Goal: Information Seeking & Learning: Find specific fact

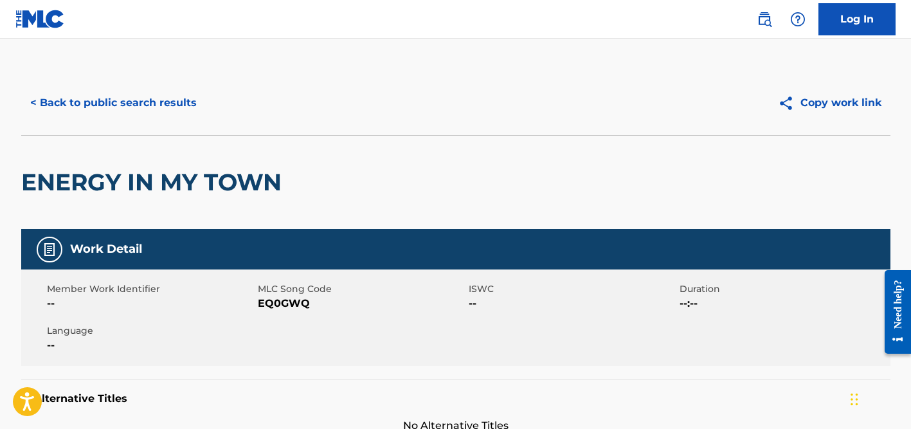
click at [116, 98] on button "< Back to public search results" at bounding box center [113, 103] width 185 height 32
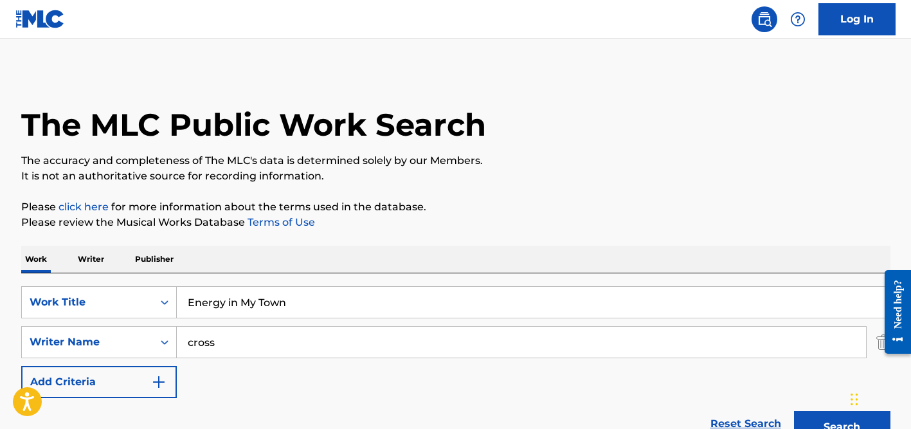
scroll to position [251, 0]
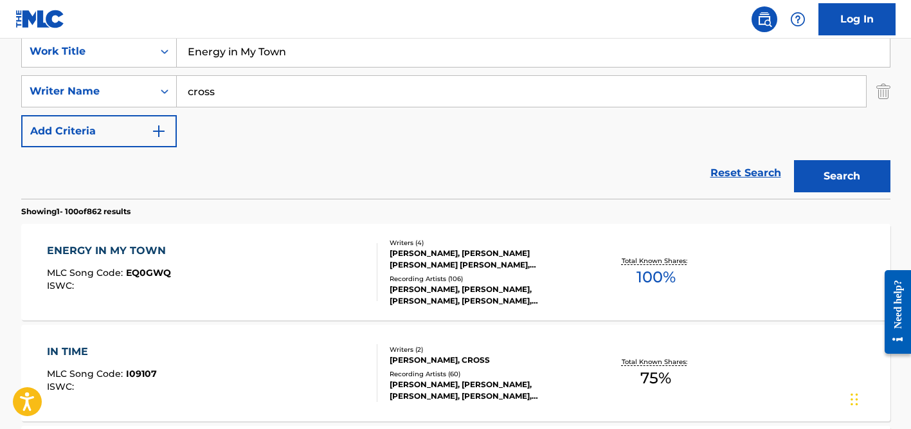
click at [211, 98] on input "cross" at bounding box center [521, 91] width 689 height 31
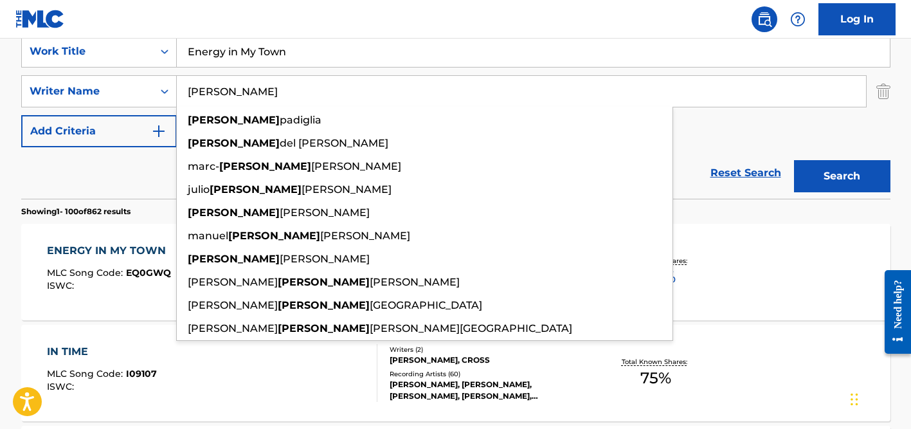
type input "[PERSON_NAME]"
click at [245, 55] on input "Energy in My Town" at bounding box center [533, 51] width 713 height 31
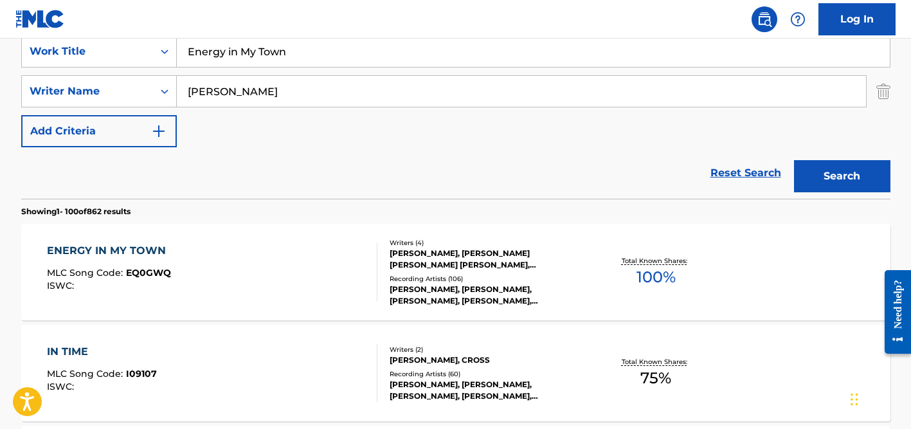
click at [245, 55] on input "Energy in My Town" at bounding box center [533, 51] width 713 height 31
paste input "Pai I"
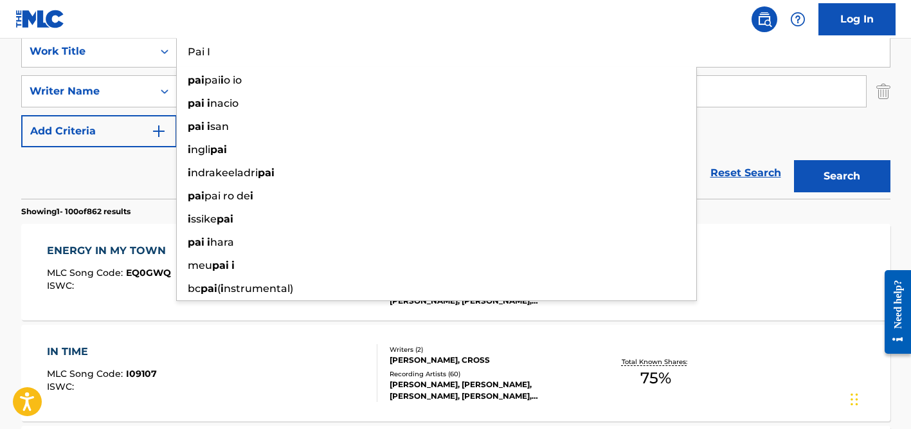
type input "Pai I"
drag, startPoint x: 131, startPoint y: 177, endPoint x: 203, endPoint y: 136, distance: 83.2
click at [131, 177] on div "Reset Search Search" at bounding box center [456, 172] width 870 height 51
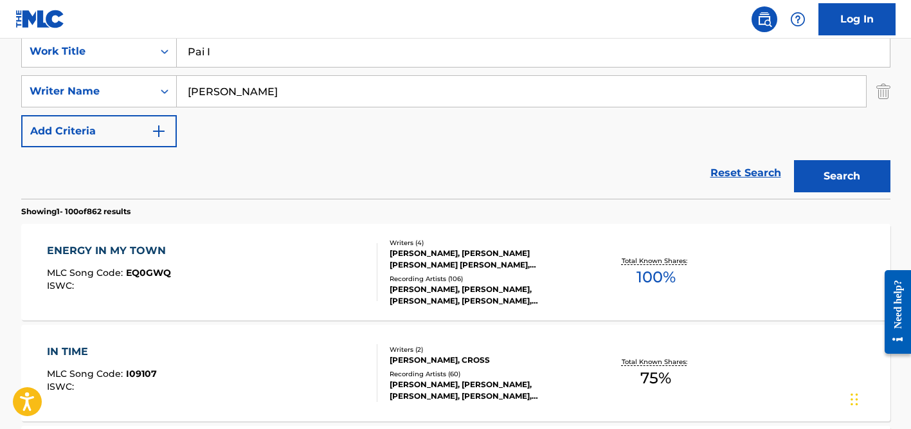
click at [244, 96] on input "[PERSON_NAME]" at bounding box center [521, 91] width 689 height 31
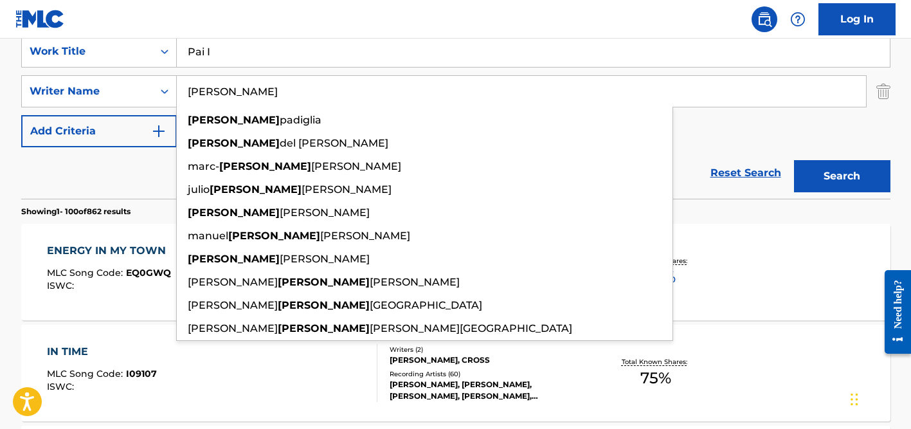
click at [794, 160] on button "Search" at bounding box center [842, 176] width 96 height 32
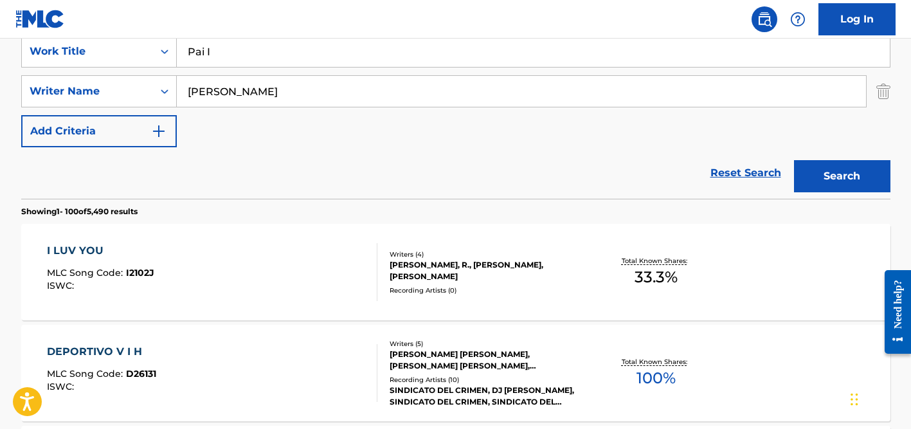
click at [124, 161] on div "Reset Search Search" at bounding box center [456, 172] width 870 height 51
click at [255, 80] on input "[PERSON_NAME]" at bounding box center [521, 91] width 689 height 31
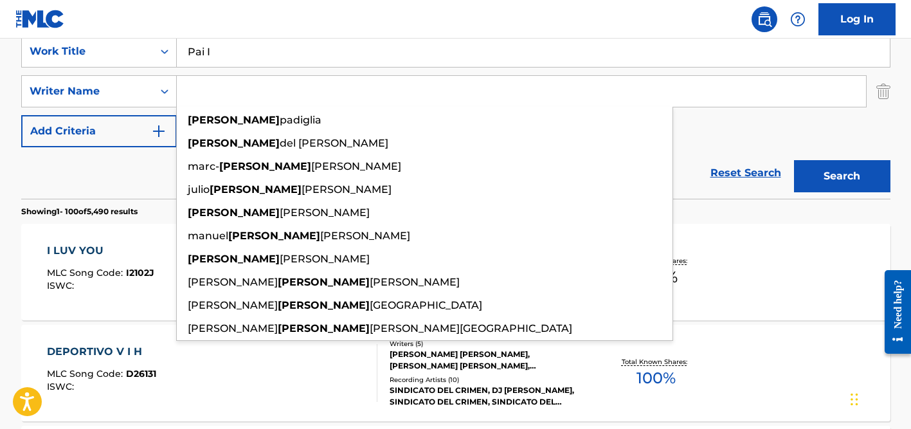
click at [794, 160] on button "Search" at bounding box center [842, 176] width 96 height 32
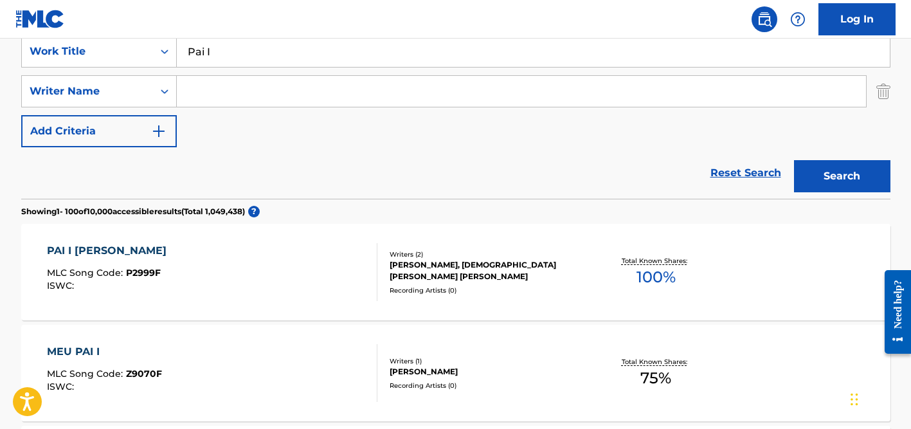
click at [241, 58] on input "Pai I" at bounding box center [533, 51] width 713 height 31
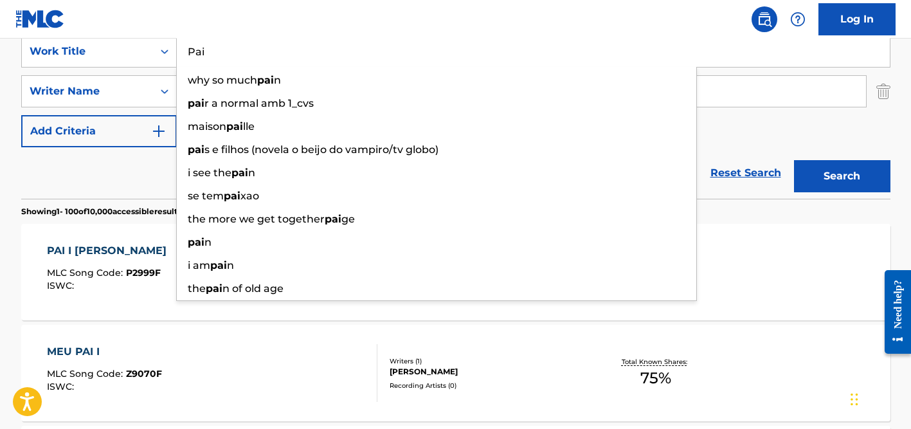
type input "Pai"
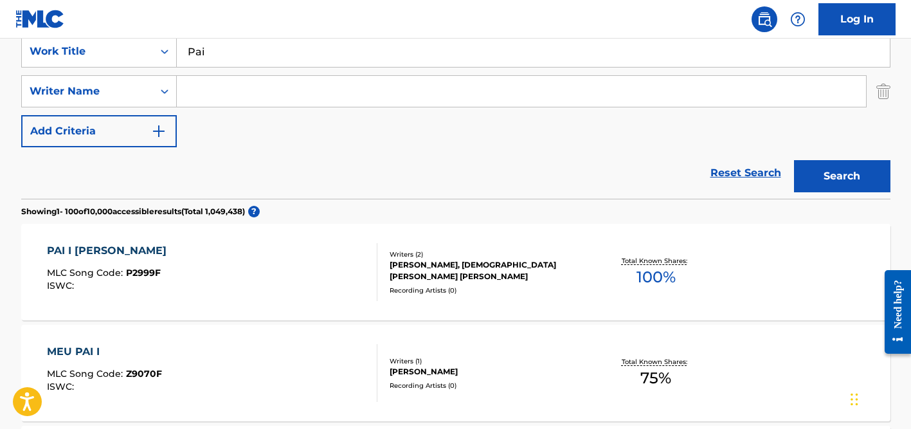
click at [102, 179] on div "Reset Search Search" at bounding box center [456, 172] width 870 height 51
click at [234, 96] on input "Search Form" at bounding box center [521, 91] width 689 height 31
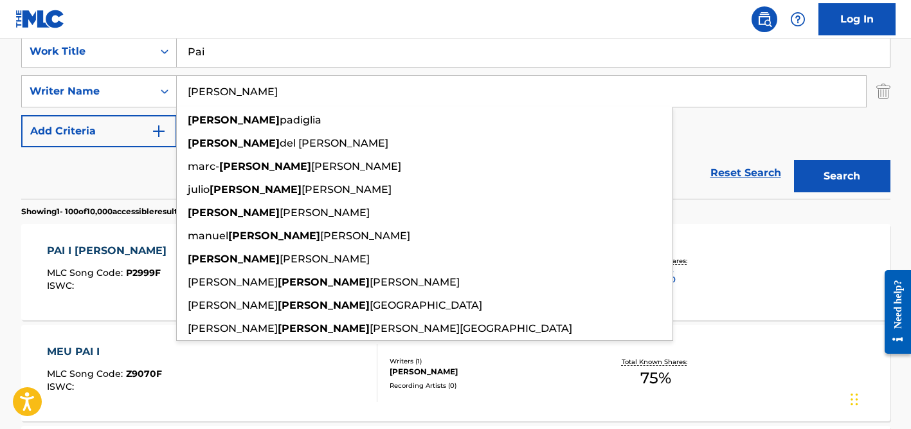
click at [794, 160] on button "Search" at bounding box center [842, 176] width 96 height 32
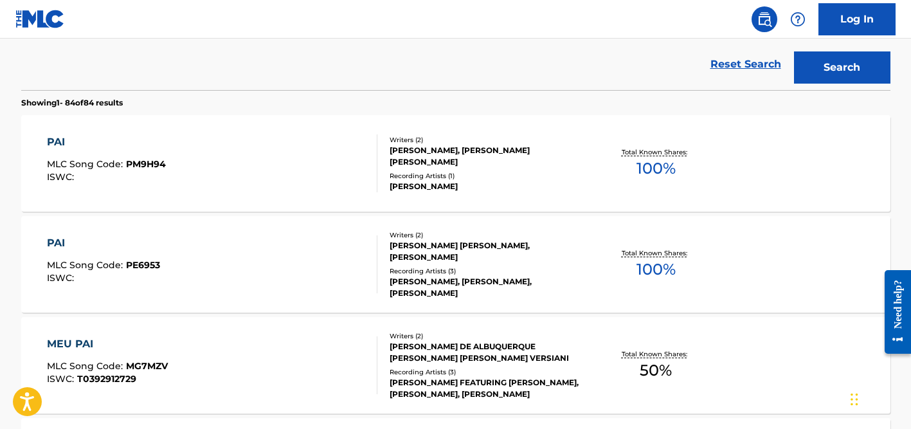
scroll to position [364, 0]
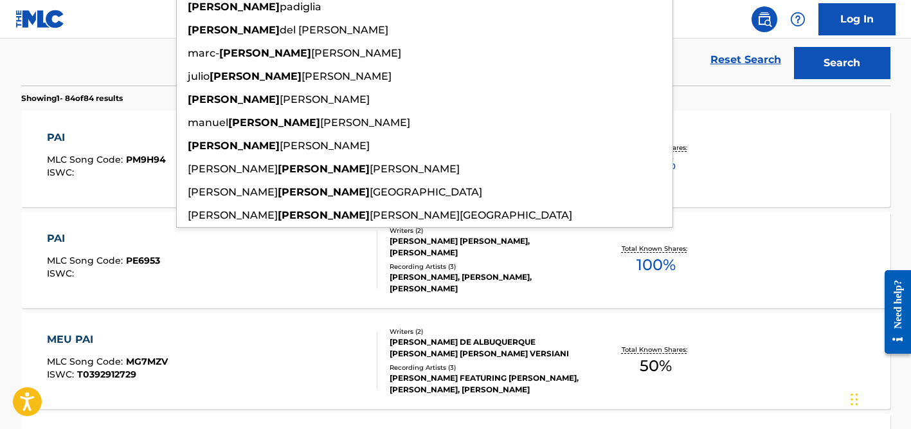
click at [113, 63] on div "Reset Search Search" at bounding box center [456, 59] width 870 height 51
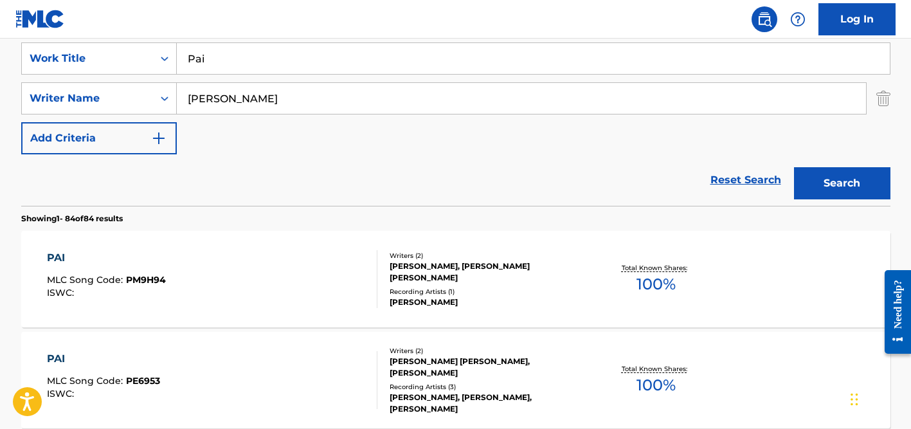
scroll to position [242, 0]
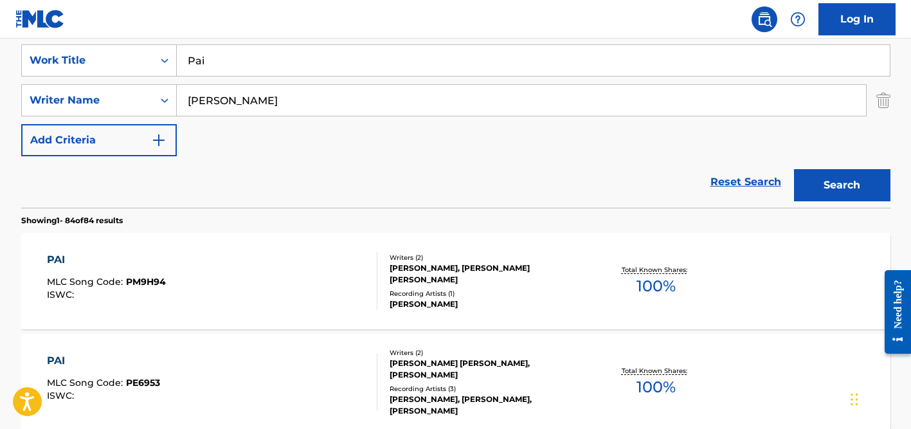
click at [218, 104] on input "[PERSON_NAME]" at bounding box center [521, 100] width 689 height 31
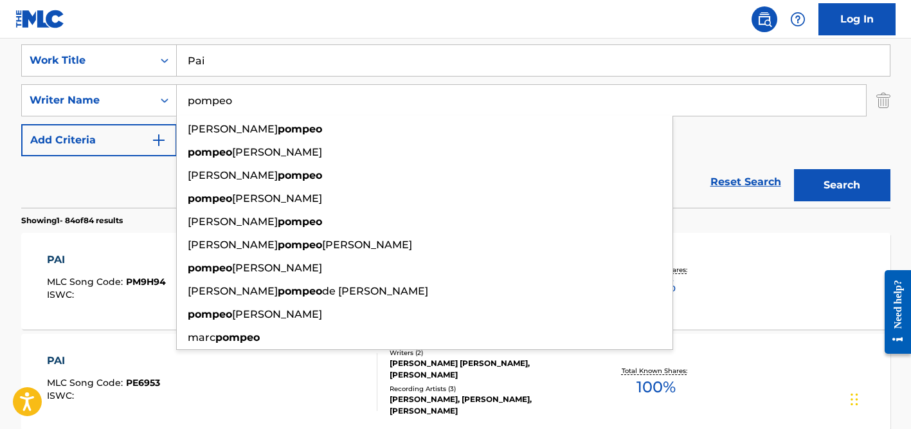
type input "pompeo"
click at [222, 71] on input "Pai" at bounding box center [533, 60] width 713 height 31
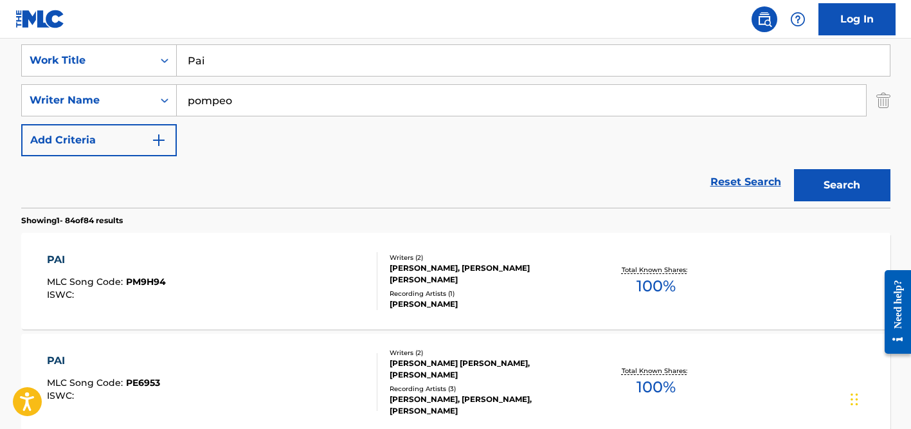
click at [222, 71] on input "Pai" at bounding box center [533, 60] width 713 height 31
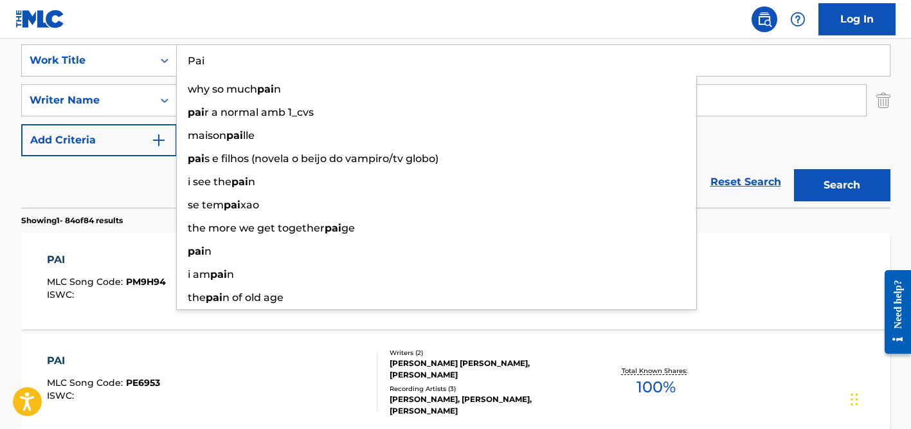
paste input "Você em Mim"
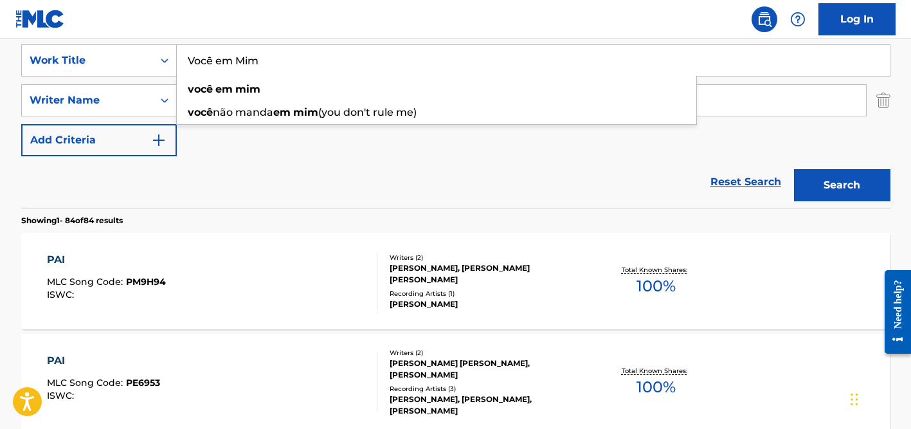
click at [214, 62] on input "Você em Mim" at bounding box center [533, 60] width 713 height 31
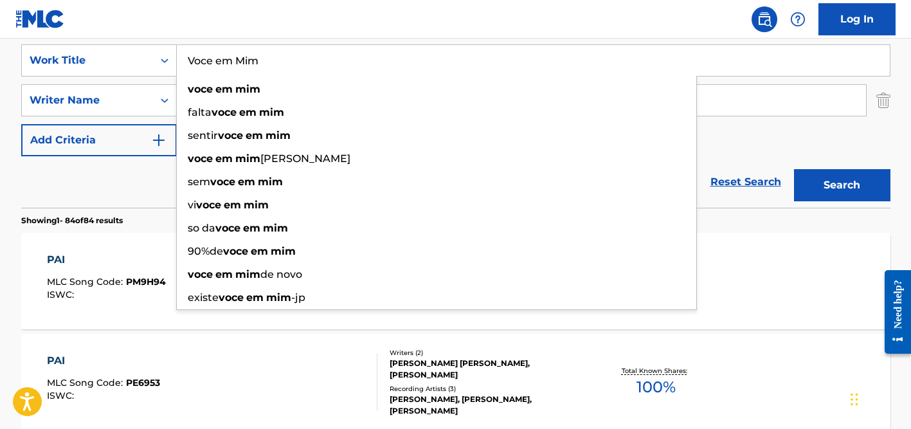
click at [111, 165] on div "Reset Search Search" at bounding box center [456, 181] width 870 height 51
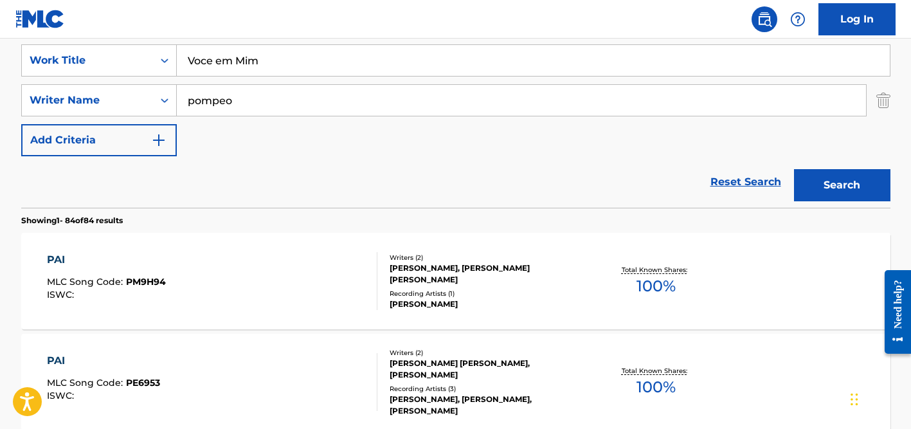
click at [246, 105] on input "pompeo" at bounding box center [521, 100] width 689 height 31
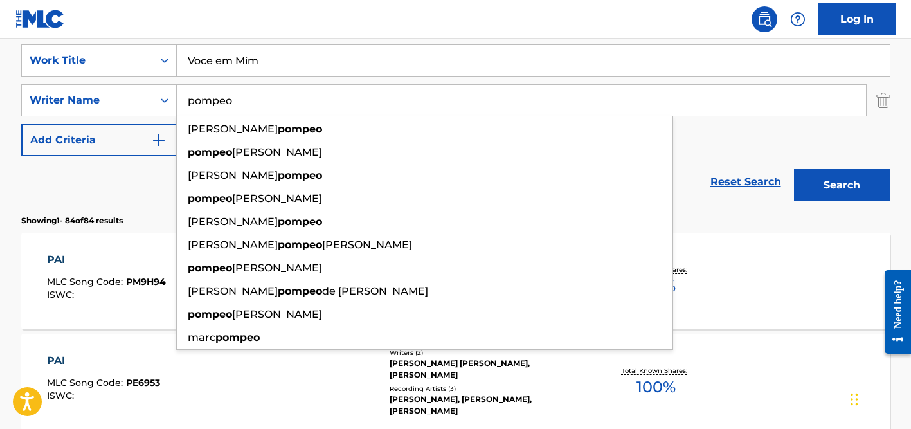
click at [794, 169] on button "Search" at bounding box center [842, 185] width 96 height 32
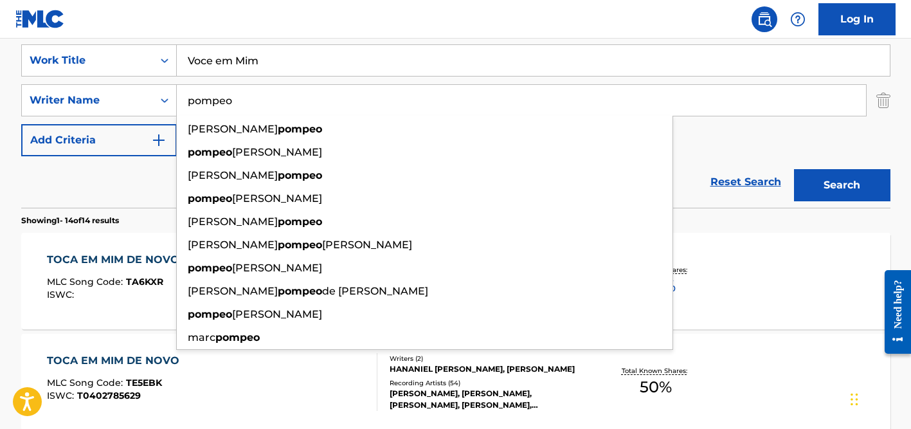
click at [265, 55] on input "Voce em Mim" at bounding box center [533, 60] width 713 height 31
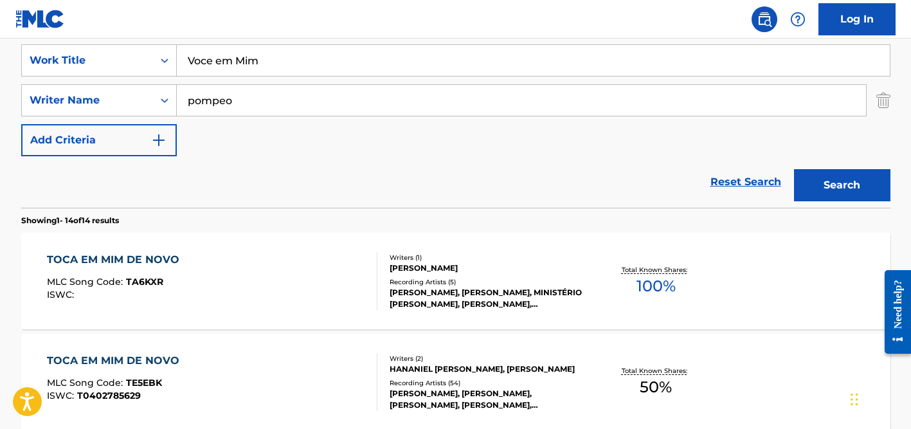
click at [265, 55] on input "Voce em Mim" at bounding box center [533, 60] width 713 height 31
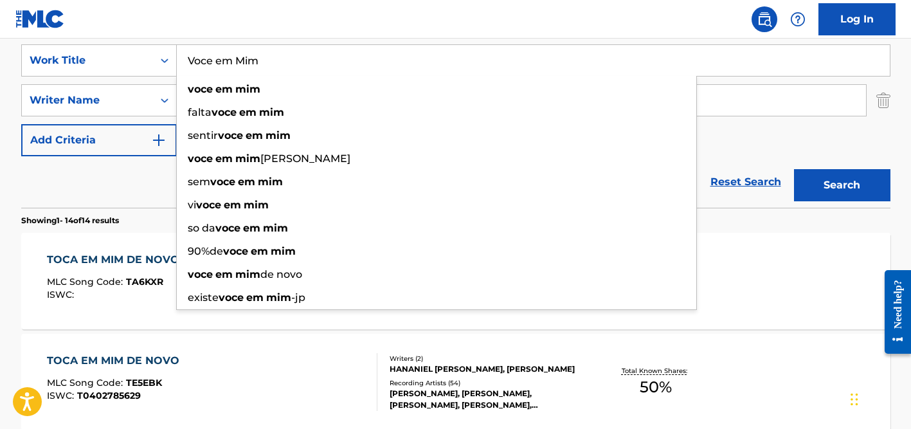
paste input "Ultra Twist"
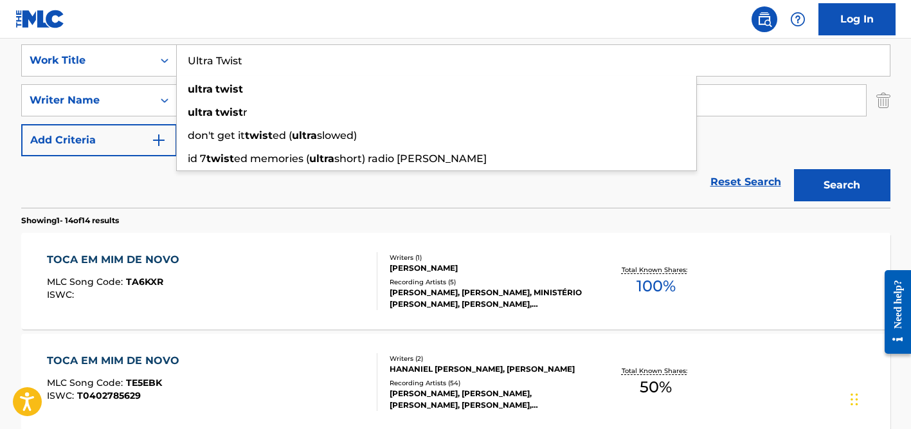
type input "Ultra Twist"
click at [113, 183] on div "Reset Search Search" at bounding box center [456, 181] width 870 height 51
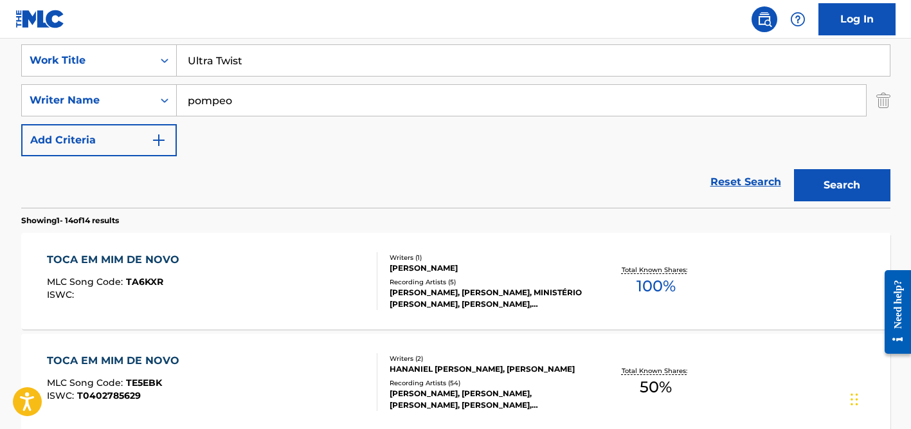
click at [268, 91] on input "pompeo" at bounding box center [521, 100] width 689 height 31
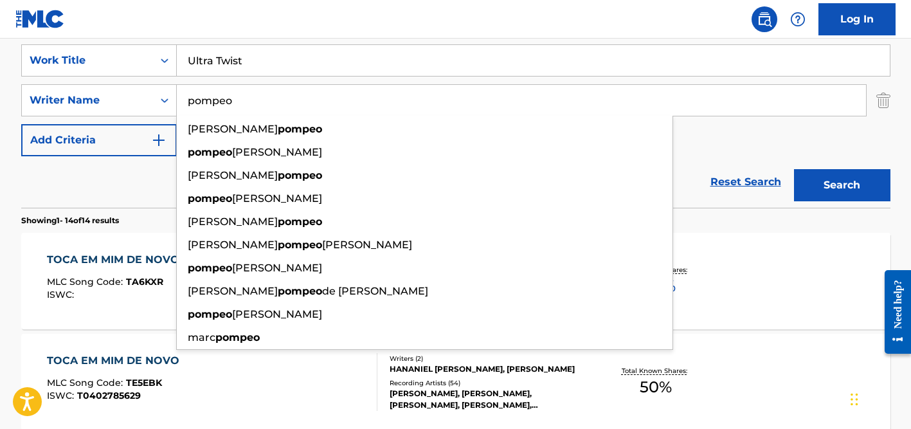
click at [268, 91] on input "pompeo" at bounding box center [521, 100] width 689 height 31
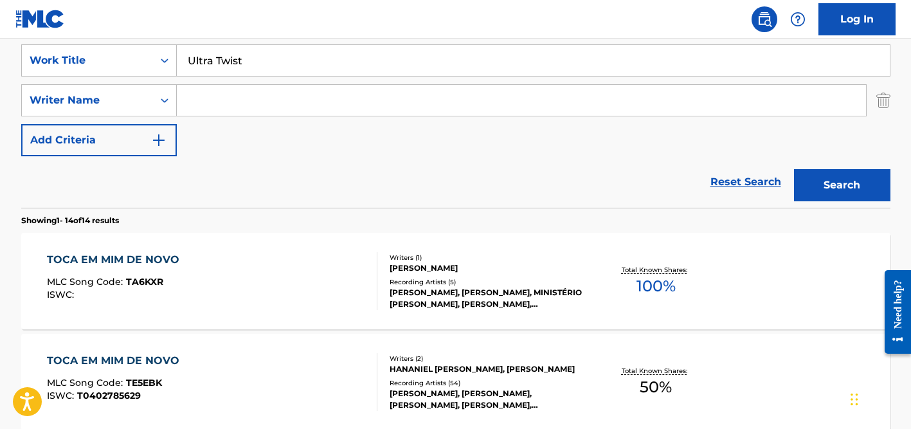
click at [794, 169] on button "Search" at bounding box center [842, 185] width 96 height 32
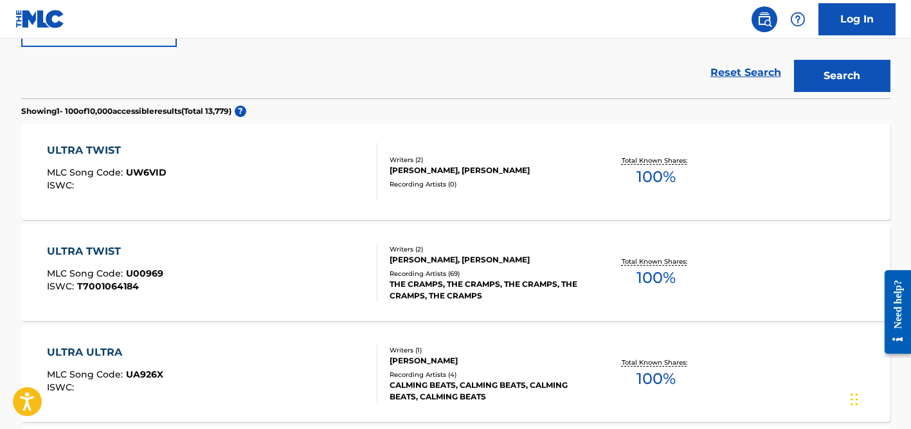
scroll to position [354, 0]
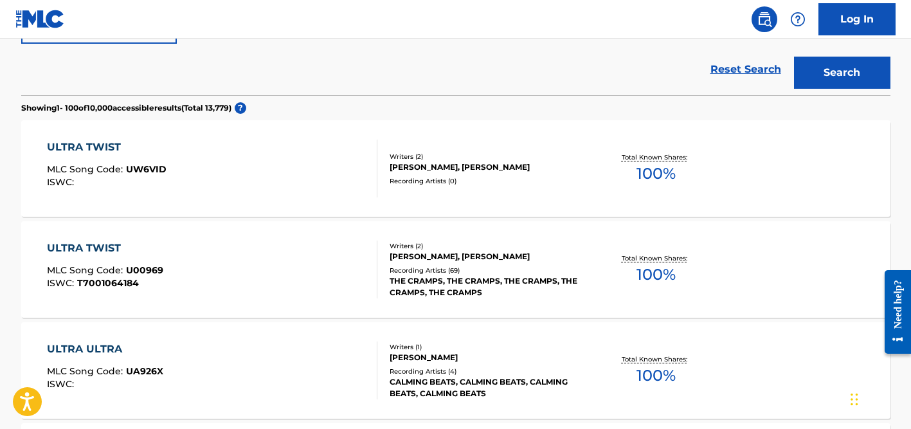
click at [430, 271] on div "Recording Artists ( 69 )" at bounding box center [487, 271] width 194 height 10
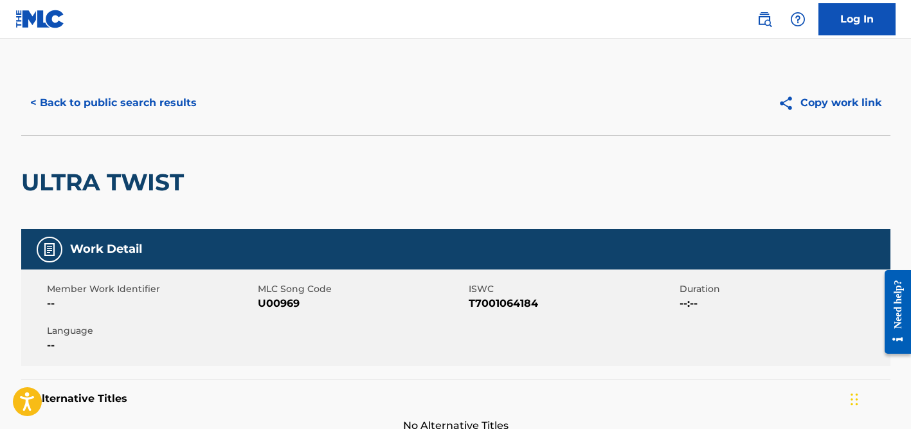
click at [141, 102] on button "< Back to public search results" at bounding box center [113, 103] width 185 height 32
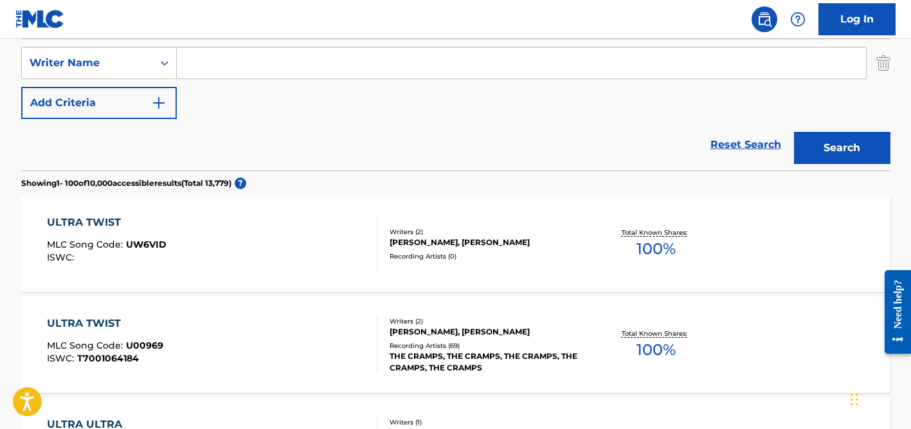
scroll to position [207, 0]
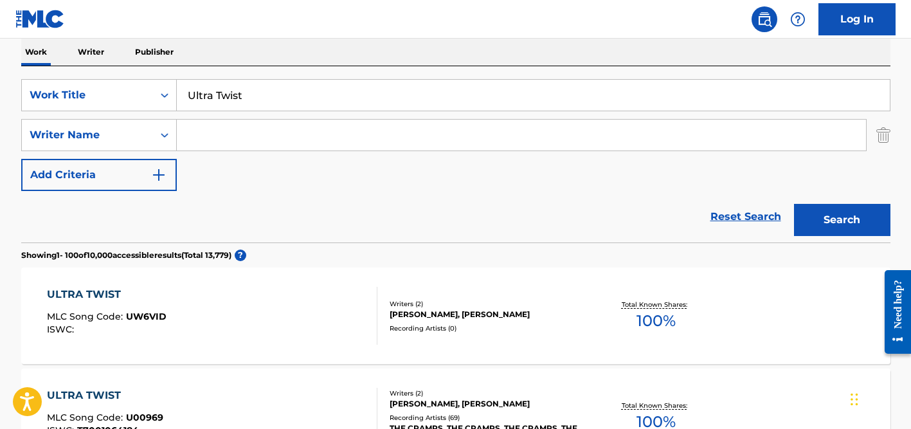
click at [246, 102] on input "Ultra Twist" at bounding box center [533, 95] width 713 height 31
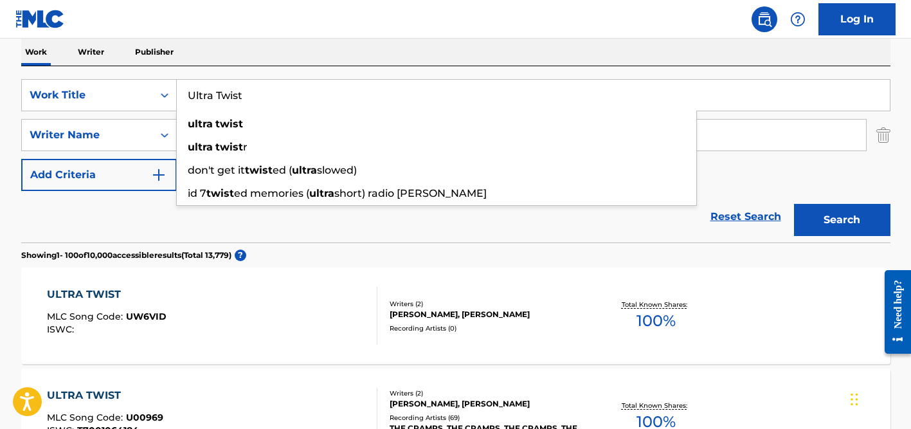
paste input "Vaqueira Sexy"
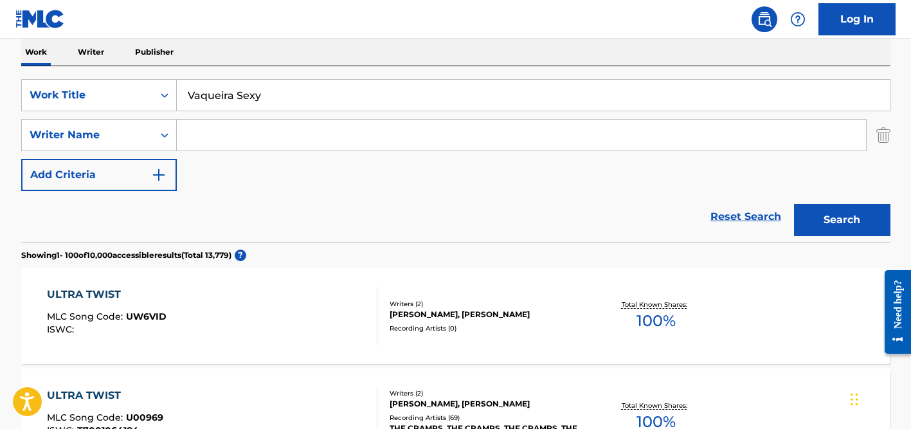
type input "Vaqueira Sexy"
click at [266, 56] on div "Work Writer Publisher" at bounding box center [456, 52] width 870 height 27
click at [256, 136] on input "Search Form" at bounding box center [521, 135] width 689 height 31
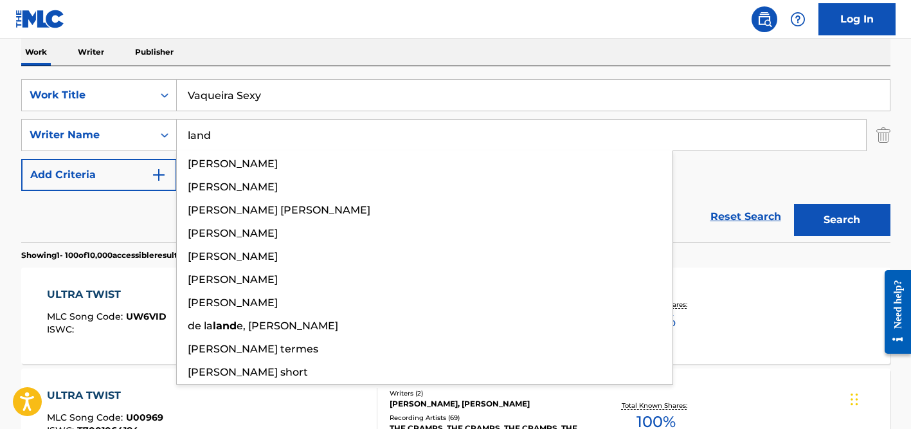
type input "land"
click at [794, 204] on button "Search" at bounding box center [842, 220] width 96 height 32
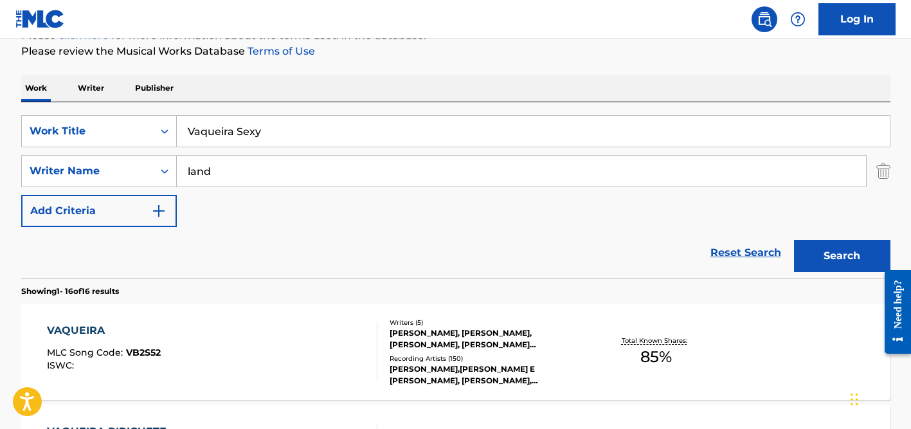
click at [114, 251] on div "Reset Search Search" at bounding box center [456, 252] width 870 height 51
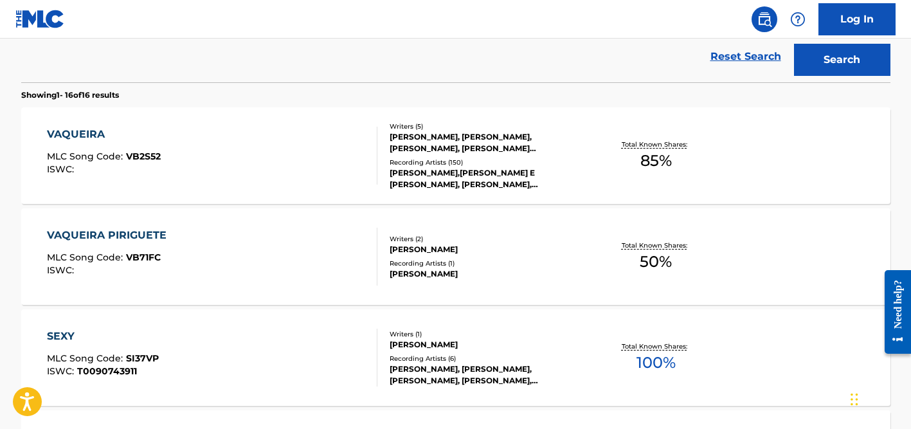
scroll to position [376, 0]
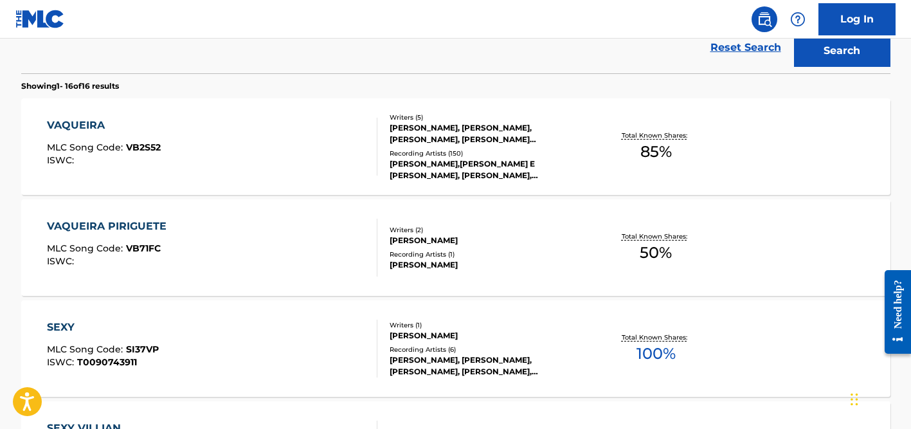
click at [449, 154] on div "Recording Artists ( 150 )" at bounding box center [487, 154] width 194 height 10
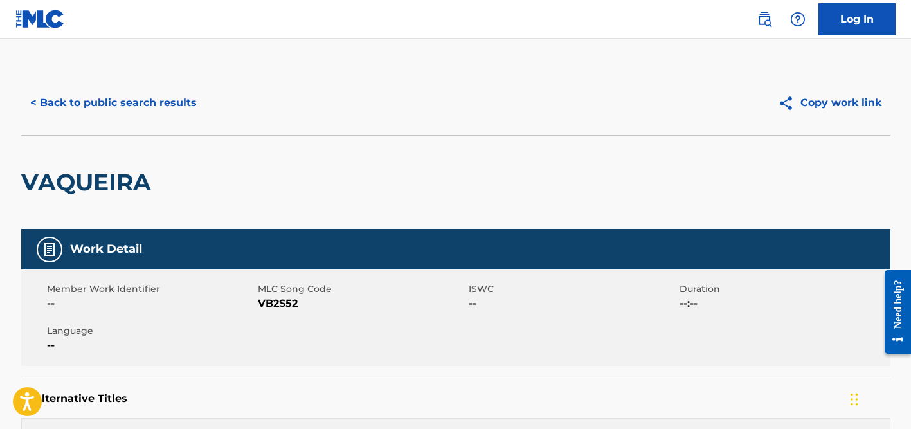
click at [152, 99] on button "< Back to public search results" at bounding box center [113, 103] width 185 height 32
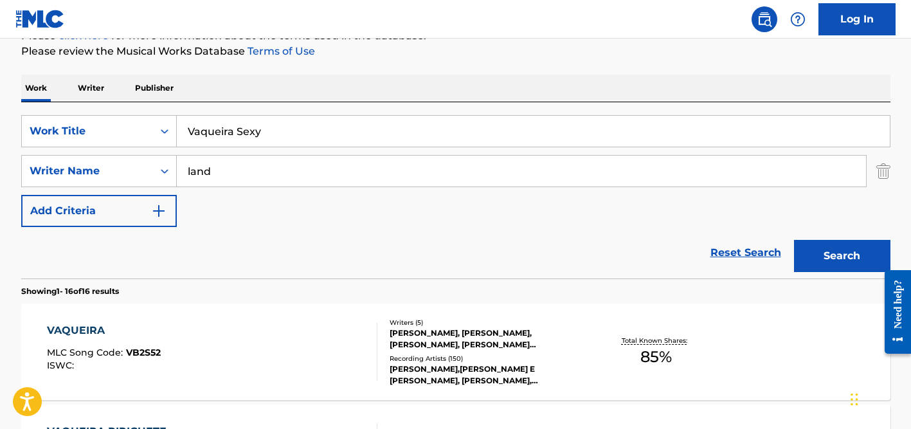
scroll to position [154, 0]
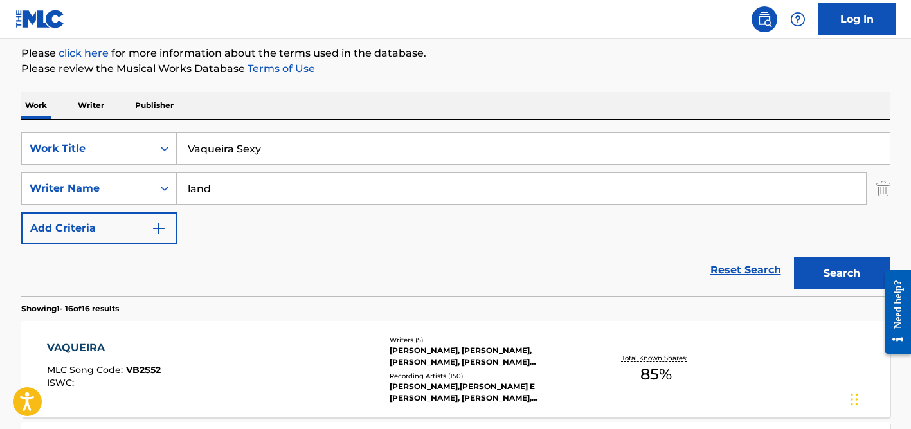
click at [223, 197] on input "land" at bounding box center [521, 188] width 689 height 31
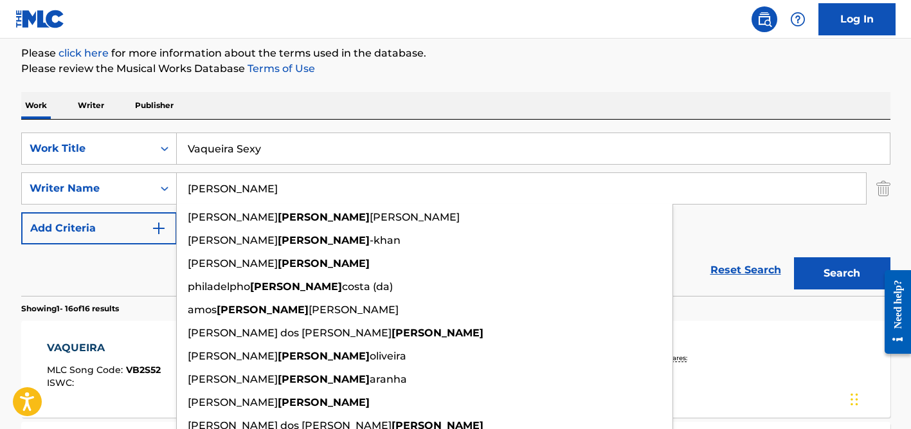
type input "[PERSON_NAME]"
click at [228, 163] on input "Vaqueira Sexy" at bounding box center [533, 148] width 713 height 31
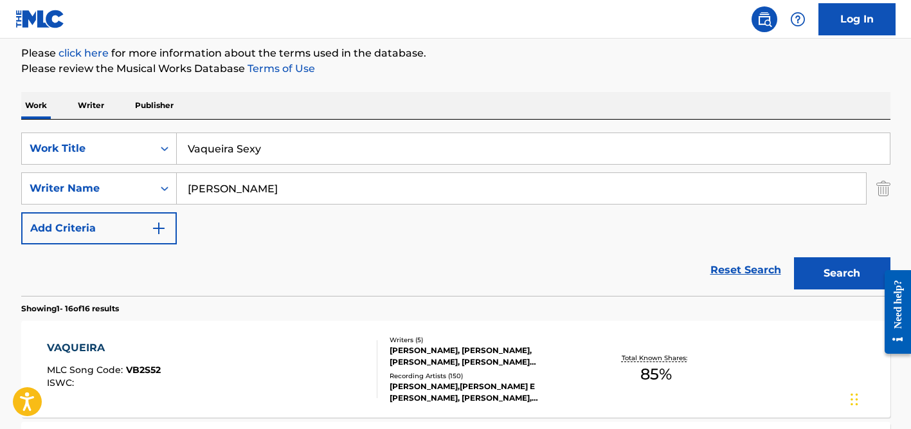
click at [228, 163] on input "Vaqueira Sexy" at bounding box center [533, 148] width 713 height 31
paste input "JUST LOVE"
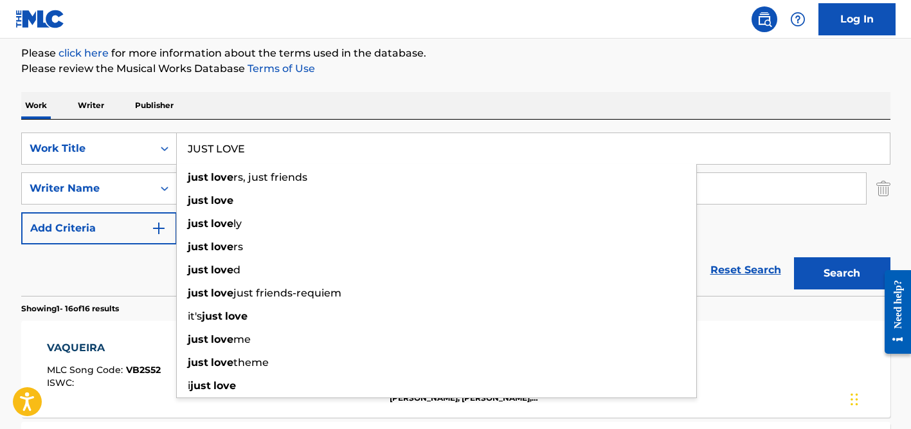
click at [318, 114] on div "Work Writer Publisher" at bounding box center [456, 105] width 870 height 27
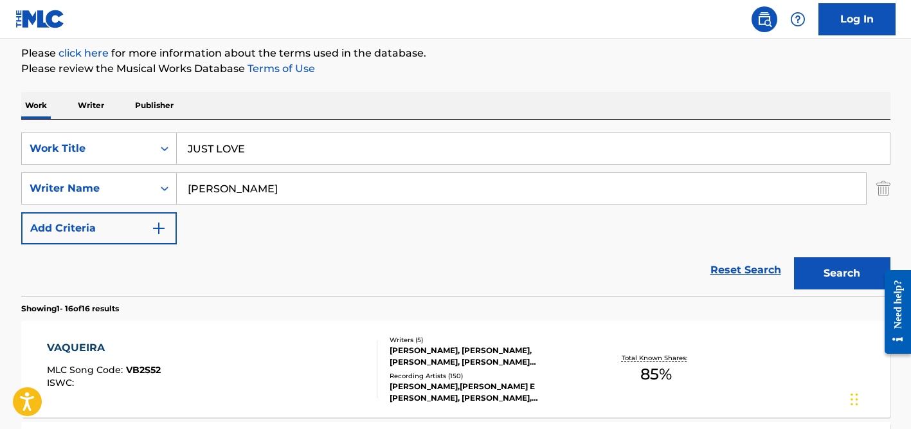
click at [298, 181] on input "[PERSON_NAME]" at bounding box center [521, 188] width 689 height 31
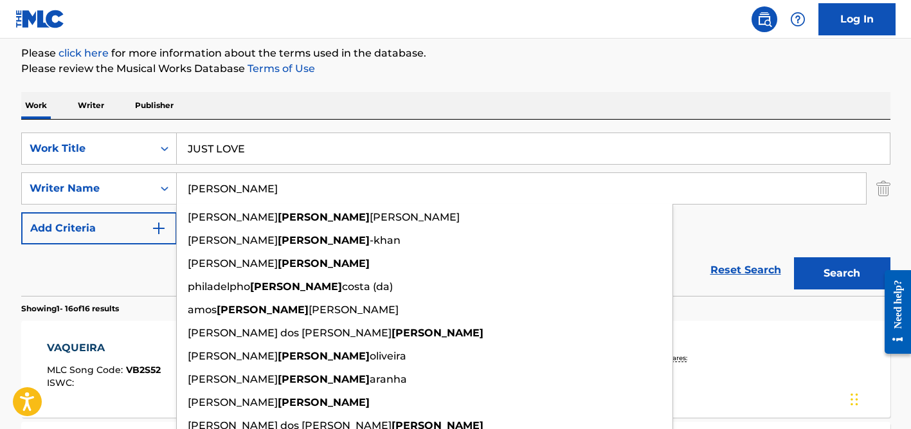
click at [794, 257] on button "Search" at bounding box center [842, 273] width 96 height 32
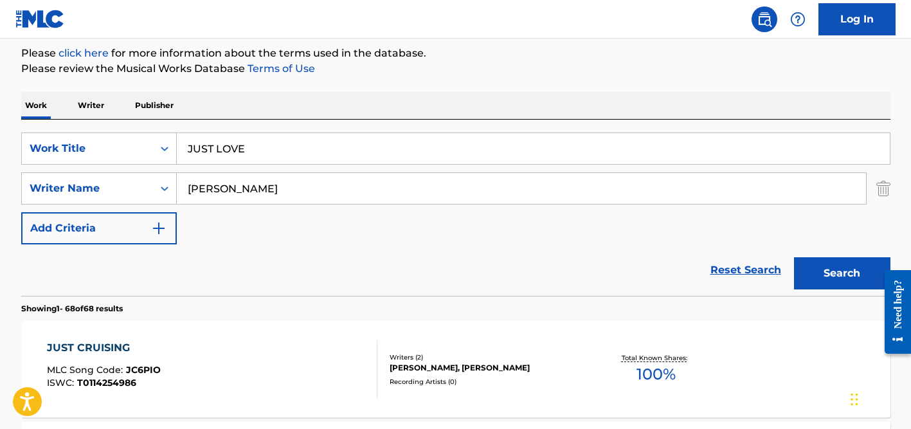
click at [408, 55] on p "Please click here for more information about the terms used in the database." at bounding box center [456, 53] width 870 height 15
click at [242, 143] on input "JUST LOVE" at bounding box center [533, 148] width 713 height 31
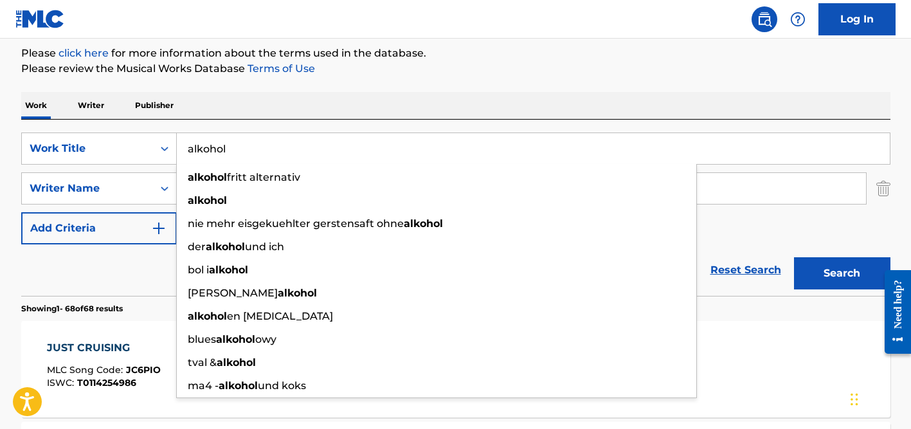
type input "alkohol"
click at [265, 109] on div "Work Writer Publisher" at bounding box center [456, 105] width 870 height 27
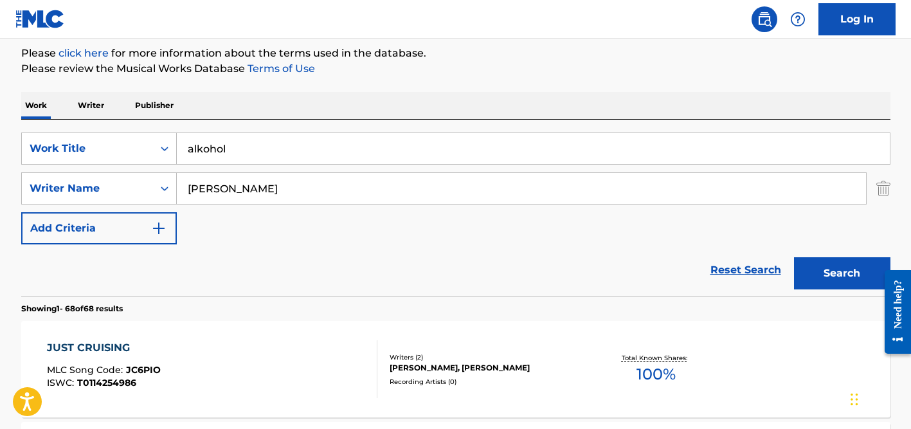
click at [241, 184] on input "[PERSON_NAME]" at bounding box center [521, 188] width 689 height 31
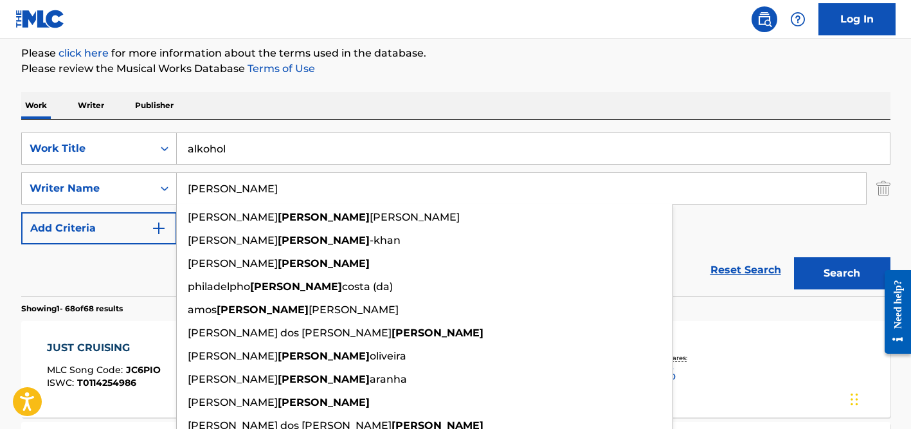
paste input "[PERSON_NAME]"
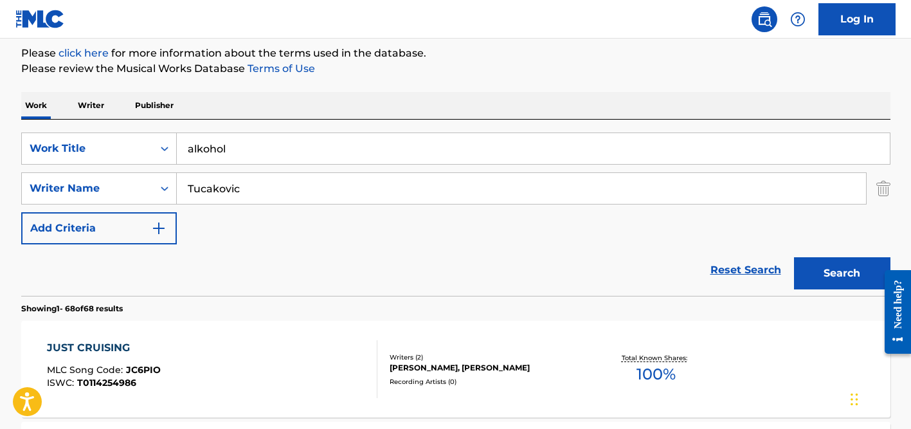
click at [308, 108] on div "Work Writer Publisher" at bounding box center [456, 105] width 870 height 27
click at [308, 184] on input "Tucakovic" at bounding box center [521, 188] width 689 height 31
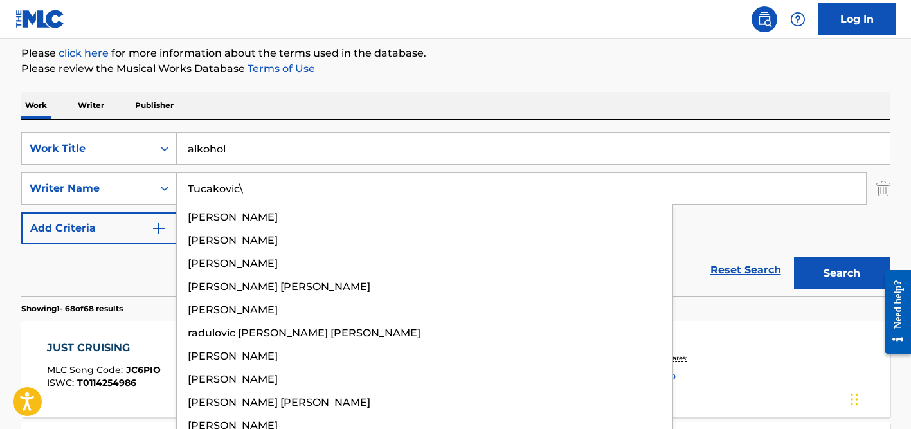
type input "Tucakovic"
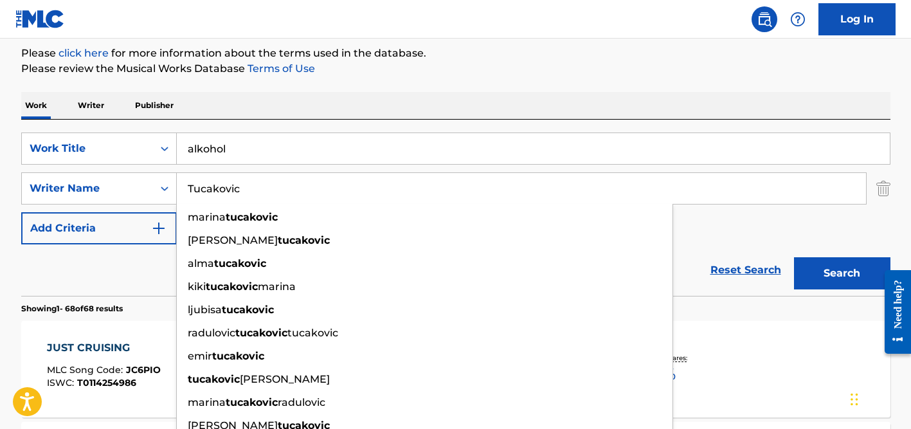
click at [794, 257] on button "Search" at bounding box center [842, 273] width 96 height 32
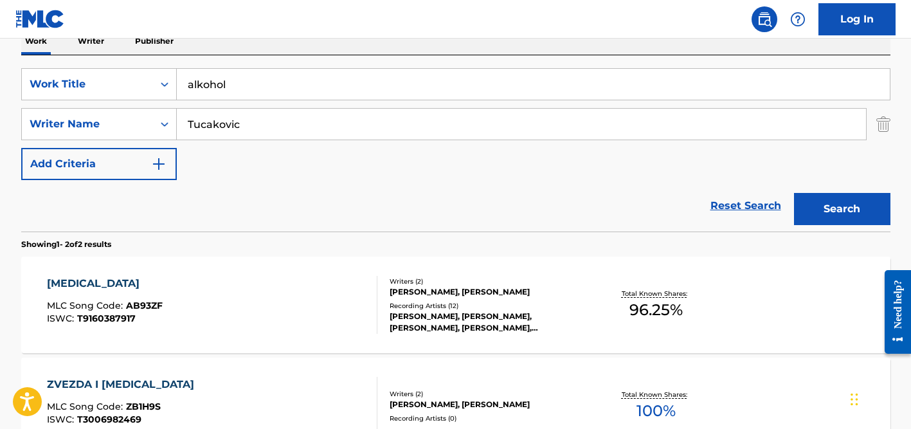
scroll to position [265, 0]
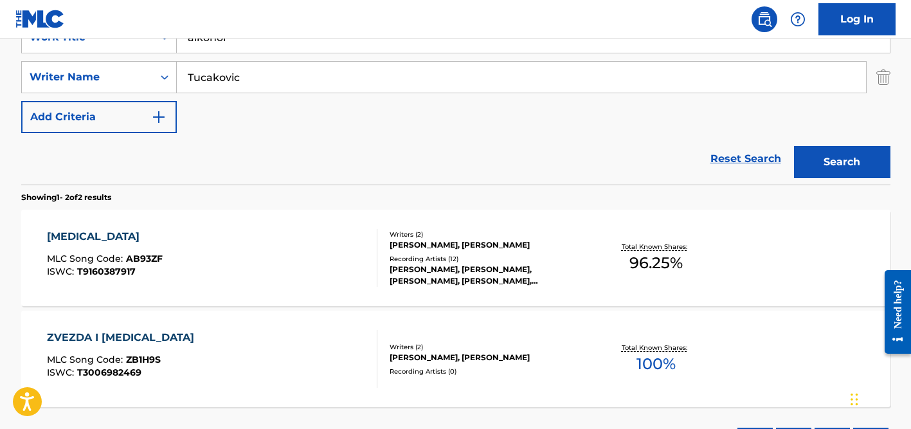
click at [448, 250] on div "[PERSON_NAME], [PERSON_NAME]" at bounding box center [487, 245] width 194 height 12
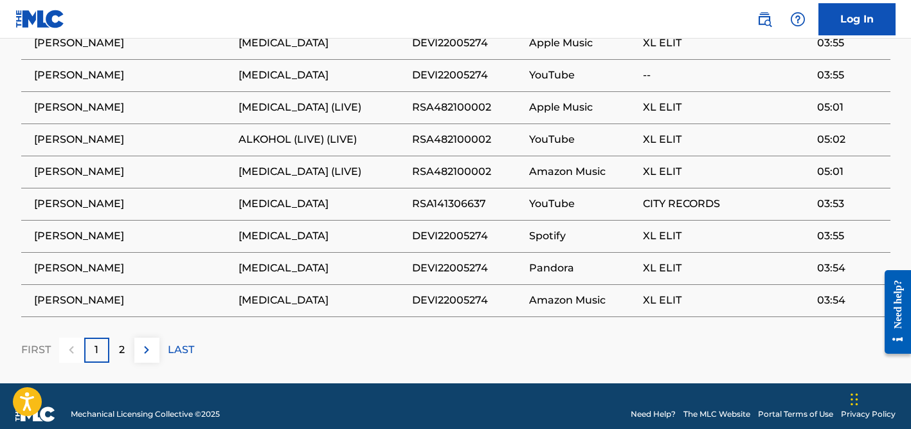
click at [116, 338] on div "2" at bounding box center [121, 350] width 25 height 25
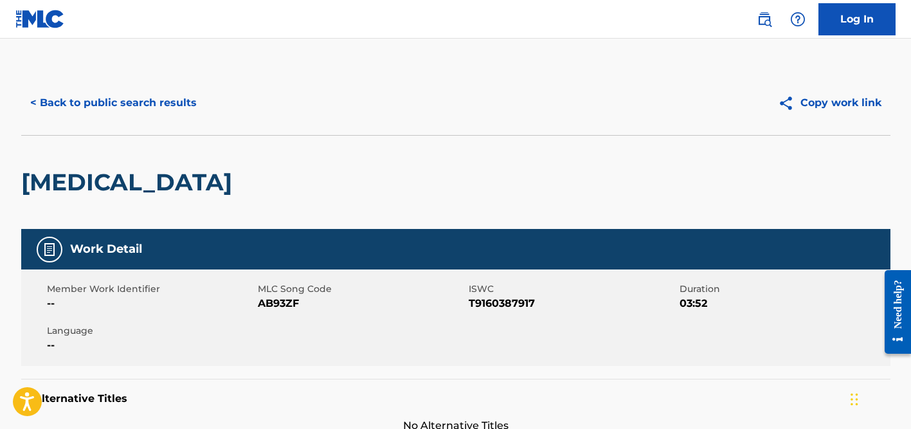
click at [104, 102] on button "< Back to public search results" at bounding box center [113, 103] width 185 height 32
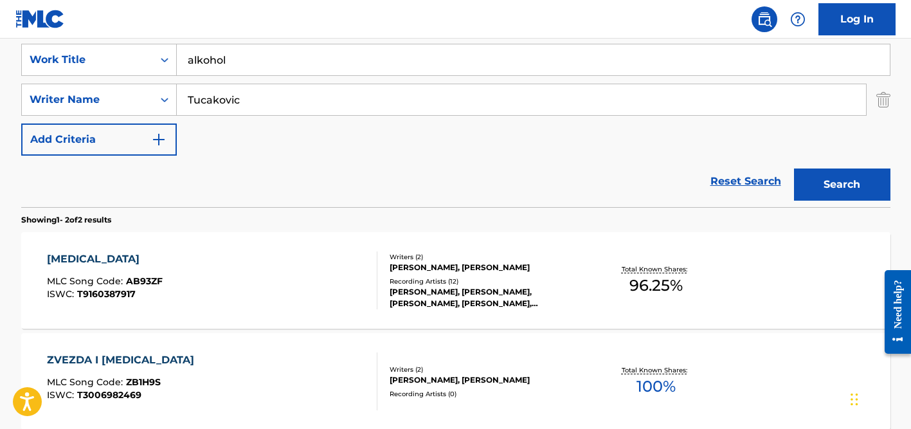
scroll to position [204, 0]
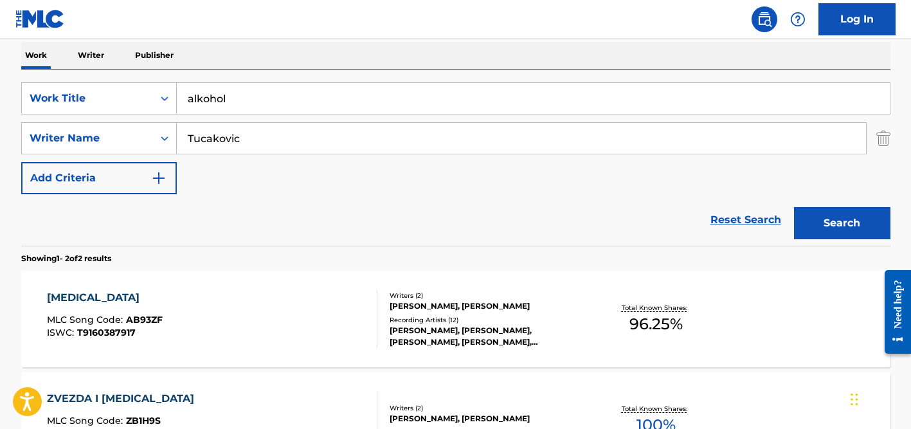
click at [246, 143] on input "Tucakovic" at bounding box center [521, 138] width 689 height 31
type input "cravata"
click at [240, 96] on input "alkohol" at bounding box center [533, 98] width 713 height 31
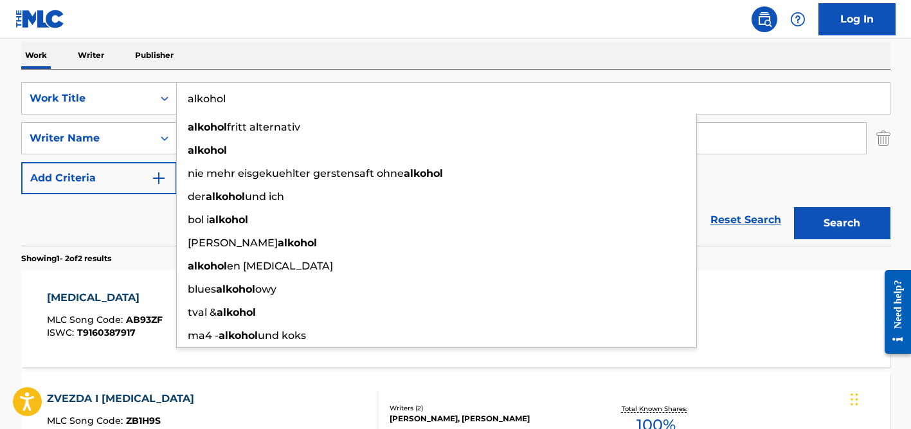
click at [240, 96] on input "alkohol" at bounding box center [533, 98] width 713 height 31
paste input "Khatera"
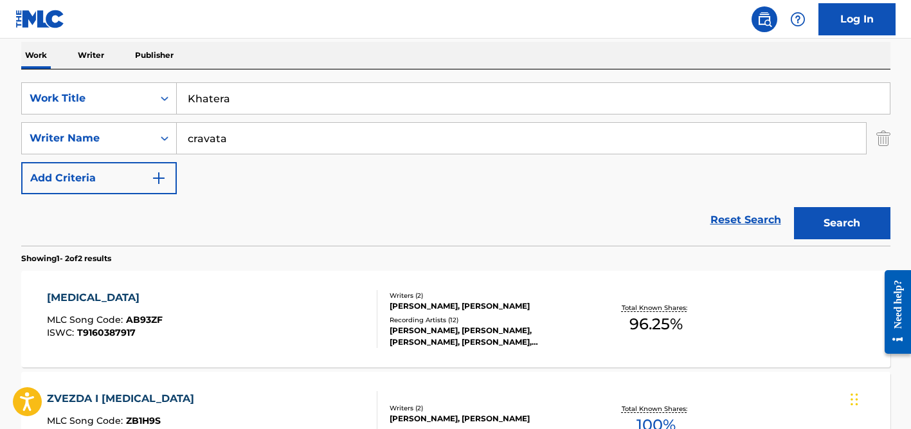
click at [256, 69] on div "SearchWithCriteriaa655a135-fd95-4004-8f23-0b3f8c0e16fe Work Title Khatera Searc…" at bounding box center [456, 157] width 870 height 176
click at [260, 128] on input "cravata" at bounding box center [521, 138] width 689 height 31
click at [794, 207] on button "Search" at bounding box center [842, 223] width 96 height 32
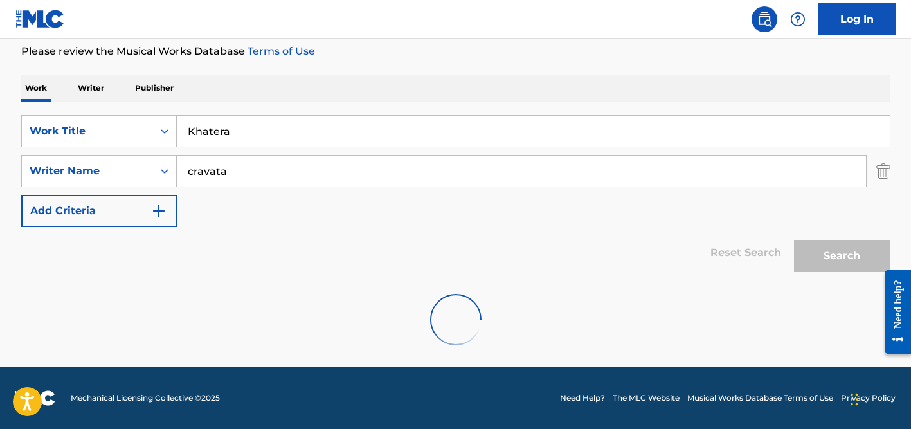
scroll to position [129, 0]
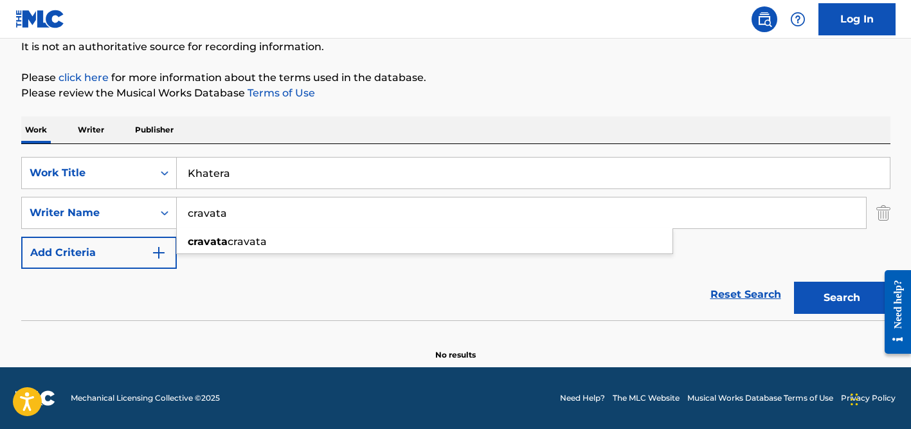
click at [243, 166] on input "Khatera" at bounding box center [533, 173] width 713 height 31
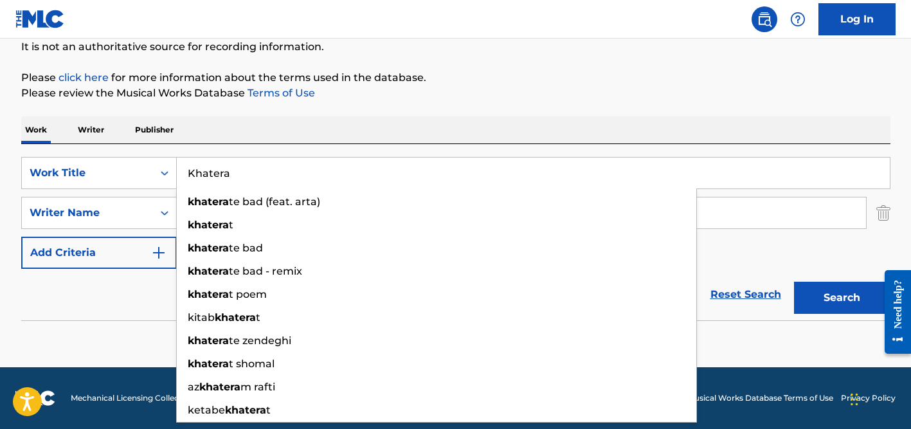
click at [243, 166] on input "Khatera" at bounding box center [533, 173] width 713 height 31
paste input "Tu [PERSON_NAME]"
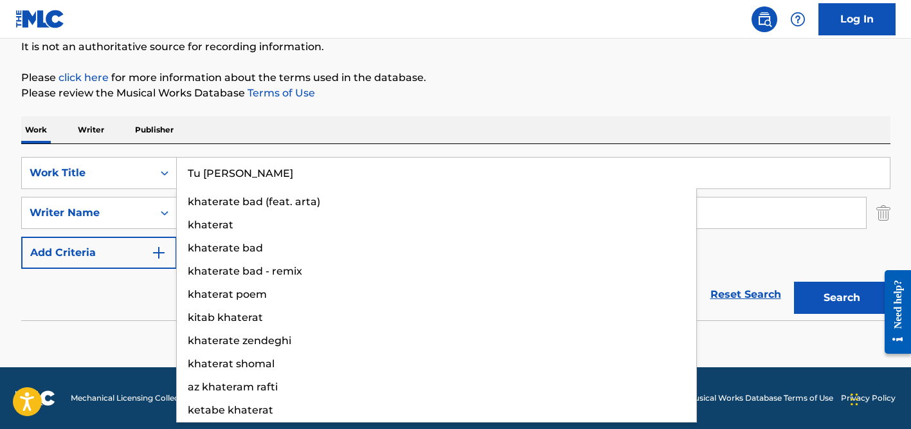
type input "Tu [PERSON_NAME]"
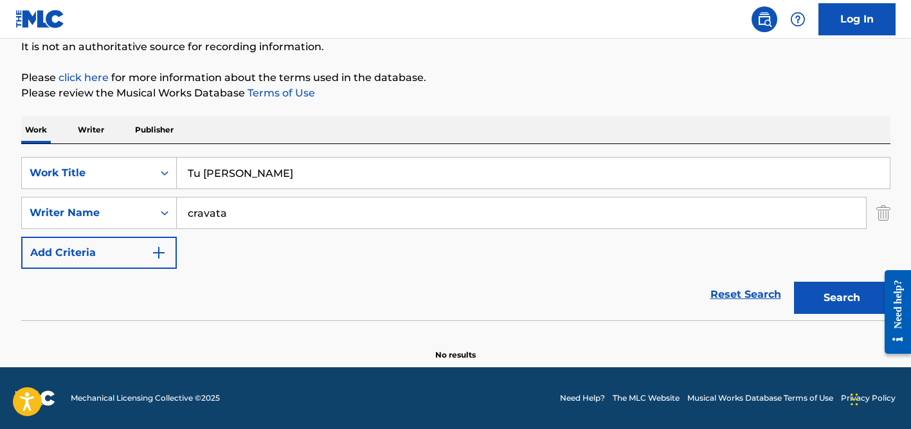
click at [266, 113] on div "The MLC Public Work Search The accuracy and completeness of The MLC's data is d…" at bounding box center [456, 150] width 900 height 419
click at [248, 208] on input "cravata" at bounding box center [521, 212] width 689 height 31
click at [794, 282] on button "Search" at bounding box center [842, 298] width 96 height 32
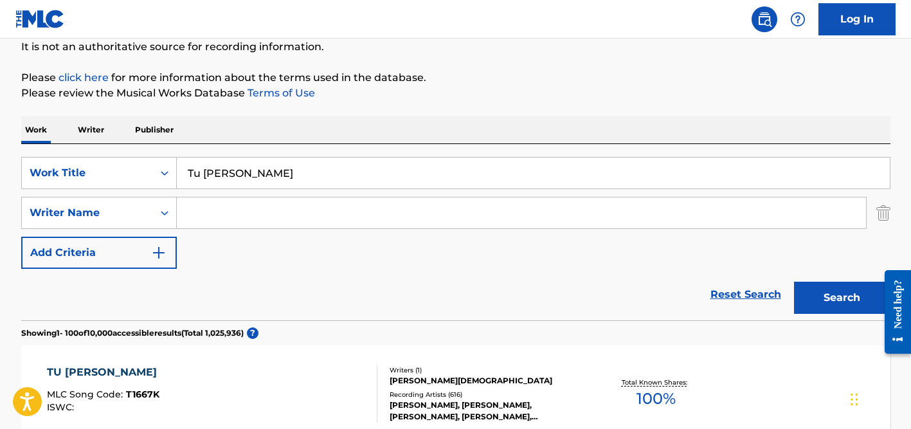
click at [388, 275] on div "Reset Search Search" at bounding box center [456, 294] width 870 height 51
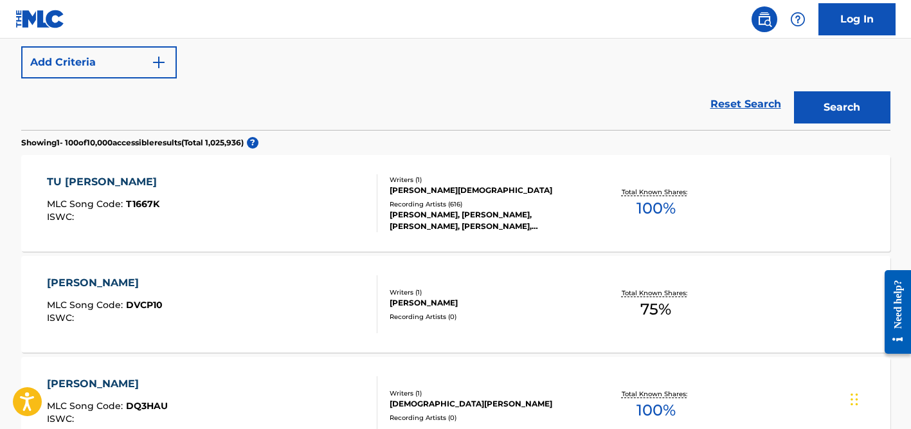
scroll to position [334, 0]
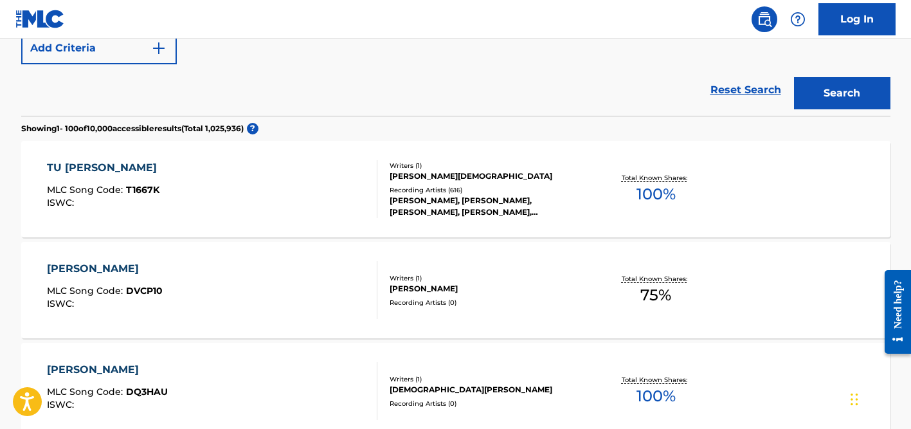
click at [428, 203] on div "[PERSON_NAME], [PERSON_NAME], [PERSON_NAME], [PERSON_NAME], [PERSON_NAME]" at bounding box center [487, 206] width 194 height 23
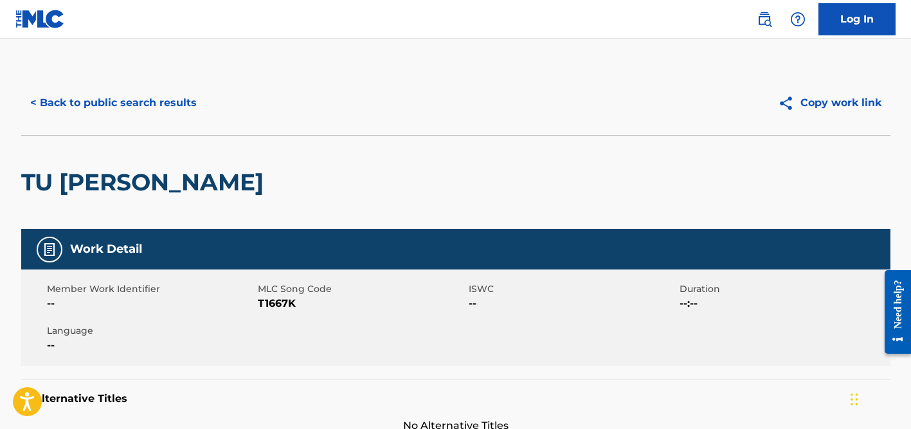
click at [168, 109] on button "< Back to public search results" at bounding box center [113, 103] width 185 height 32
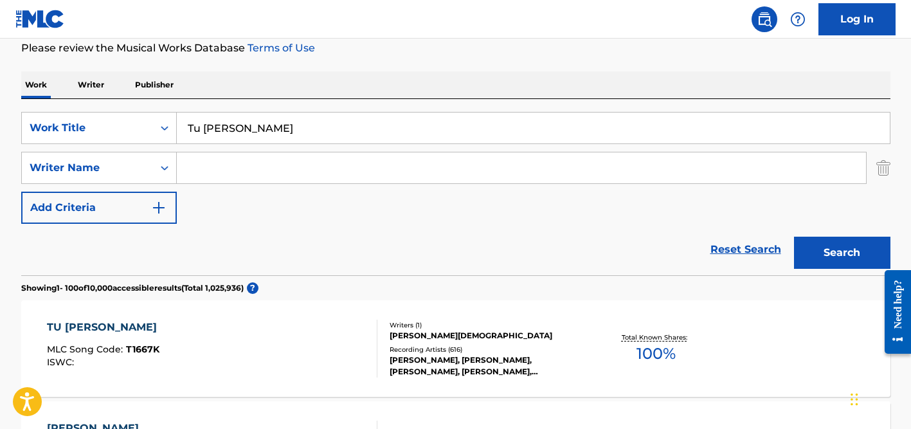
scroll to position [113, 0]
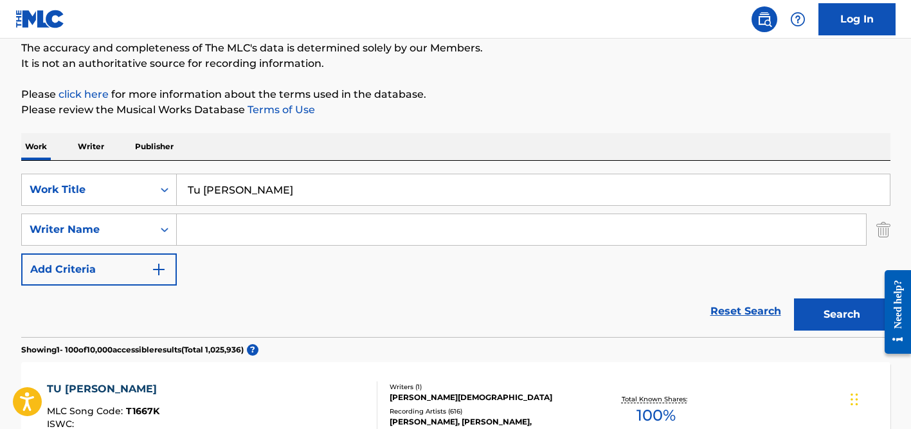
click at [226, 233] on input "Search Form" at bounding box center [521, 229] width 689 height 31
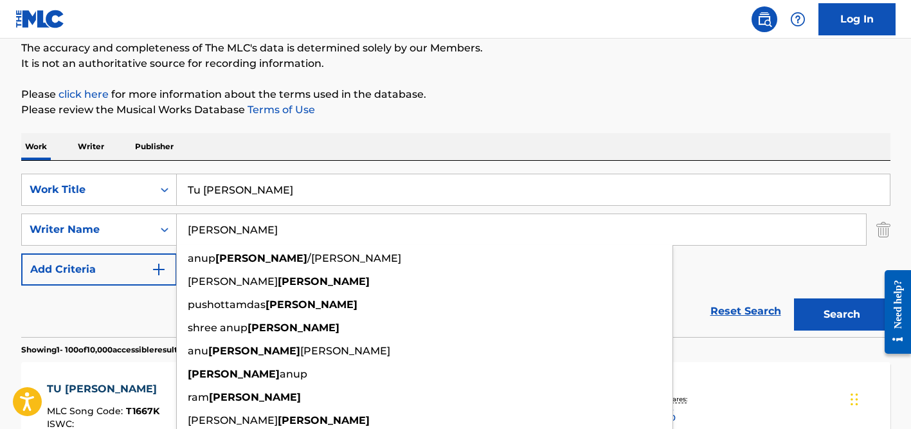
type input "[PERSON_NAME]"
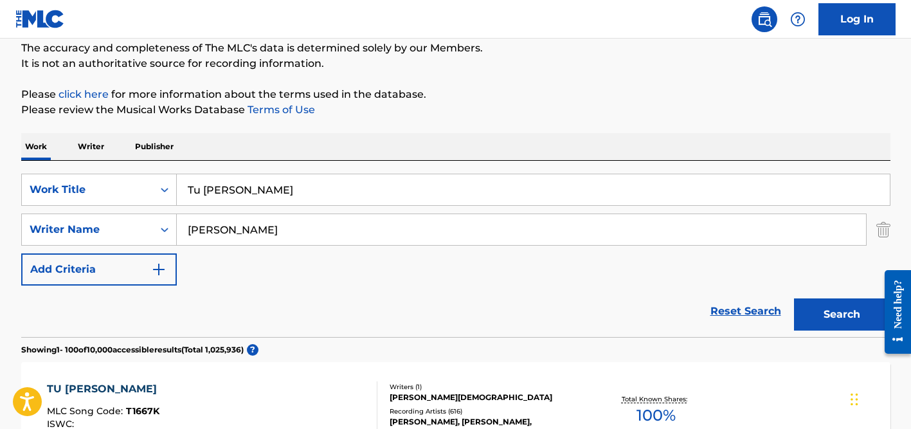
click at [241, 204] on input "Tu [PERSON_NAME]" at bounding box center [533, 189] width 713 height 31
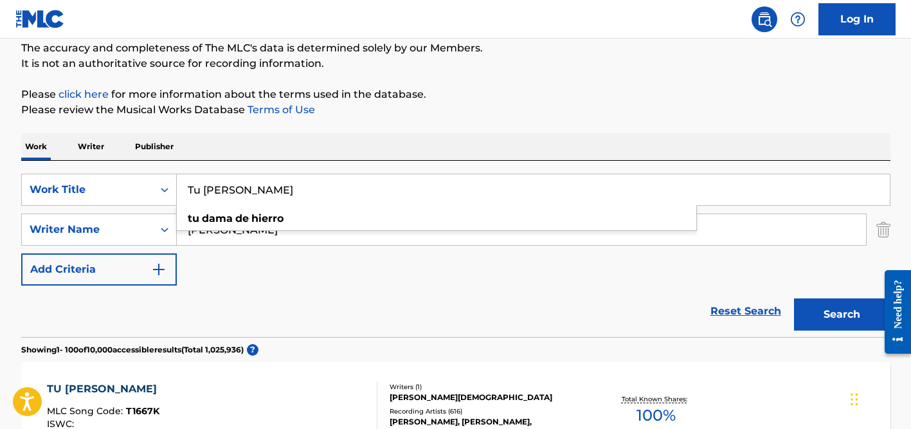
paste input "[PERSON_NAME] [PERSON_NAME]"
type input "[PERSON_NAME] [PERSON_NAME]"
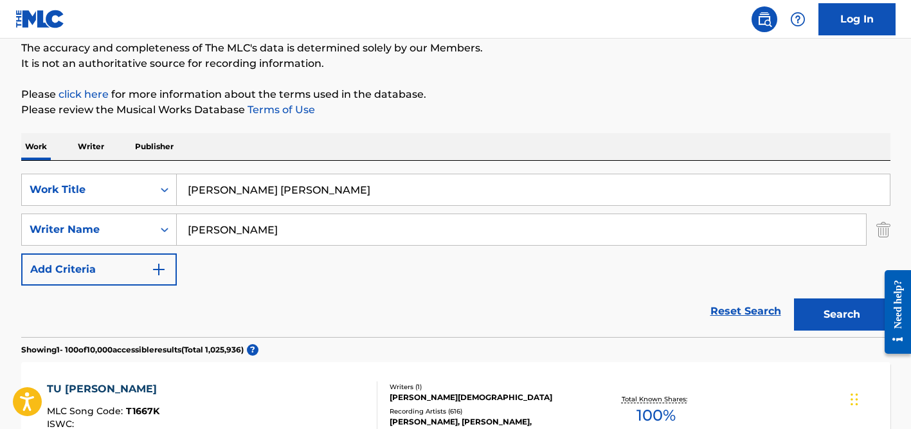
click at [372, 139] on div "Work Writer Publisher" at bounding box center [456, 146] width 870 height 27
click at [358, 230] on input "[PERSON_NAME]" at bounding box center [521, 229] width 689 height 31
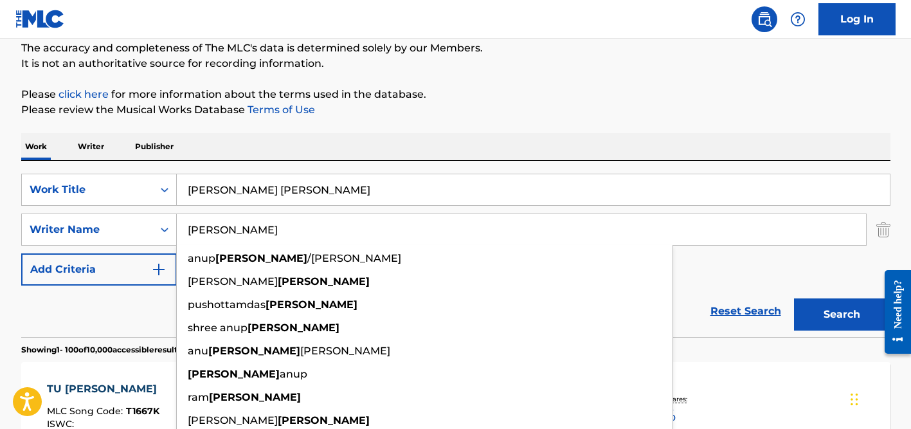
click at [794, 298] on button "Search" at bounding box center [842, 314] width 96 height 32
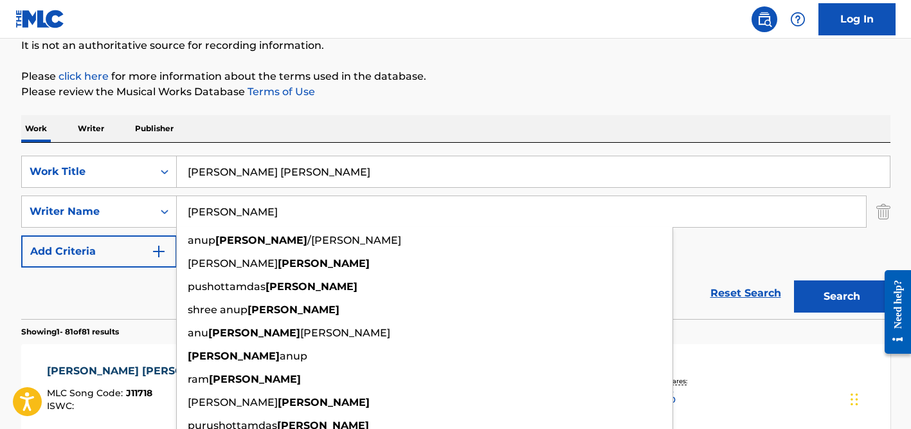
click at [464, 91] on p "Please review the Musical Works Database Terms of Use" at bounding box center [456, 91] width 870 height 15
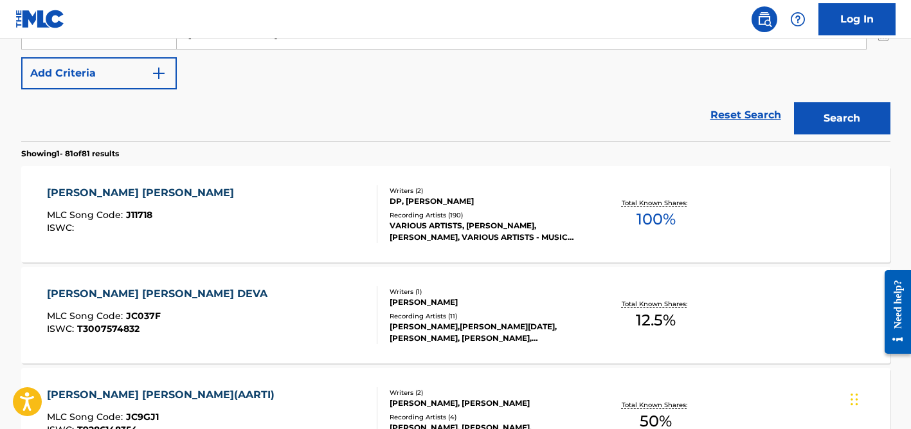
scroll to position [329, 0]
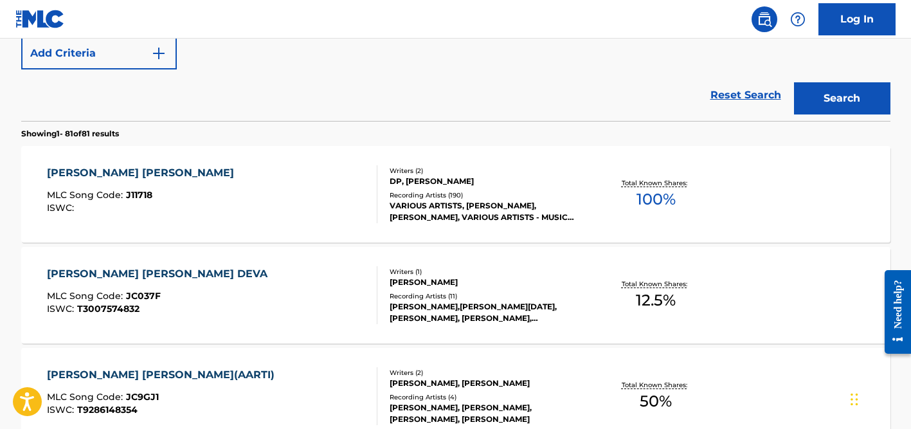
click at [428, 189] on div "Writers ( 2 ) DP, [PERSON_NAME] Recording Artists ( 190 ) VARIOUS ARTISTS, [PER…" at bounding box center [481, 194] width 206 height 57
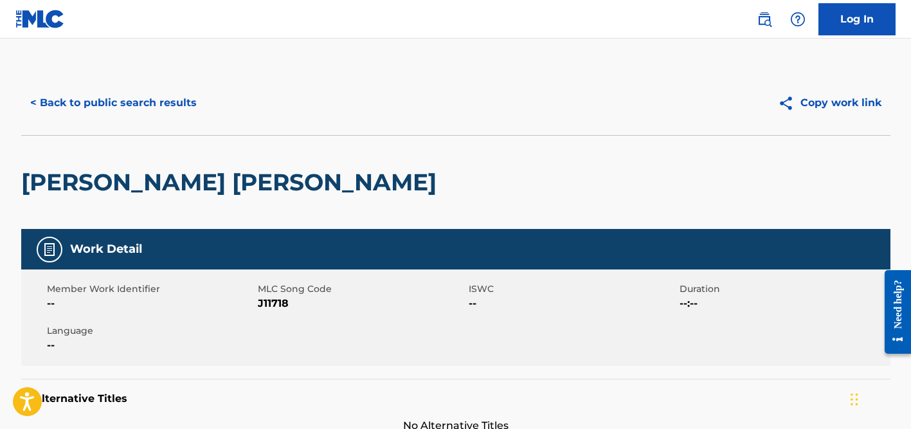
click at [142, 108] on button "< Back to public search results" at bounding box center [113, 103] width 185 height 32
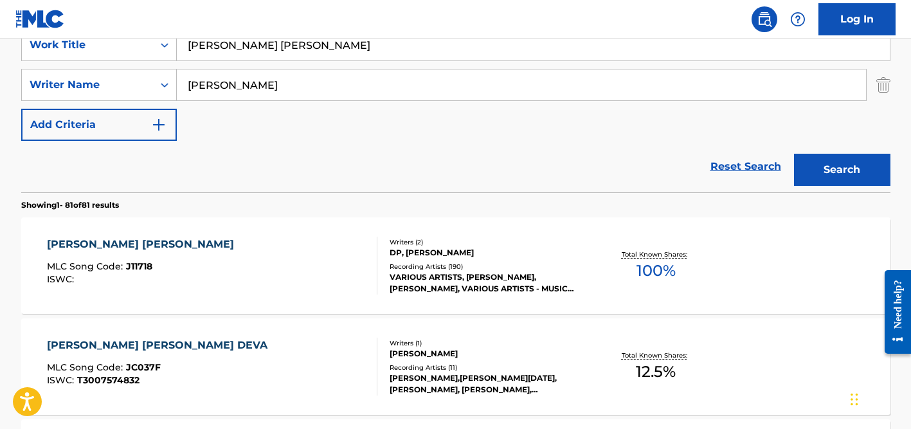
scroll to position [194, 0]
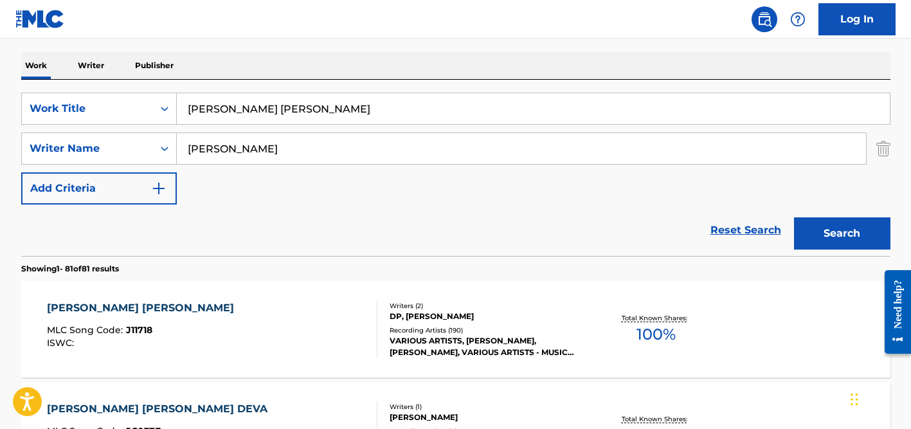
click at [220, 141] on input "[PERSON_NAME]" at bounding box center [521, 148] width 689 height 31
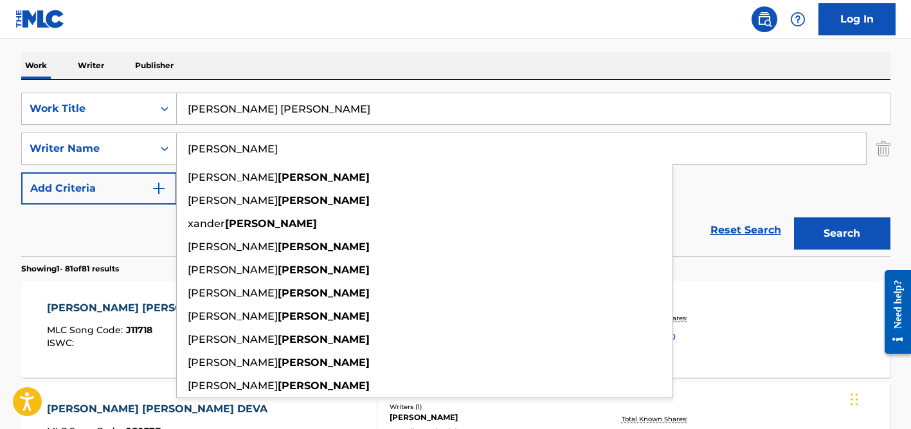
type input "[PERSON_NAME]"
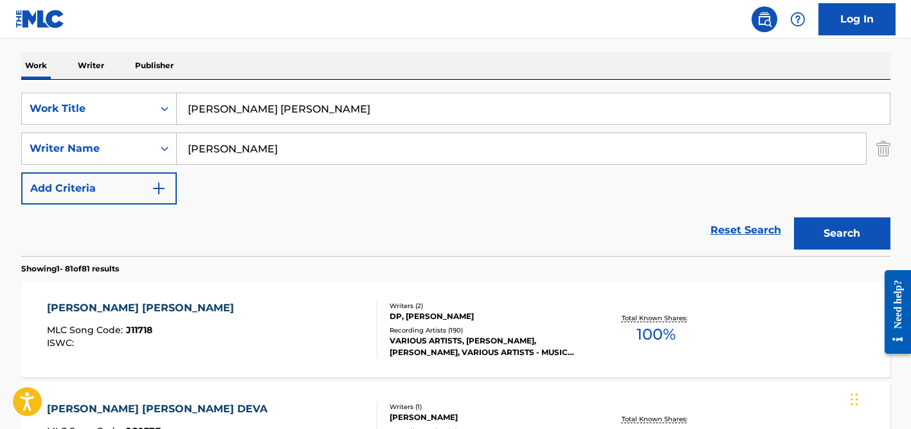
click at [243, 108] on input "[PERSON_NAME] [PERSON_NAME]" at bounding box center [533, 108] width 713 height 31
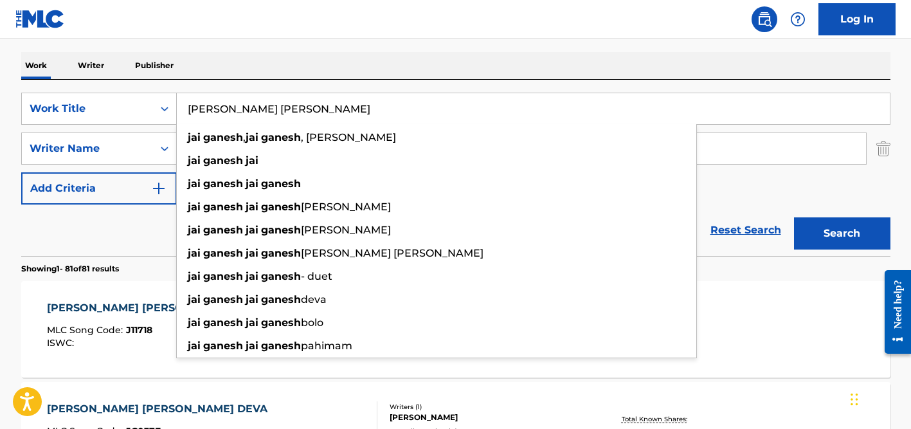
drag, startPoint x: 243, startPoint y: 108, endPoint x: 242, endPoint y: 101, distance: 7.1
click at [243, 108] on input "[PERSON_NAME] [PERSON_NAME]" at bounding box center [533, 108] width 713 height 31
paste input "Jamaica Farewell"
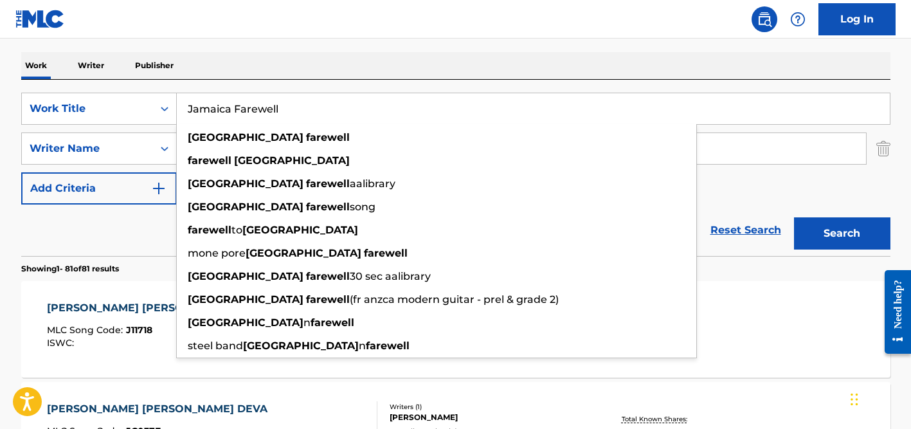
type input "Jamaica Farewell"
click at [794, 217] on button "Search" at bounding box center [842, 233] width 96 height 32
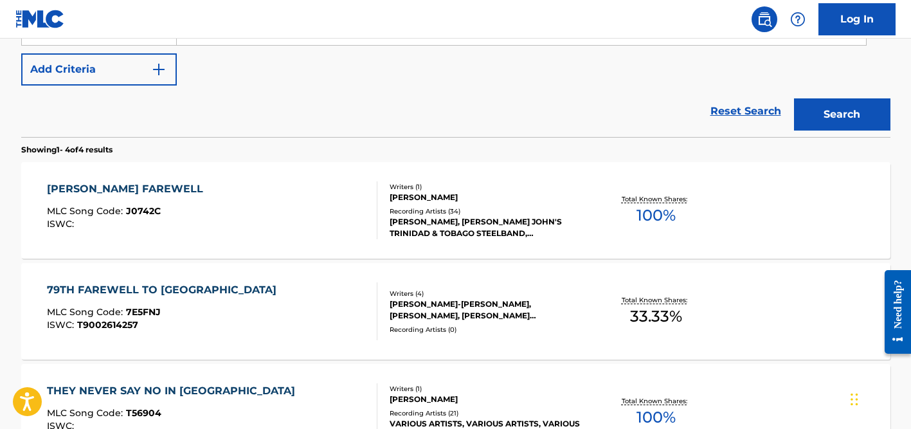
scroll to position [319, 0]
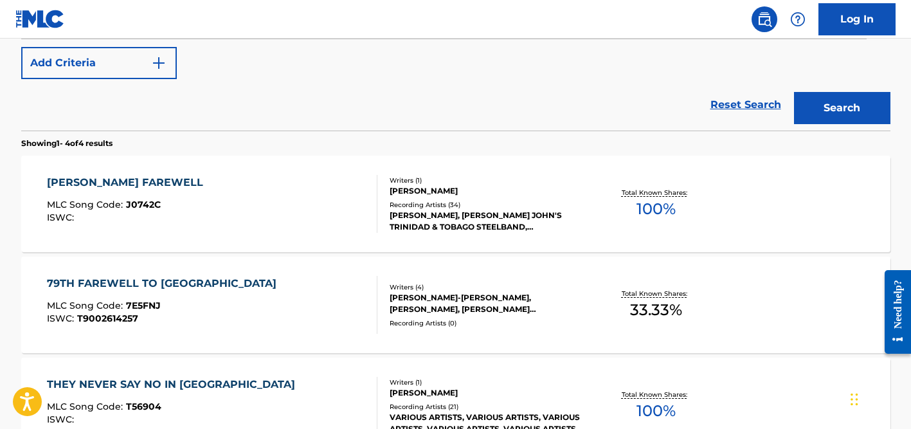
click at [401, 196] on div "Writers ( 1 ) [PERSON_NAME] Recording Artists ( 34 ) [PERSON_NAME], [PERSON_NAM…" at bounding box center [481, 204] width 206 height 57
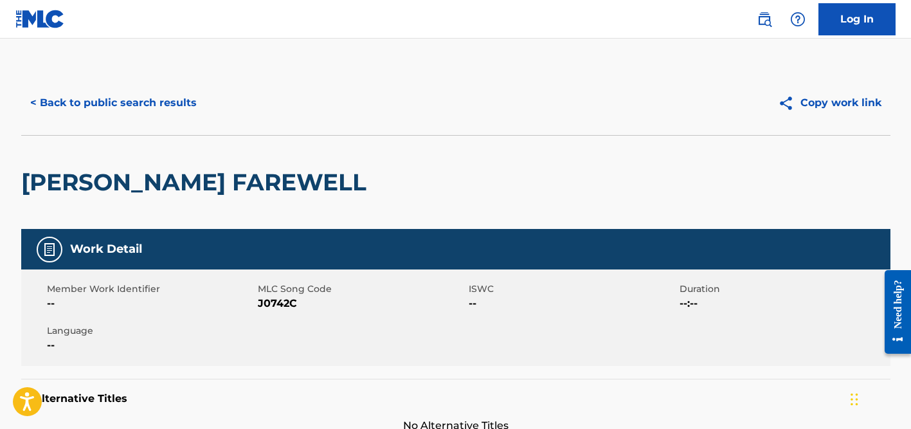
click at [161, 97] on button "< Back to public search results" at bounding box center [113, 103] width 185 height 32
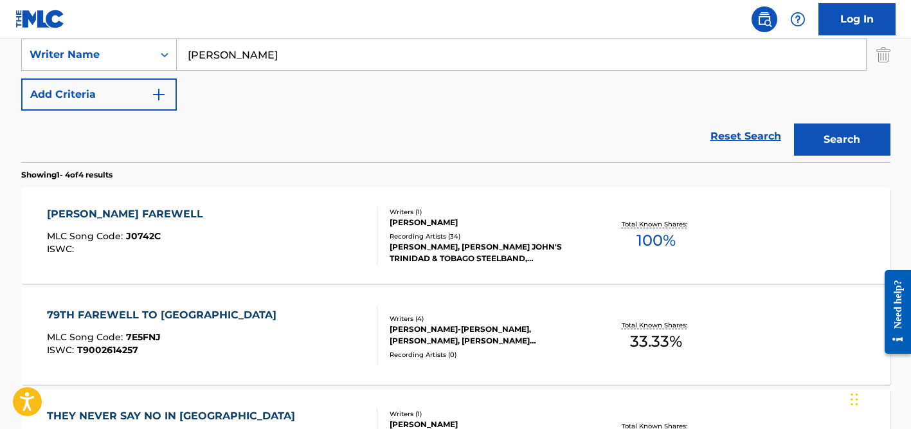
scroll to position [270, 0]
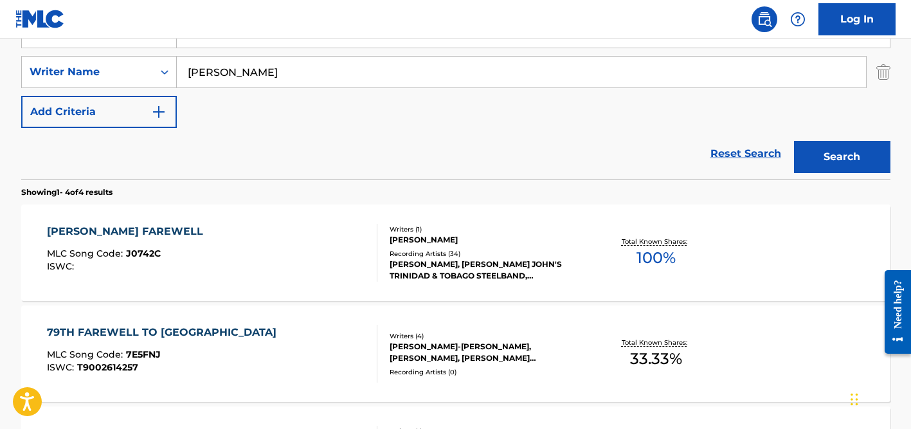
click at [225, 77] on input "[PERSON_NAME]" at bounding box center [521, 72] width 689 height 31
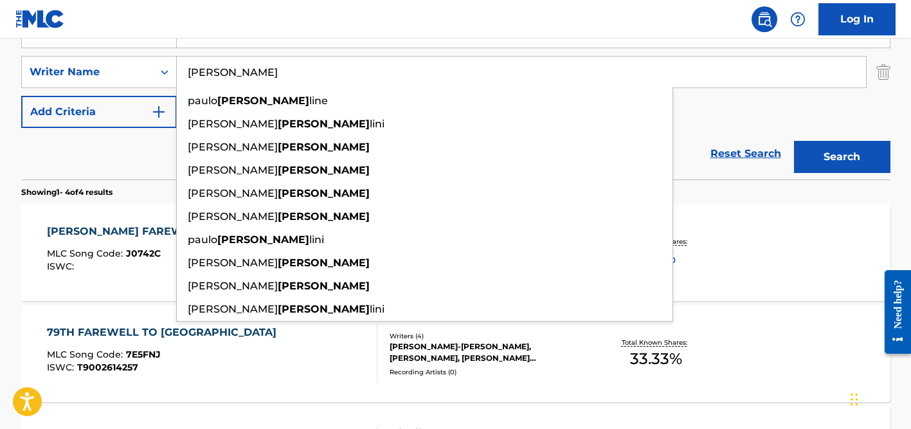
scroll to position [238, 0]
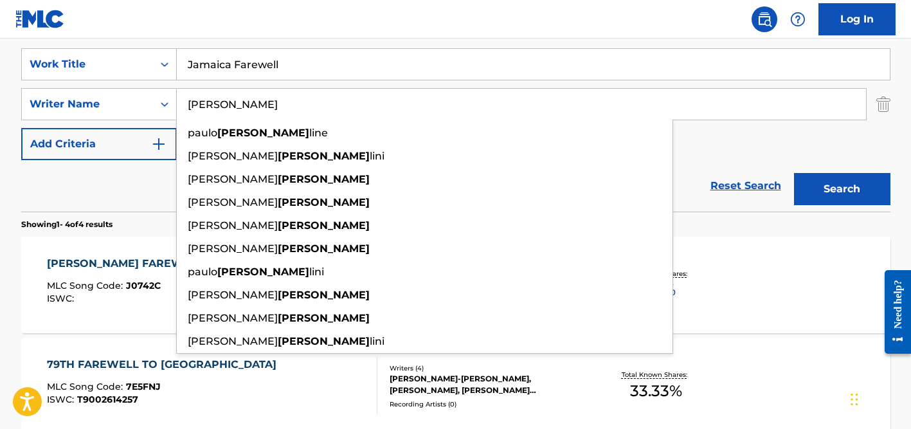
type input "[PERSON_NAME]"
click at [246, 65] on input "Jamaica Farewell" at bounding box center [533, 64] width 713 height 31
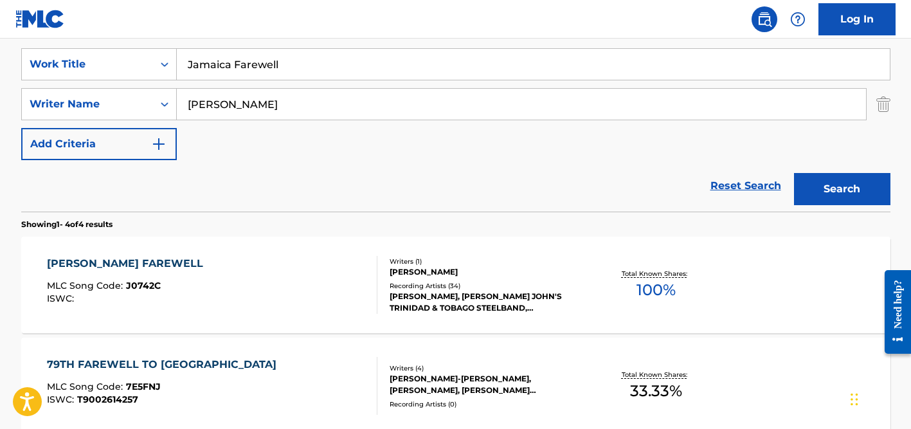
click at [246, 65] on input "Jamaica Farewell" at bounding box center [533, 64] width 713 height 31
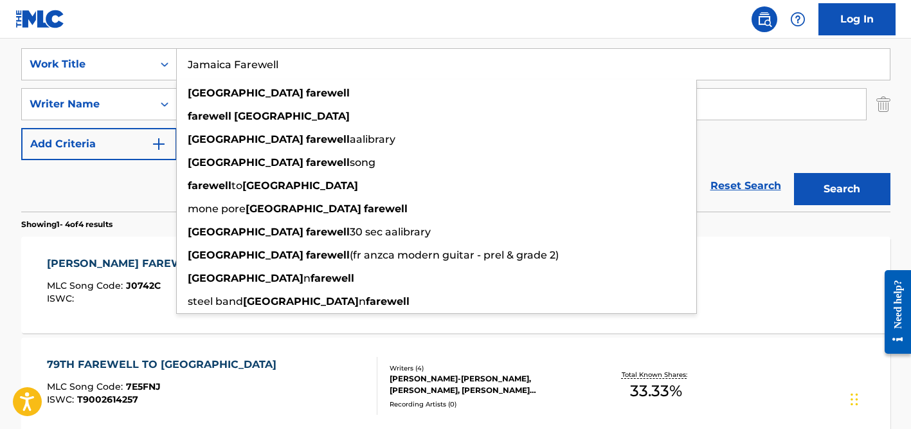
paste input "Valzer d'Inverno"
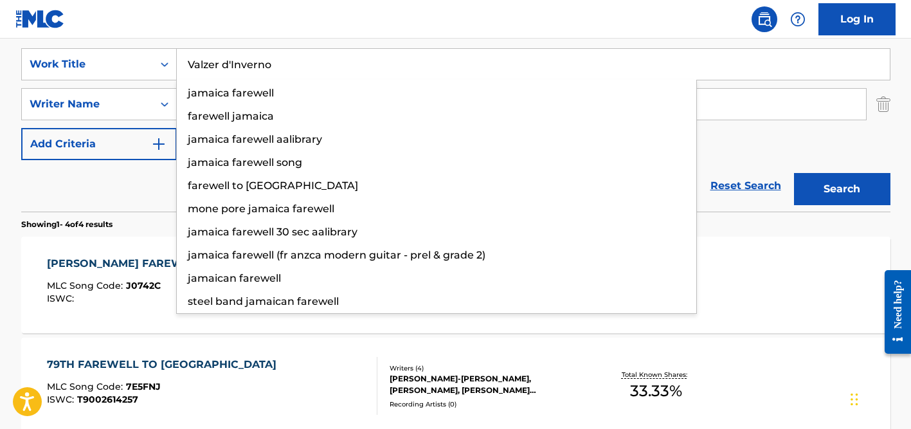
type input "Valzer d'Inverno"
click at [794, 173] on button "Search" at bounding box center [842, 189] width 96 height 32
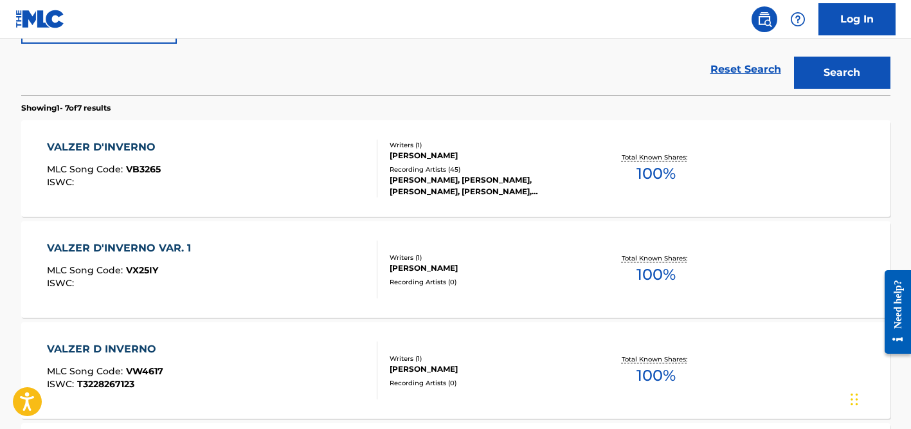
scroll to position [372, 0]
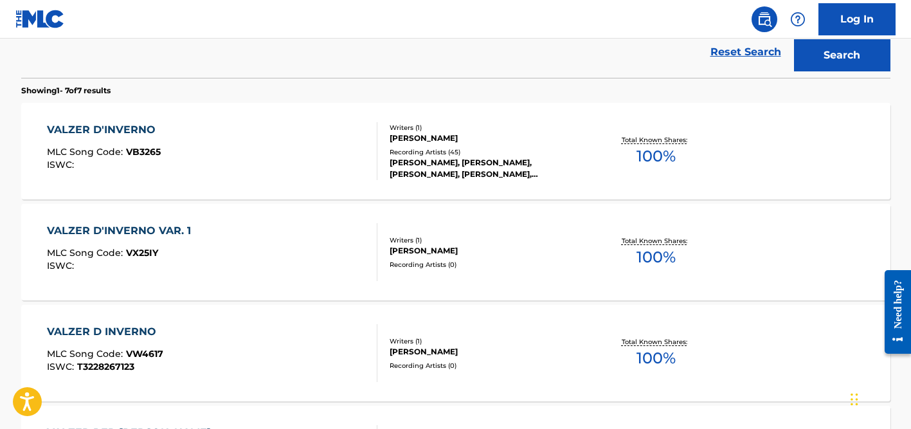
click at [426, 145] on div "Writers ( 1 ) [PERSON_NAME] Recording Artists ( 45 ) [PERSON_NAME], [PERSON_NAM…" at bounding box center [481, 151] width 206 height 57
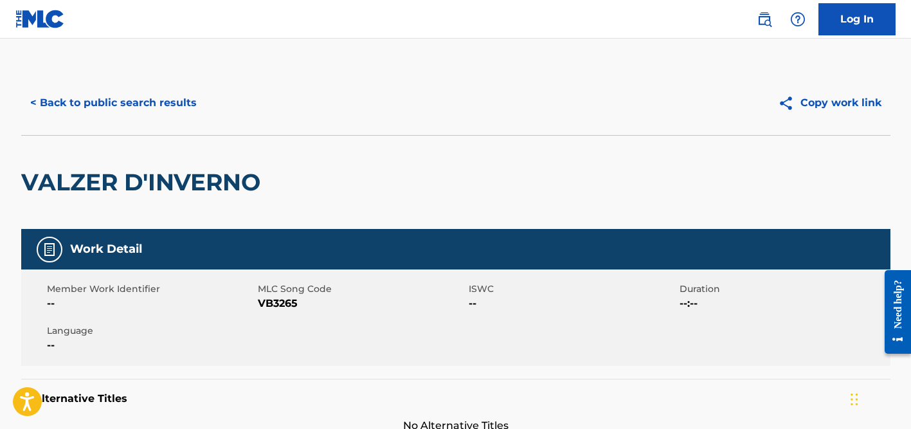
click at [128, 120] on div "< Back to public search results Copy work link" at bounding box center [456, 103] width 870 height 64
click at [181, 107] on button "< Back to public search results" at bounding box center [113, 103] width 185 height 32
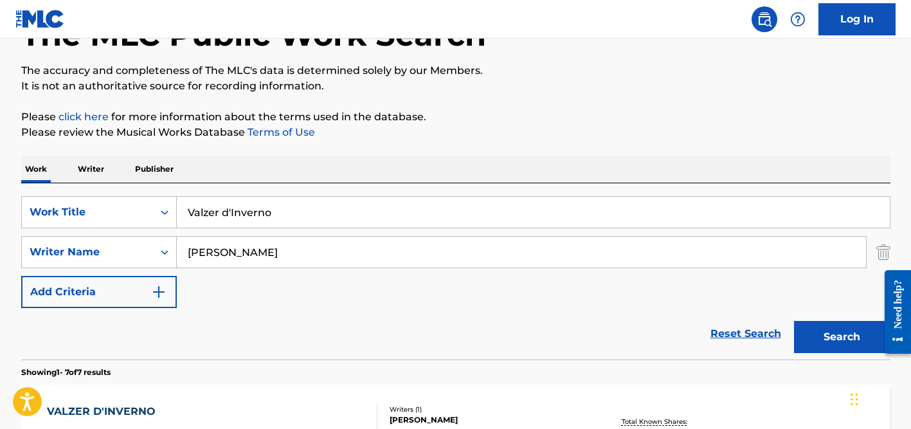
scroll to position [74, 0]
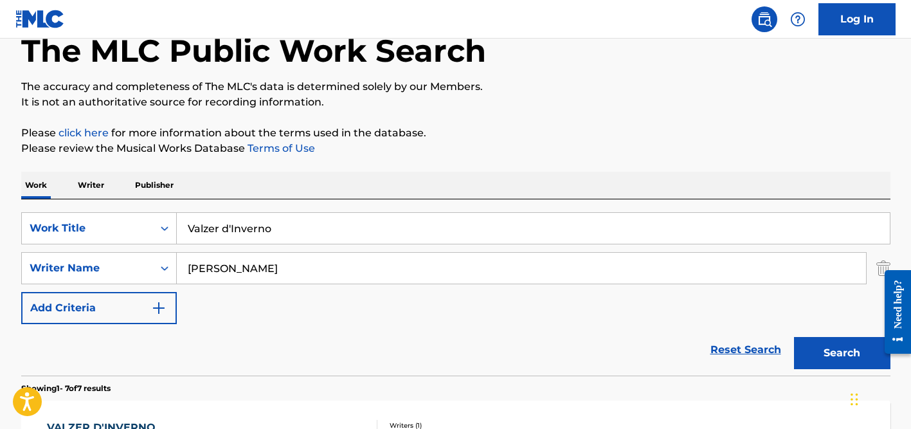
click at [237, 226] on input "Valzer d'Inverno" at bounding box center [533, 228] width 713 height 31
paste input "Etre Une Femme"
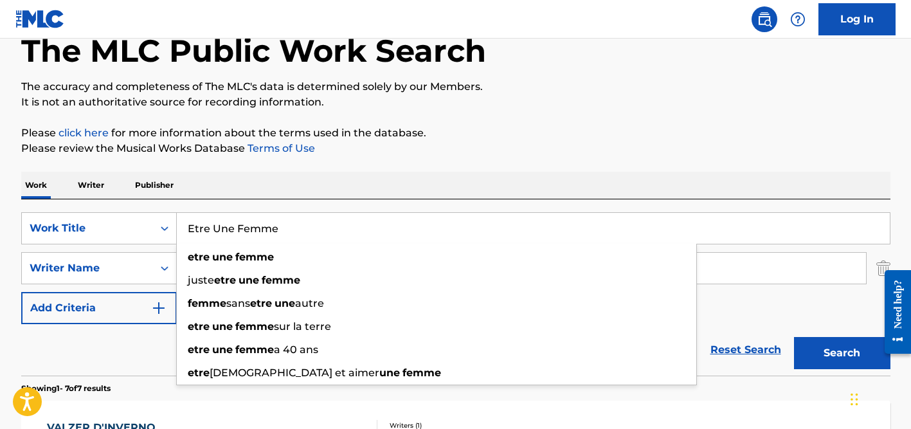
type input "Etre Une Femme"
click at [267, 175] on div "Work Writer Publisher" at bounding box center [456, 185] width 870 height 27
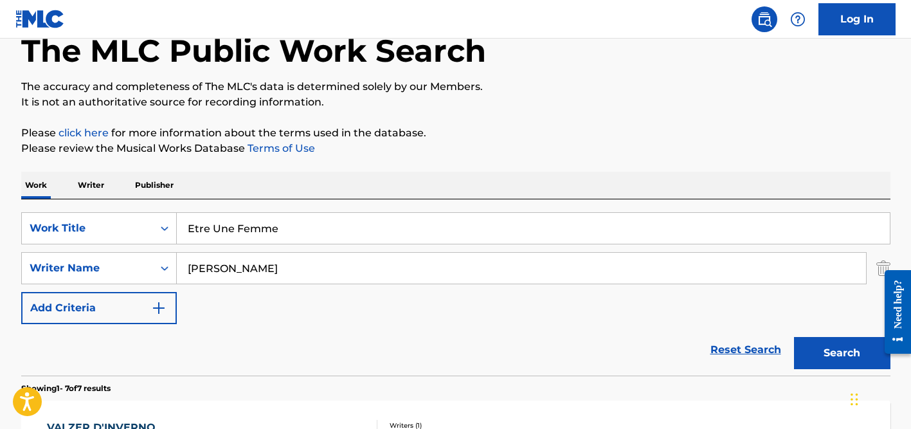
click at [242, 275] on input "[PERSON_NAME]" at bounding box center [521, 268] width 689 height 31
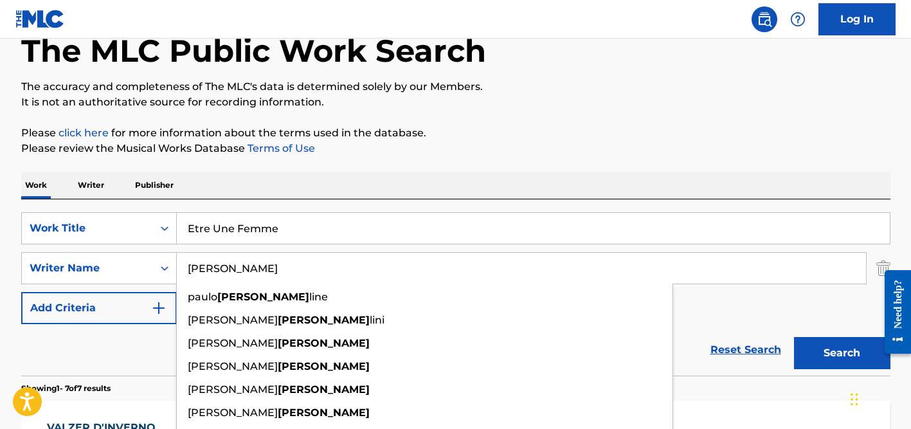
click at [242, 275] on input "[PERSON_NAME]" at bounding box center [521, 268] width 689 height 31
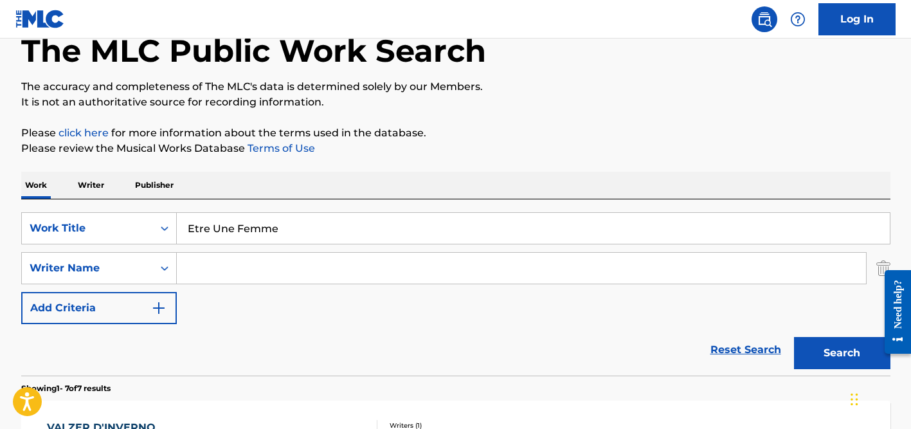
click at [794, 337] on button "Search" at bounding box center [842, 353] width 96 height 32
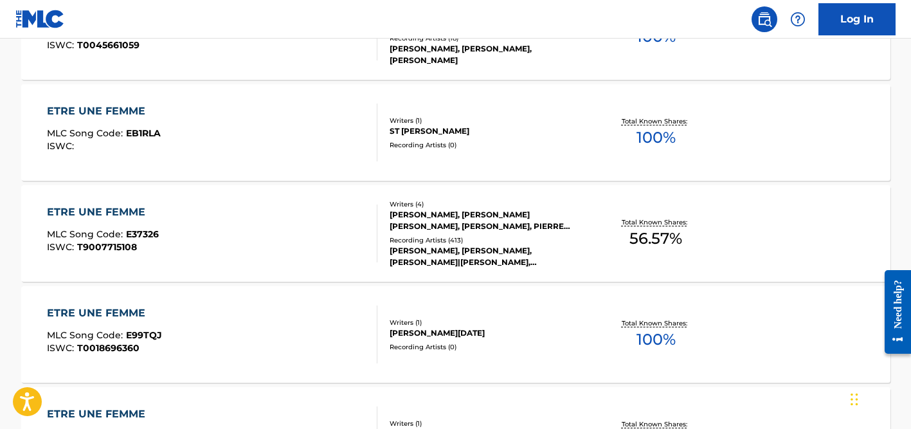
click at [441, 214] on div "[PERSON_NAME], [PERSON_NAME] [PERSON_NAME], [PERSON_NAME], PIERRE [PERSON_NAME]…" at bounding box center [487, 220] width 194 height 23
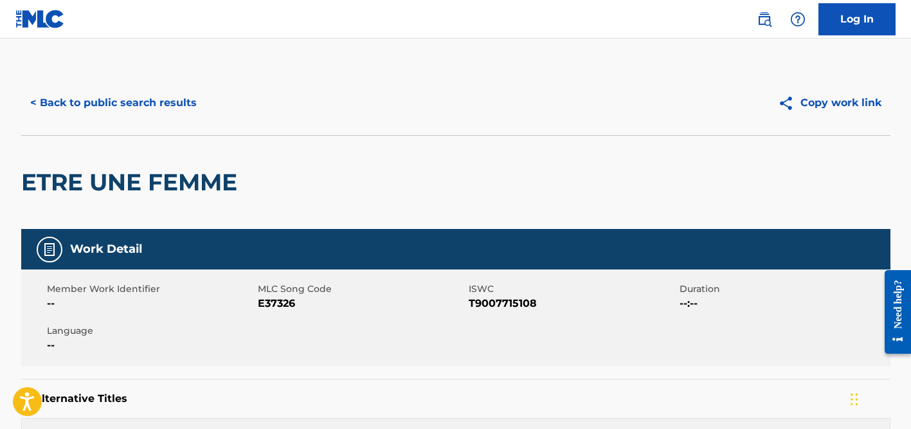
click at [94, 96] on button "< Back to public search results" at bounding box center [113, 103] width 185 height 32
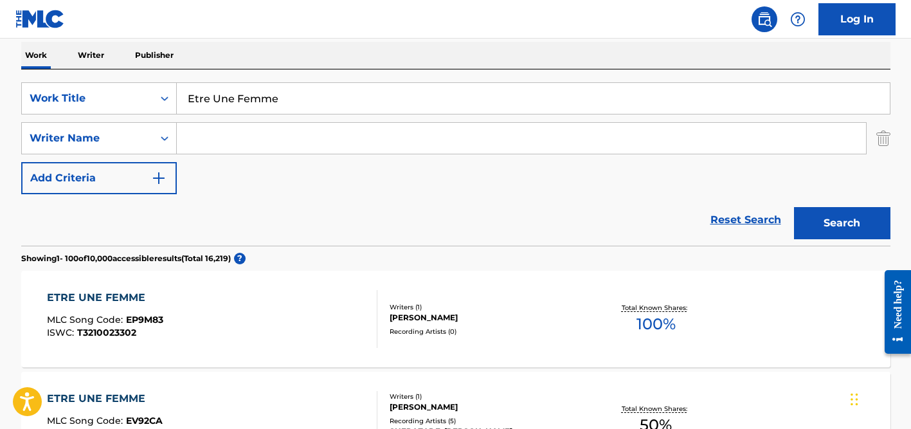
scroll to position [193, 0]
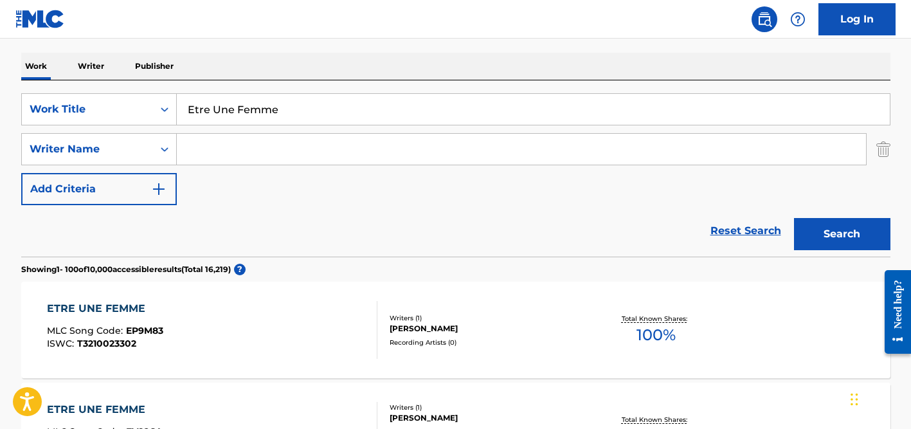
click at [212, 140] on input "Search Form" at bounding box center [521, 149] width 689 height 31
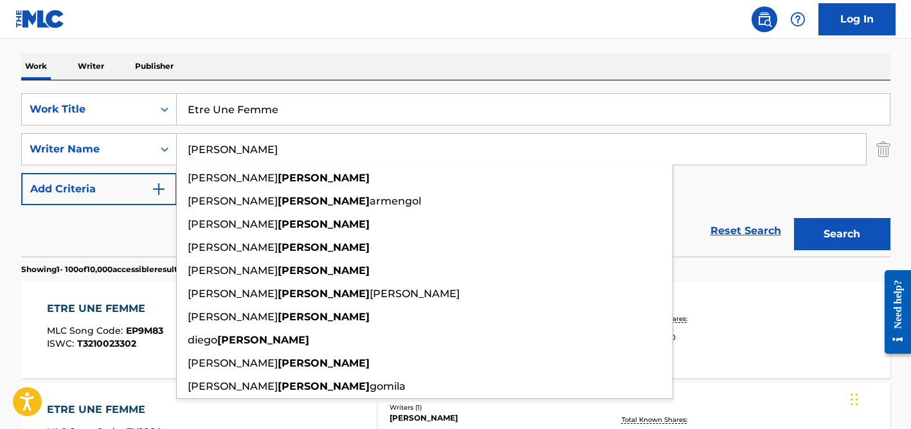
type input "[PERSON_NAME]"
click at [225, 104] on input "Etre Une Femme" at bounding box center [533, 109] width 713 height 31
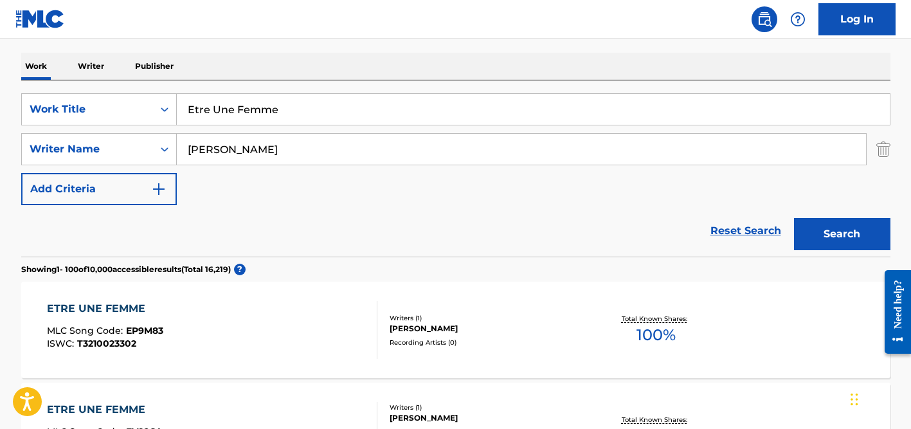
click at [225, 105] on input "Etre Une Femme" at bounding box center [533, 109] width 713 height 31
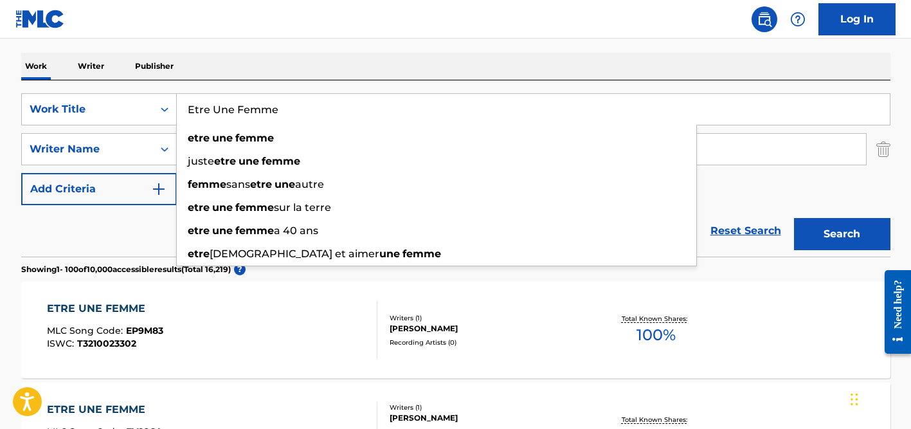
click at [225, 105] on input "Etre Une Femme" at bounding box center [533, 109] width 713 height 31
paste input "[PERSON_NAME] en [PERSON_NAME]"
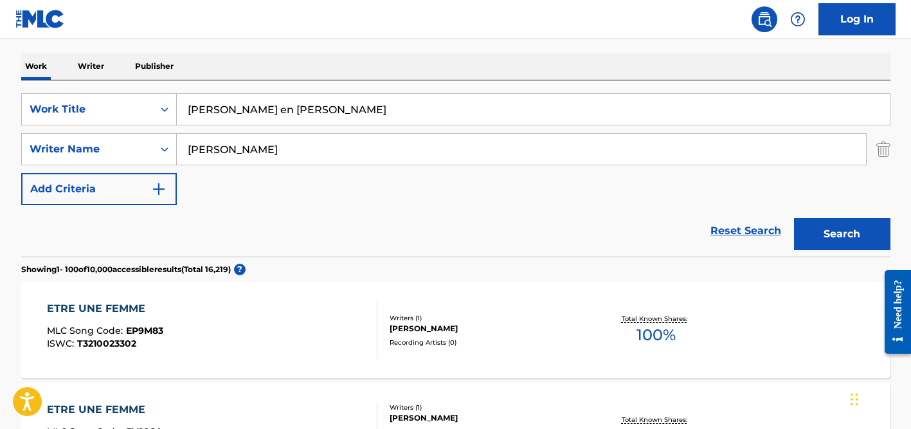
click at [228, 109] on input "[PERSON_NAME] en [PERSON_NAME]" at bounding box center [533, 109] width 713 height 31
click at [269, 107] on input "[PERSON_NAME] en [PERSON_NAME]" at bounding box center [533, 109] width 713 height 31
type input "[PERSON_NAME] en [PERSON_NAME]"
click at [284, 69] on div "Work Writer Publisher" at bounding box center [456, 66] width 870 height 27
click at [289, 136] on input "[PERSON_NAME]" at bounding box center [521, 149] width 689 height 31
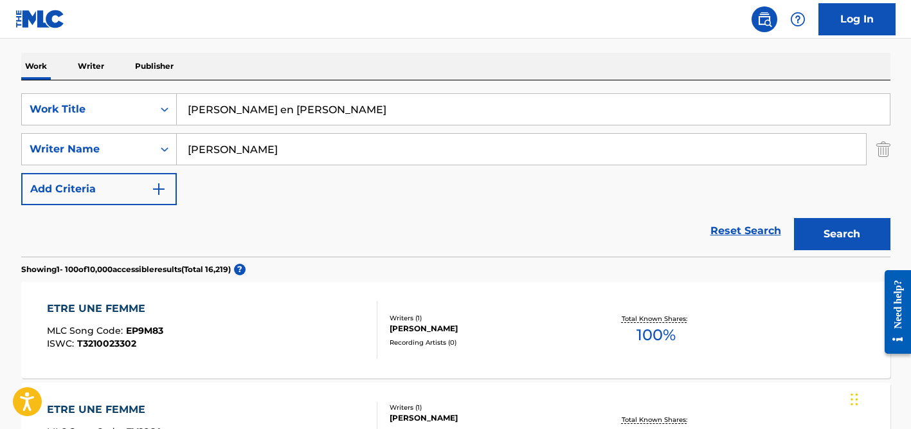
click at [794, 218] on button "Search" at bounding box center [842, 234] width 96 height 32
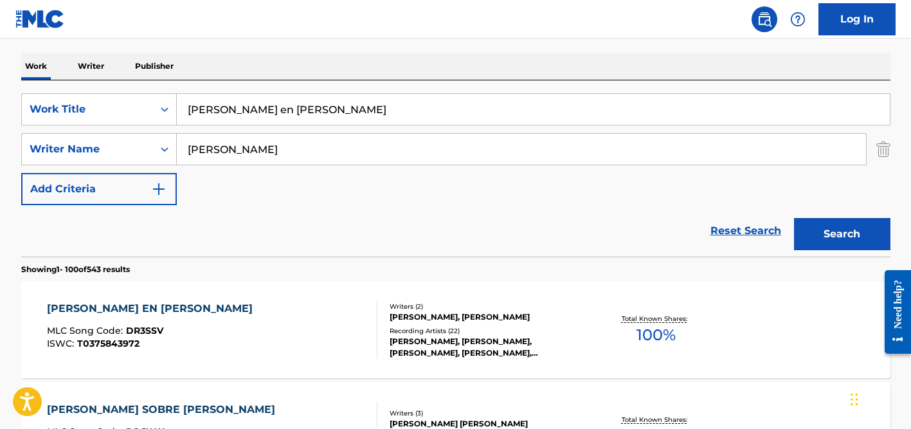
click at [122, 215] on div "Reset Search Search" at bounding box center [456, 230] width 870 height 51
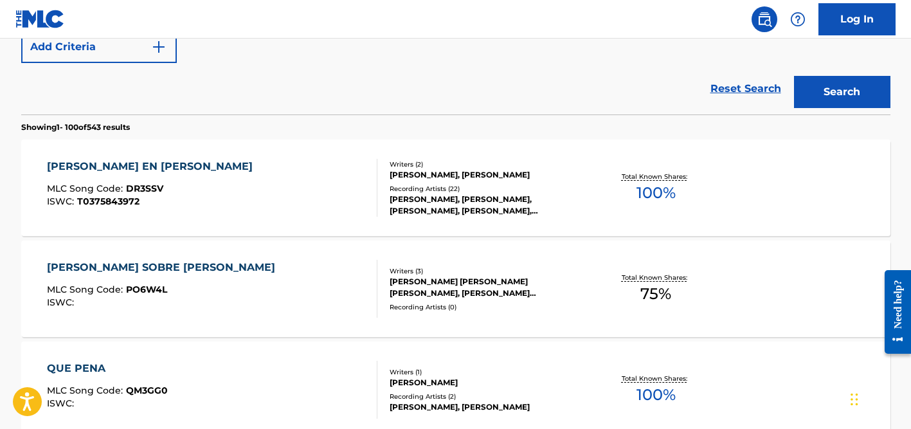
scroll to position [336, 0]
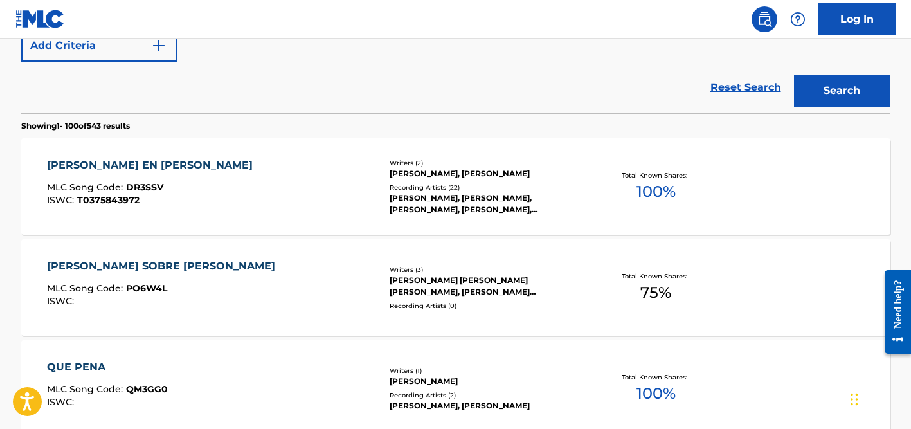
click at [434, 203] on div "[PERSON_NAME], [PERSON_NAME], [PERSON_NAME], [PERSON_NAME], [PERSON_NAME]" at bounding box center [487, 203] width 194 height 23
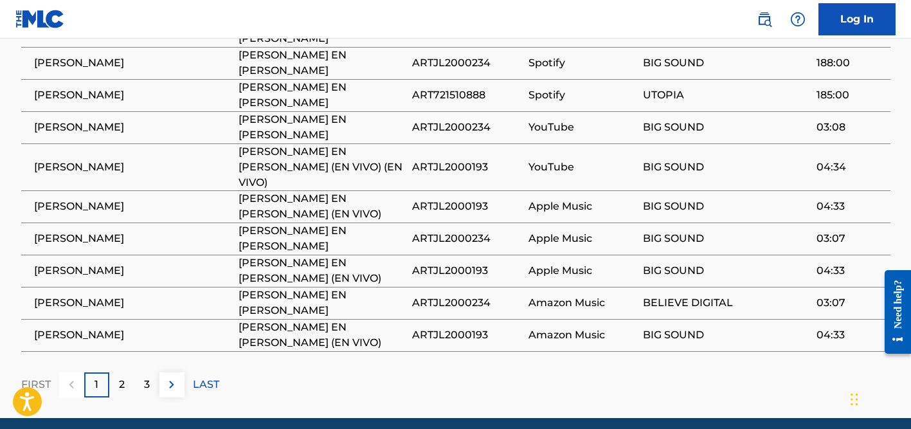
click at [123, 377] on p "2" at bounding box center [122, 384] width 6 height 15
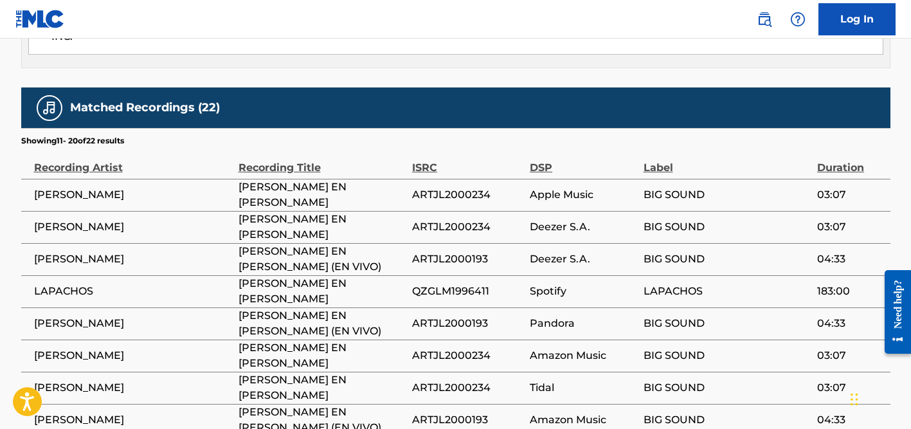
scroll to position [689, 0]
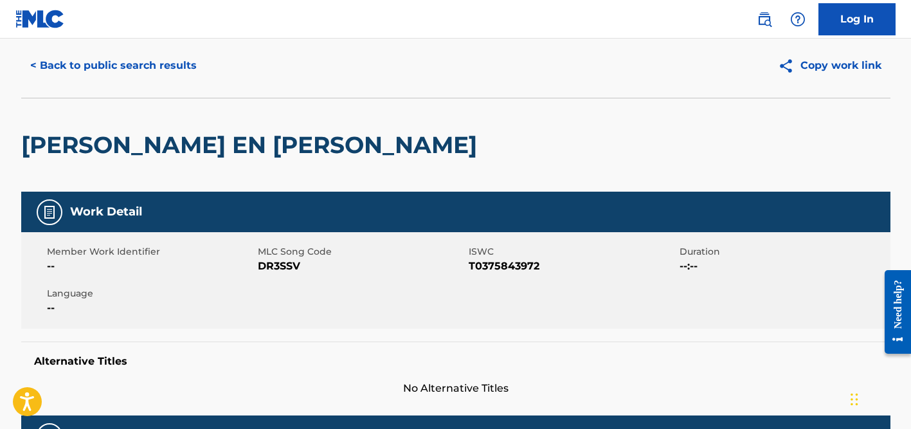
click at [180, 68] on button "< Back to public search results" at bounding box center [113, 66] width 185 height 32
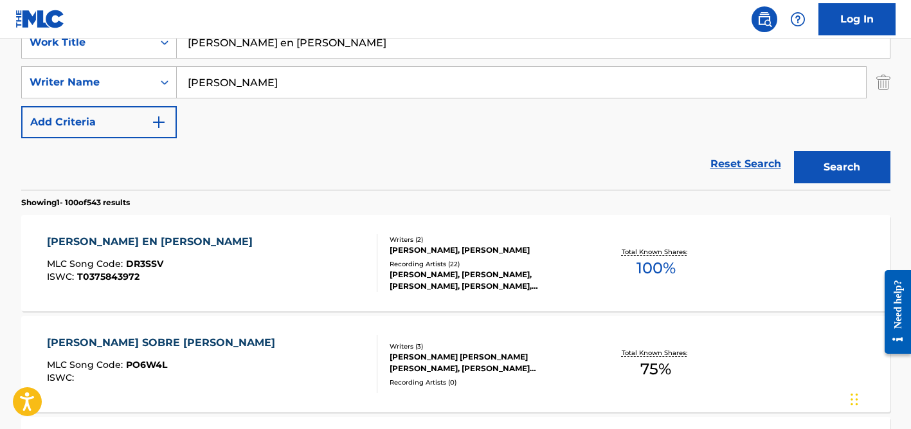
scroll to position [242, 0]
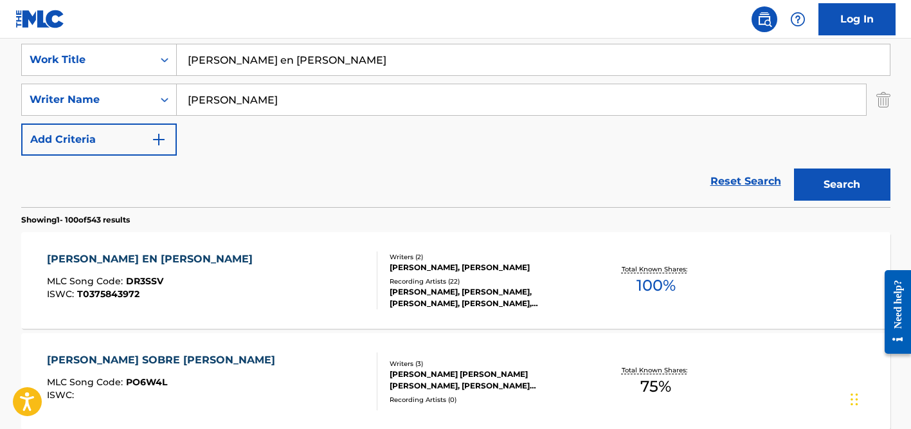
click at [236, 104] on input "[PERSON_NAME]" at bounding box center [521, 99] width 689 height 31
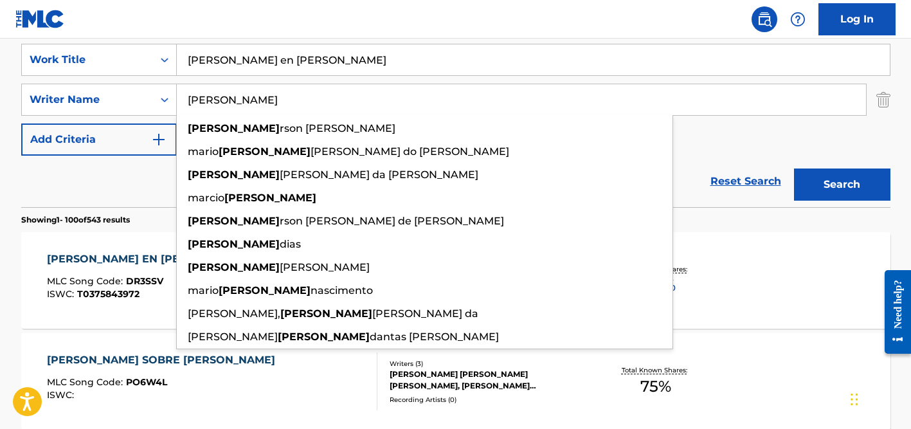
type input "[PERSON_NAME]"
click at [254, 66] on input "[PERSON_NAME] en [PERSON_NAME]" at bounding box center [533, 59] width 713 height 31
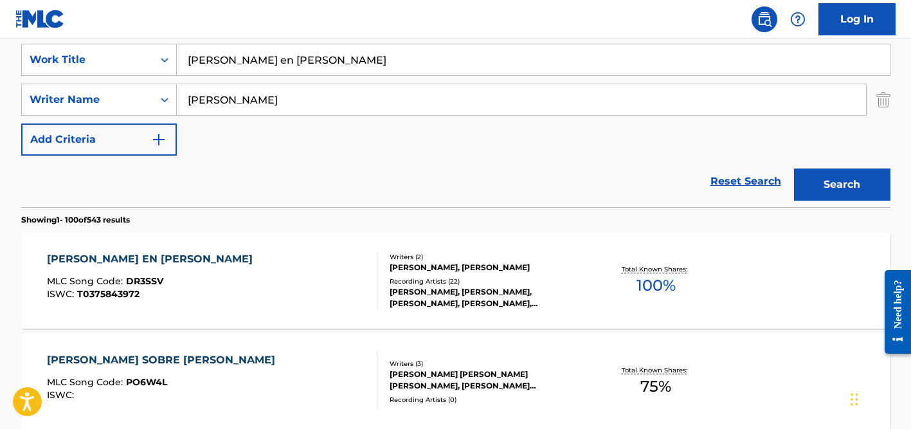
click at [254, 66] on input "[PERSON_NAME] en [PERSON_NAME]" at bounding box center [533, 59] width 713 height 31
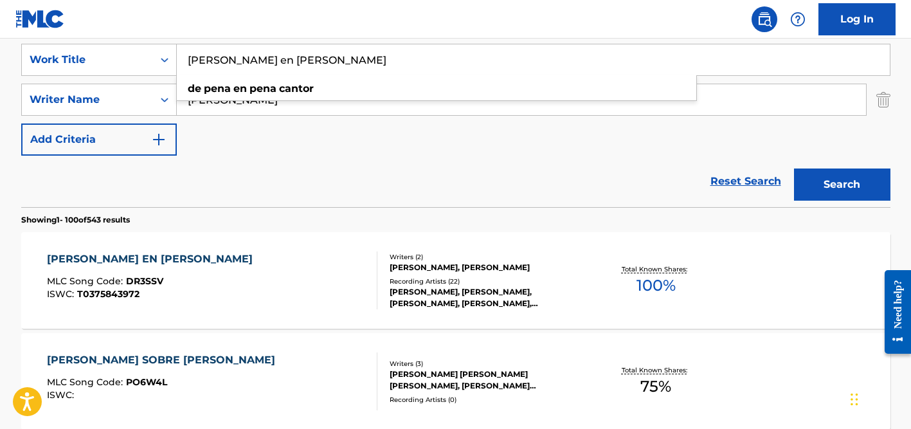
click at [254, 66] on input "[PERSON_NAME] en [PERSON_NAME]" at bounding box center [533, 59] width 713 height 31
paste input "Ser Humano"
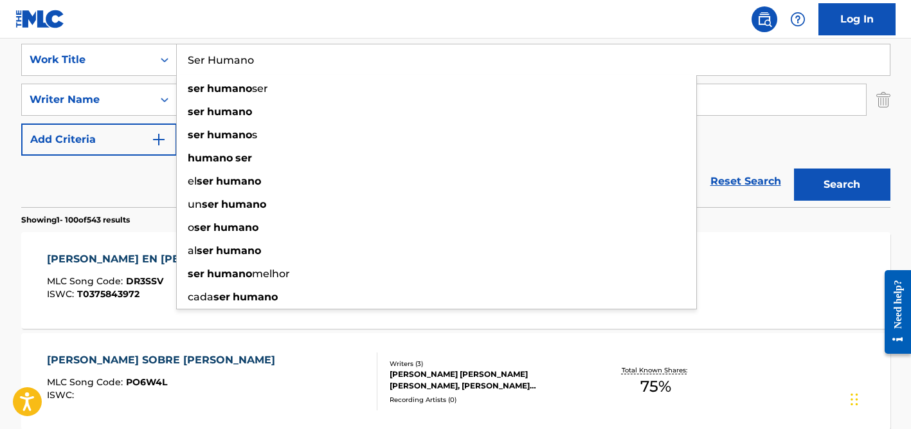
type input "Ser Humano"
click at [125, 154] on button "Add Criteria" at bounding box center [99, 139] width 156 height 32
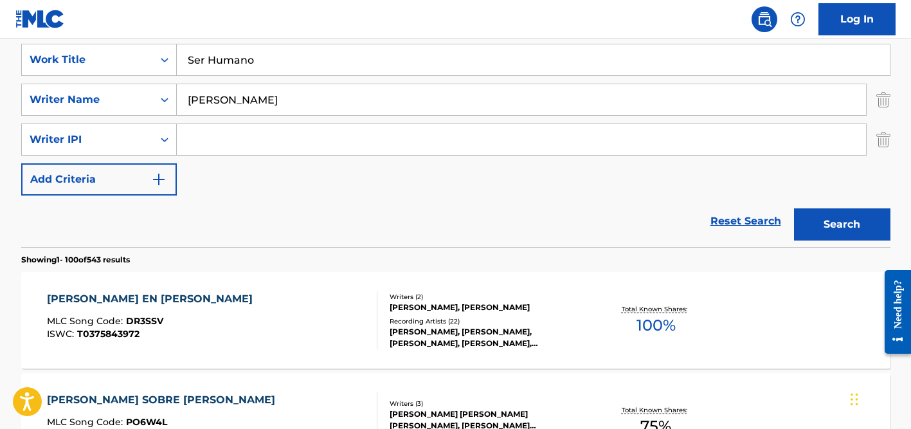
click at [886, 143] on img "Search Form" at bounding box center [884, 139] width 14 height 32
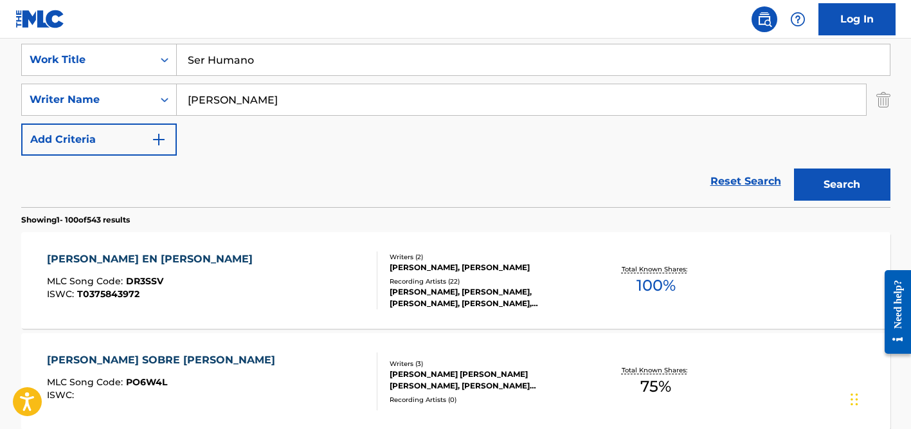
click at [469, 104] on input "[PERSON_NAME]" at bounding box center [521, 99] width 689 height 31
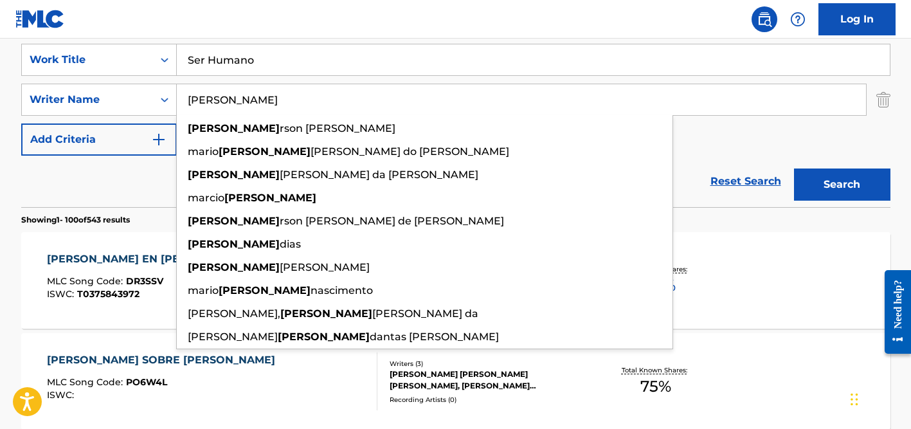
click at [794, 169] on button "Search" at bounding box center [842, 185] width 96 height 32
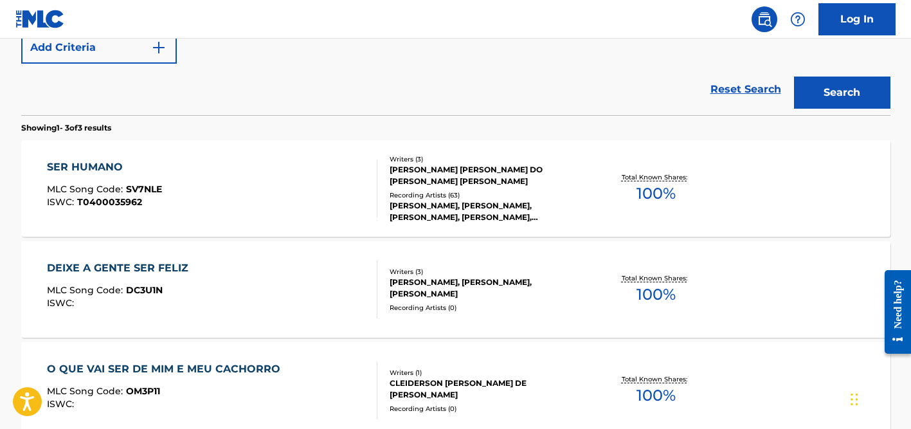
scroll to position [338, 0]
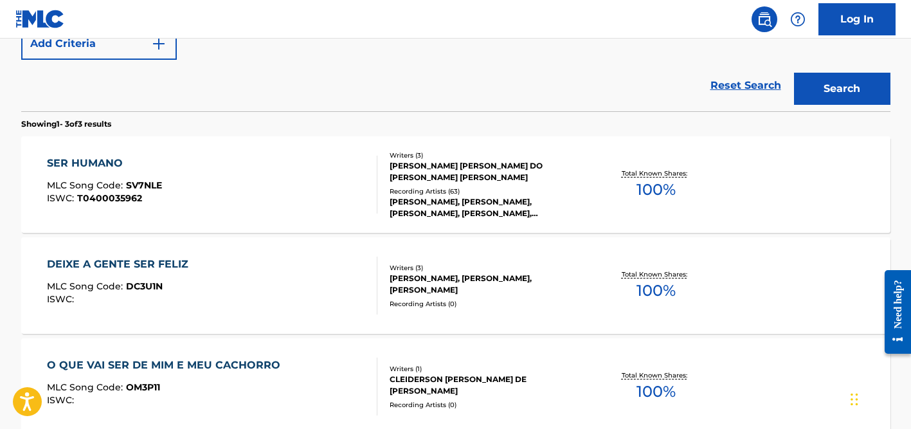
click at [457, 173] on div "[PERSON_NAME] [PERSON_NAME] DO [PERSON_NAME] [PERSON_NAME]" at bounding box center [487, 171] width 194 height 23
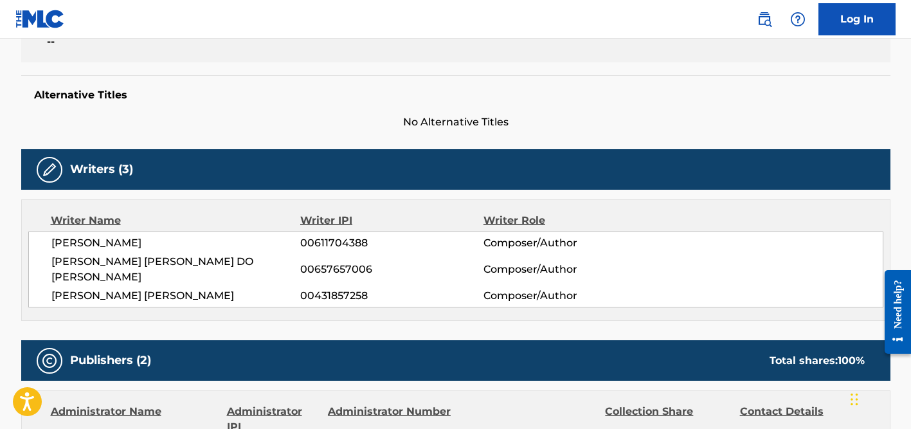
scroll to position [282, 0]
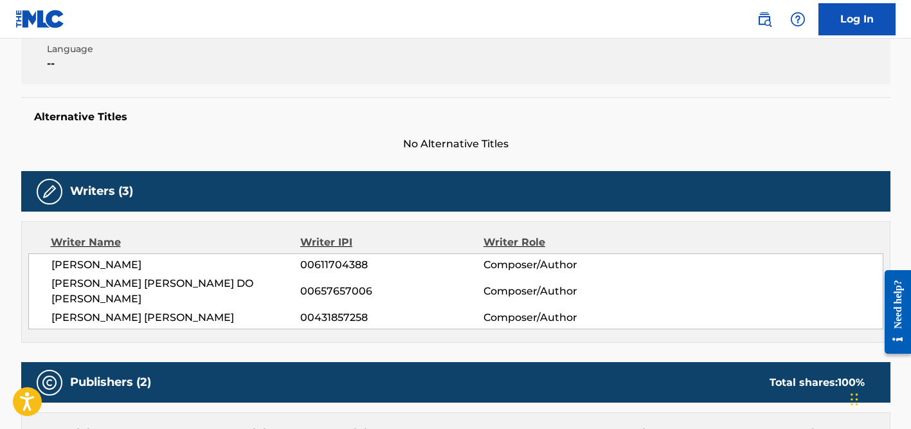
click at [133, 262] on span "[PERSON_NAME]" at bounding box center [176, 264] width 250 height 15
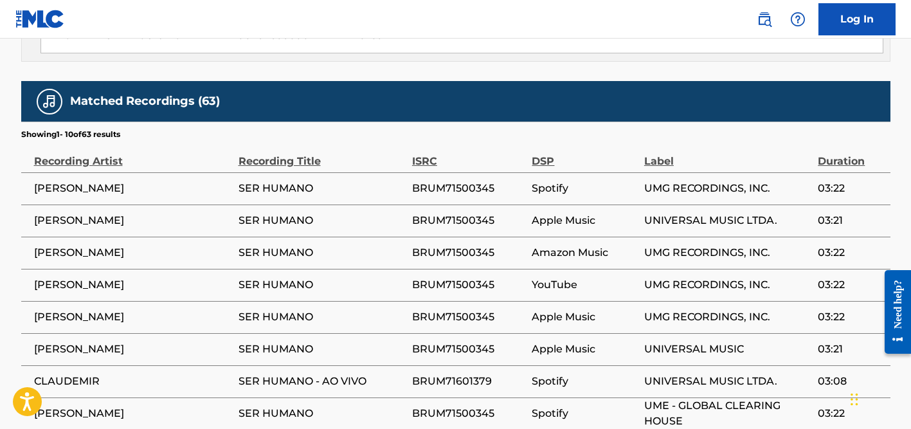
scroll to position [1131, 0]
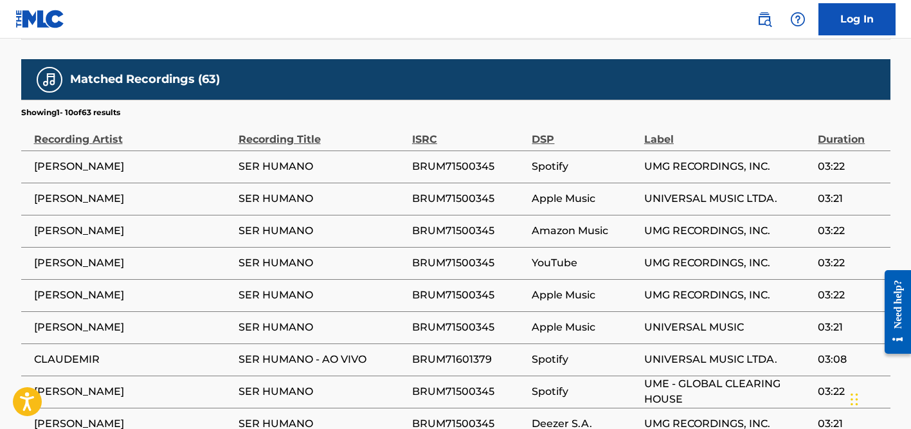
click at [78, 352] on span "CLAUDEMIR" at bounding box center [133, 359] width 198 height 15
copy span "CLAUDEMIR"
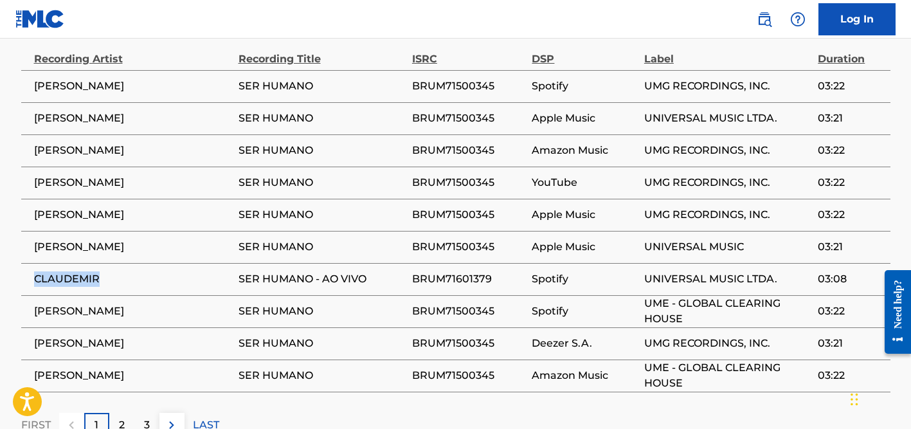
scroll to position [1219, 0]
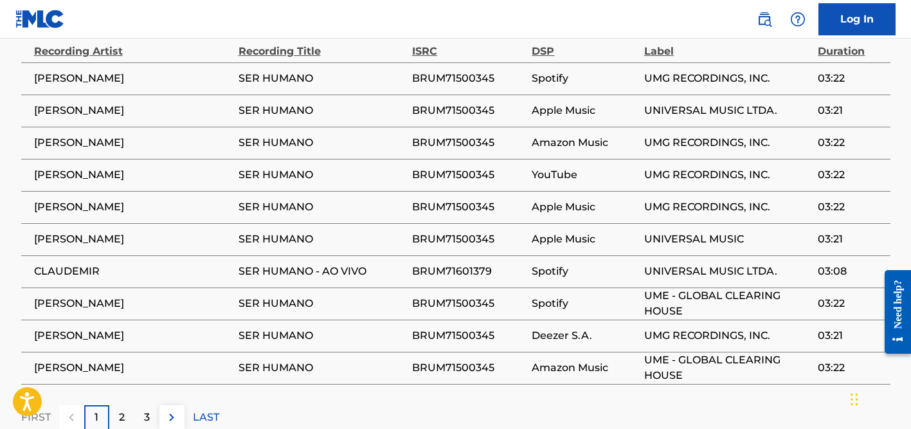
click at [126, 405] on div "2" at bounding box center [121, 417] width 25 height 25
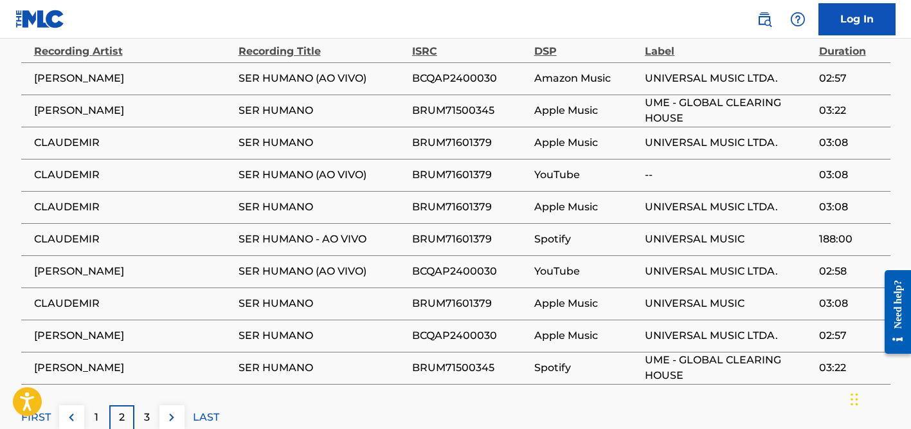
click at [463, 296] on span "BRUM71601379" at bounding box center [470, 303] width 116 height 15
copy span "BRUM71601379"
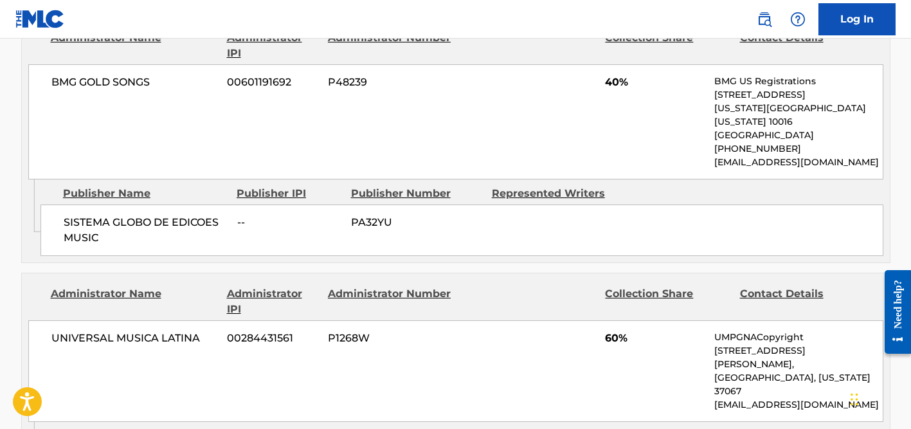
scroll to position [0, 0]
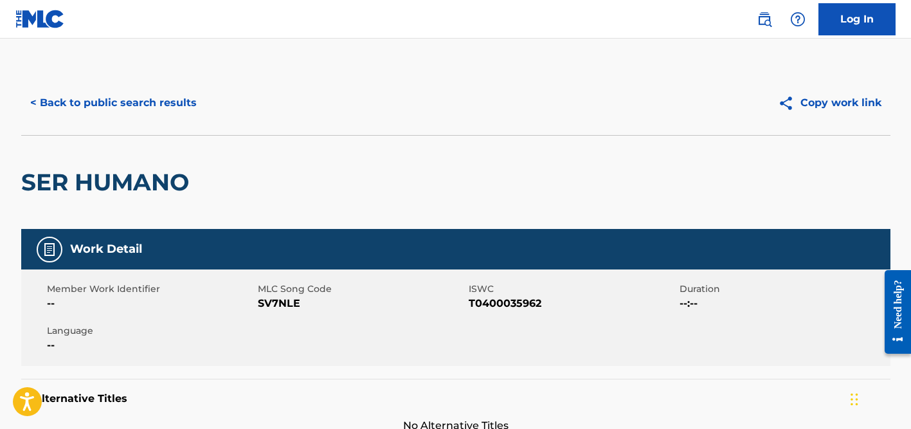
click at [141, 109] on button "< Back to public search results" at bounding box center [113, 103] width 185 height 32
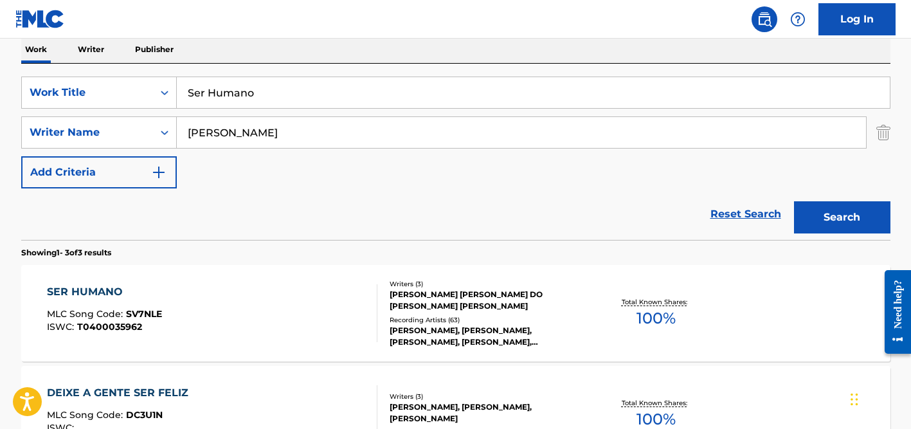
scroll to position [192, 0]
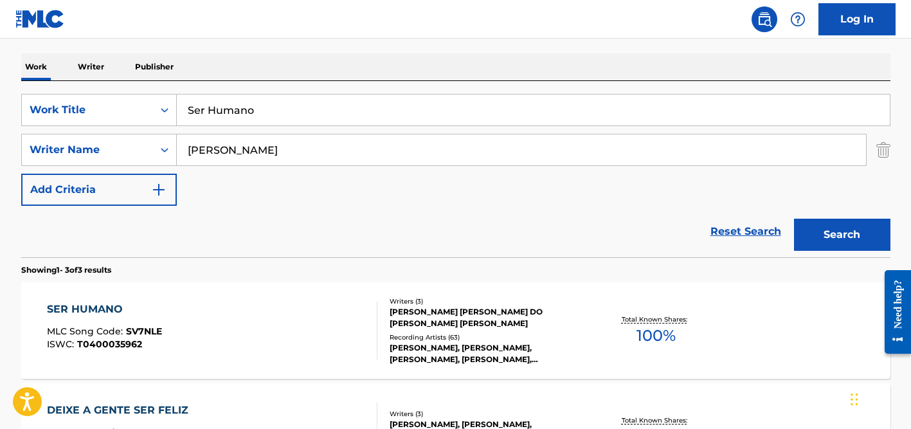
click at [234, 109] on input "Ser Humano" at bounding box center [533, 110] width 713 height 31
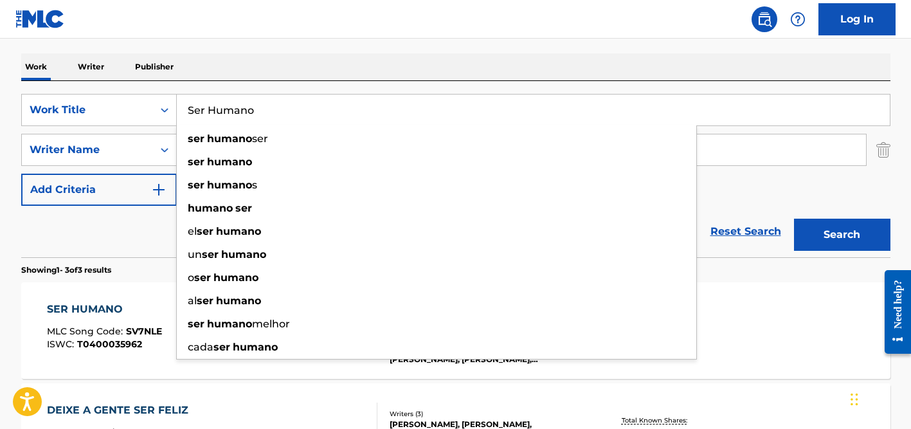
paste input "[GEOGRAPHIC_DATA]"
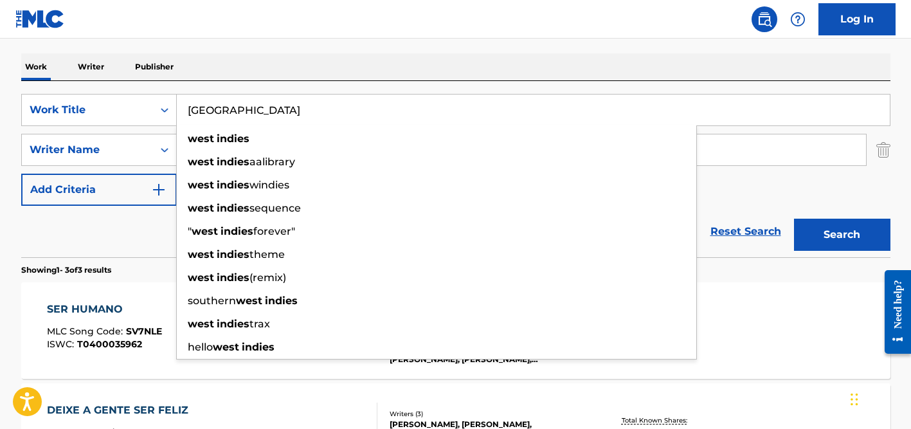
type input "[GEOGRAPHIC_DATA]"
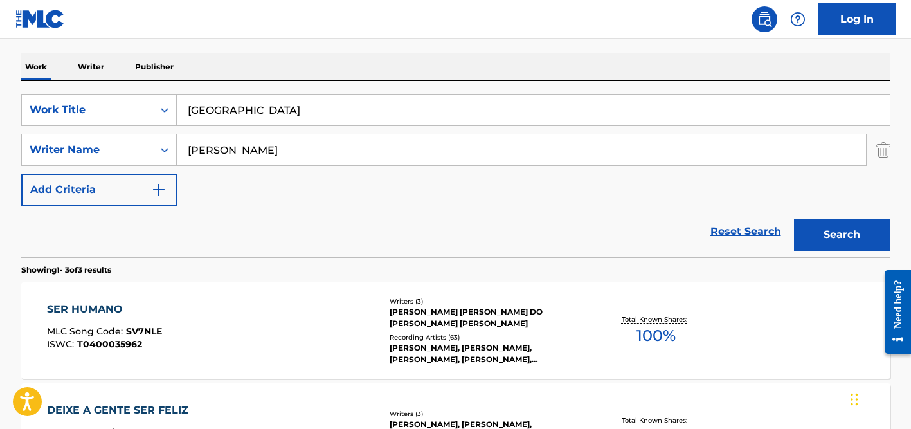
click at [113, 226] on div "Reset Search Search" at bounding box center [456, 231] width 870 height 51
click at [223, 157] on input "[PERSON_NAME]" at bounding box center [521, 149] width 689 height 31
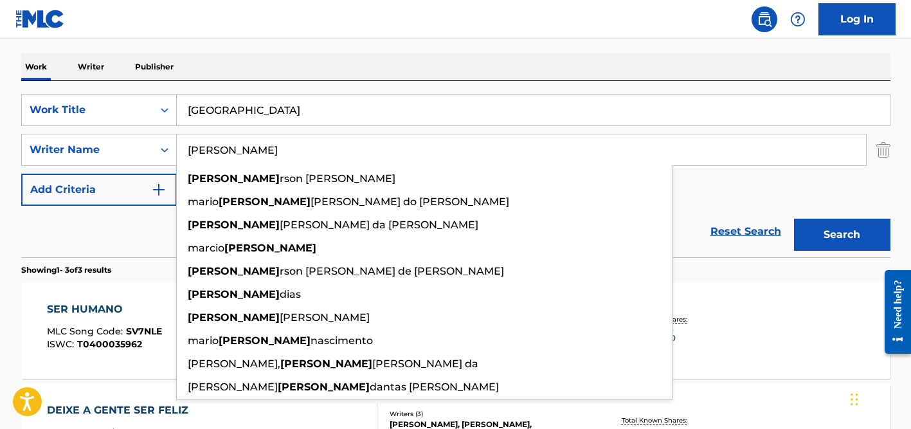
paste input "[PERSON_NAME]"
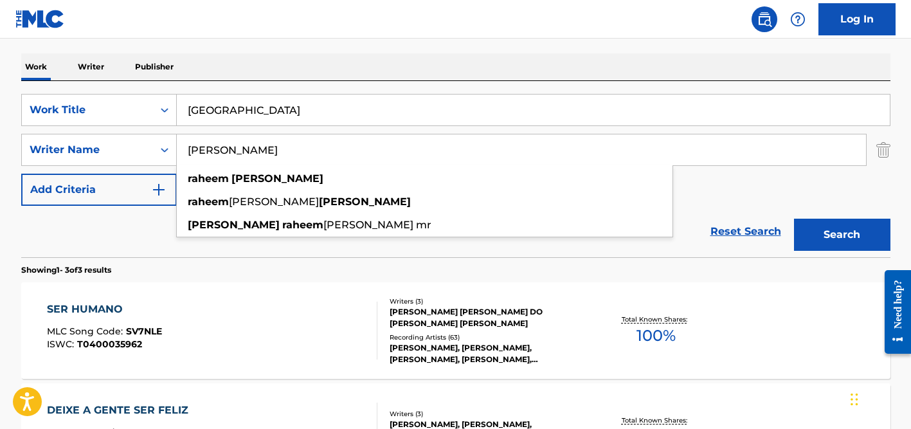
drag, startPoint x: 238, startPoint y: 149, endPoint x: 176, endPoint y: 143, distance: 62.0
click at [177, 143] on input "[PERSON_NAME]" at bounding box center [521, 149] width 689 height 31
type input "[PERSON_NAME]"
click at [794, 219] on button "Search" at bounding box center [842, 235] width 96 height 32
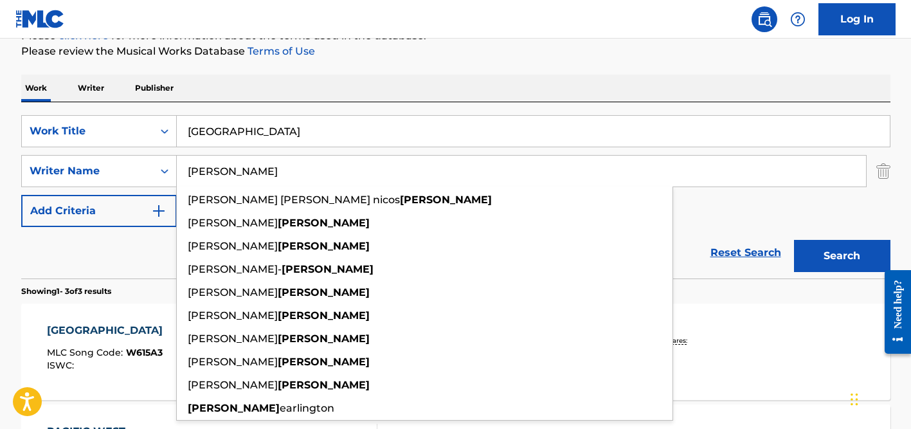
click at [378, 59] on div "The MLC Public Work Search The accuracy and completeness of The MLC's data is d…" at bounding box center [456, 281] width 900 height 763
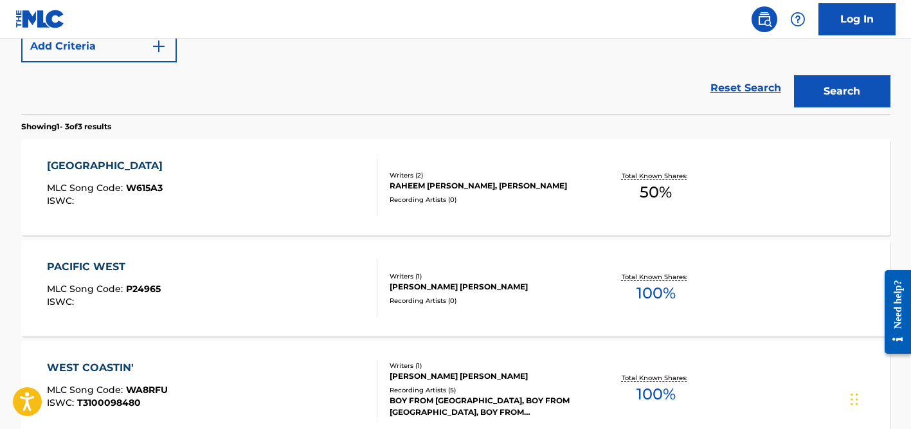
scroll to position [461, 0]
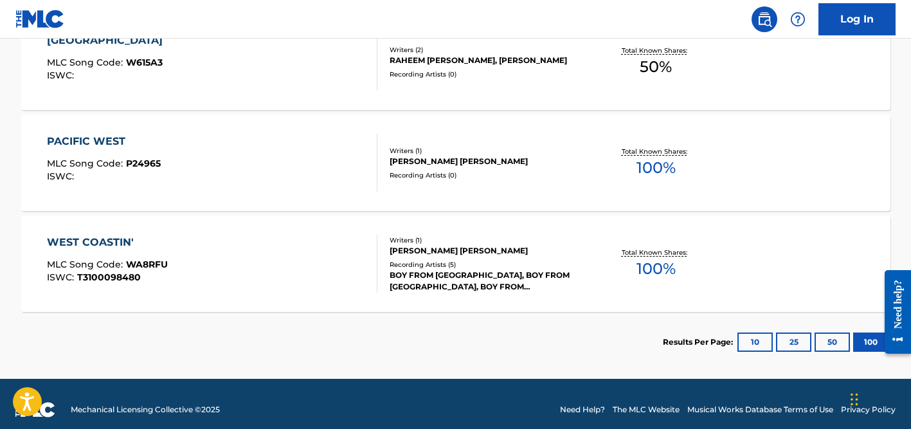
click at [426, 71] on div "Recording Artists ( 0 )" at bounding box center [487, 74] width 194 height 10
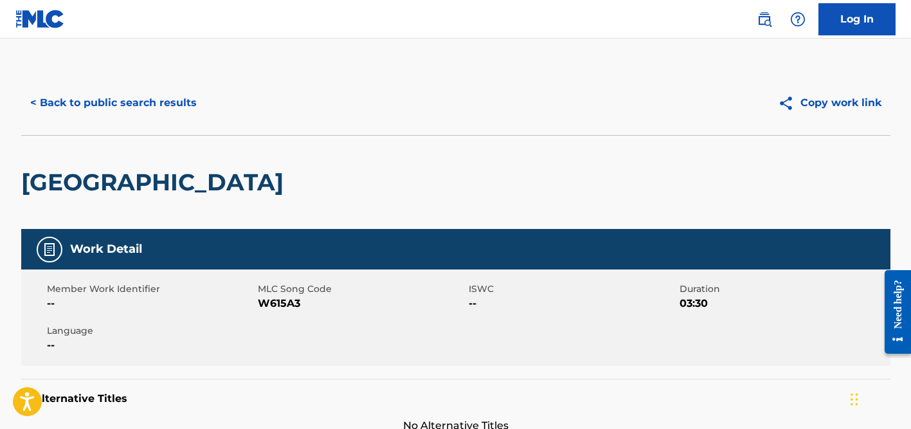
click at [206, 97] on div "< Back to public search results" at bounding box center [238, 103] width 435 height 32
click at [190, 98] on button "< Back to public search results" at bounding box center [113, 103] width 185 height 32
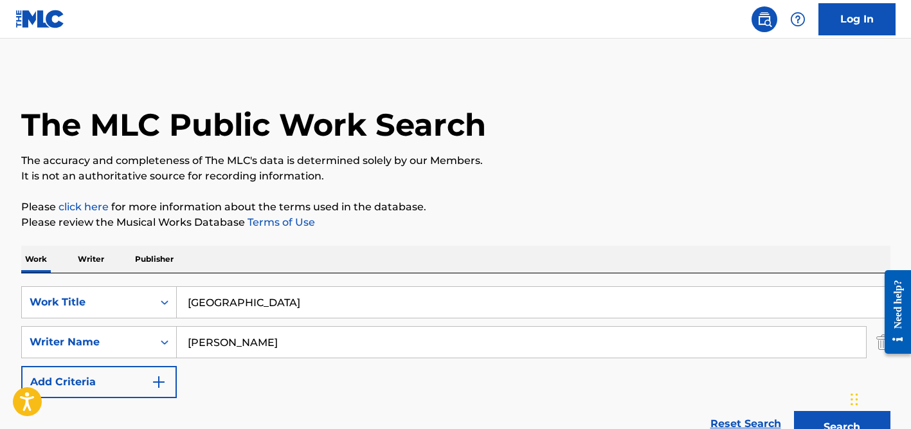
click at [237, 342] on input "[PERSON_NAME]" at bounding box center [521, 342] width 689 height 31
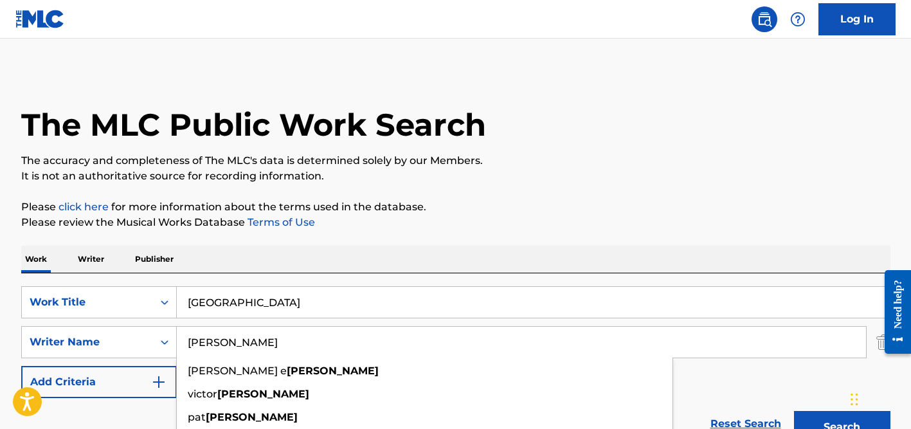
type input "[PERSON_NAME]"
click at [240, 302] on input "[GEOGRAPHIC_DATA]" at bounding box center [533, 302] width 713 height 31
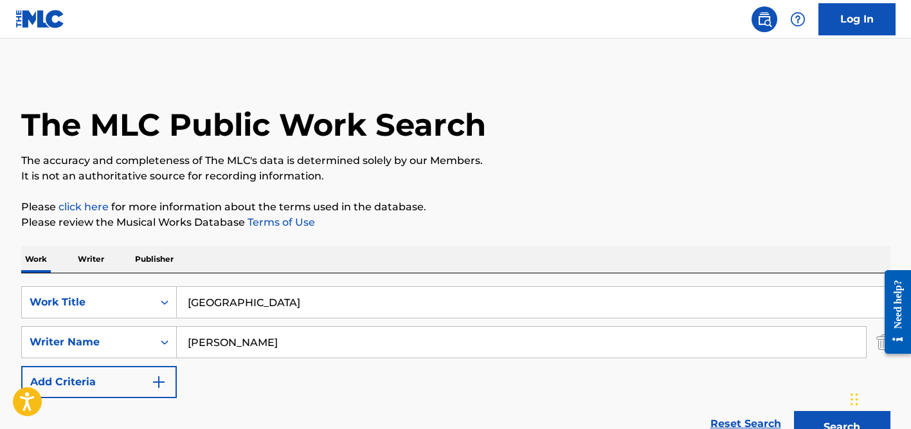
click at [240, 302] on input "[GEOGRAPHIC_DATA]" at bounding box center [533, 302] width 713 height 31
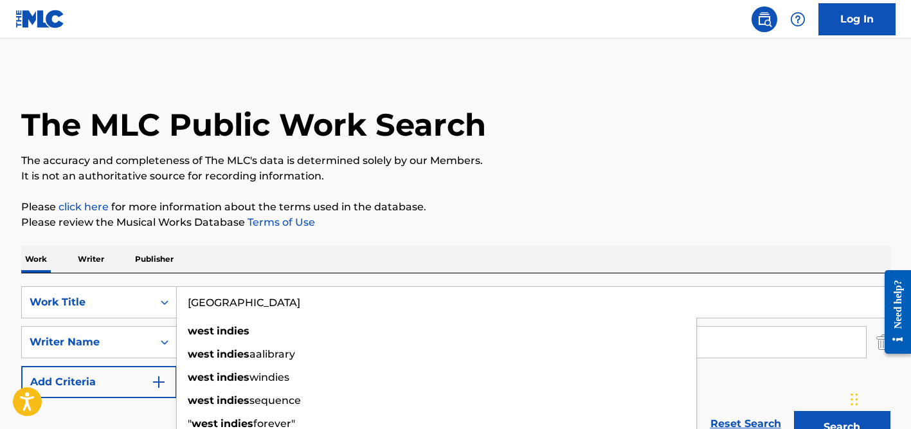
click at [240, 302] on input "[GEOGRAPHIC_DATA]" at bounding box center [533, 302] width 713 height 31
paste input "Don't Be Cruel"
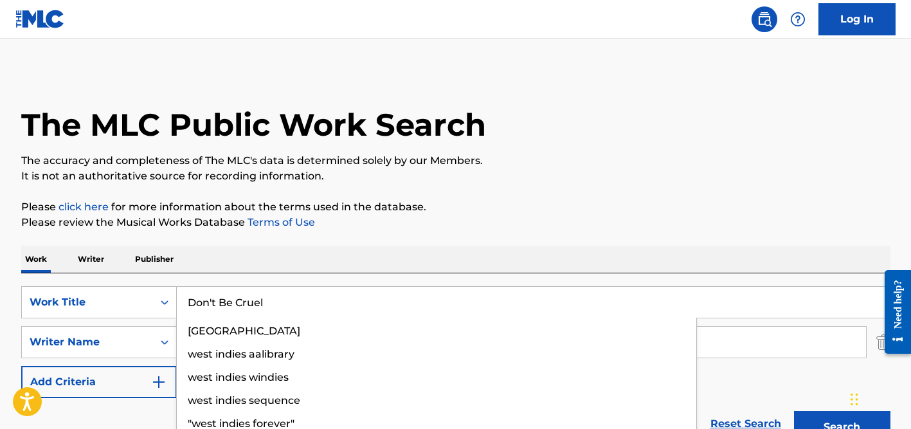
type input "Don't Be Cruel"
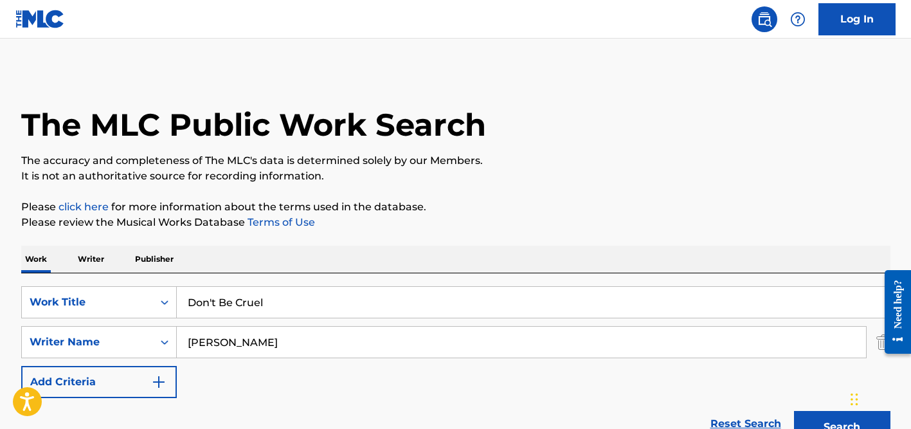
click at [439, 246] on div "Work Writer Publisher" at bounding box center [456, 259] width 870 height 27
click at [331, 331] on input "[PERSON_NAME]" at bounding box center [521, 342] width 689 height 31
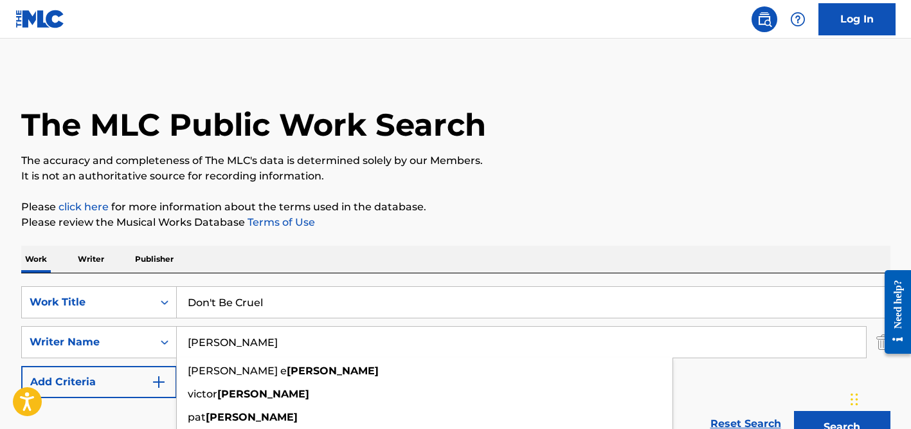
click at [794, 411] on button "Search" at bounding box center [842, 427] width 96 height 32
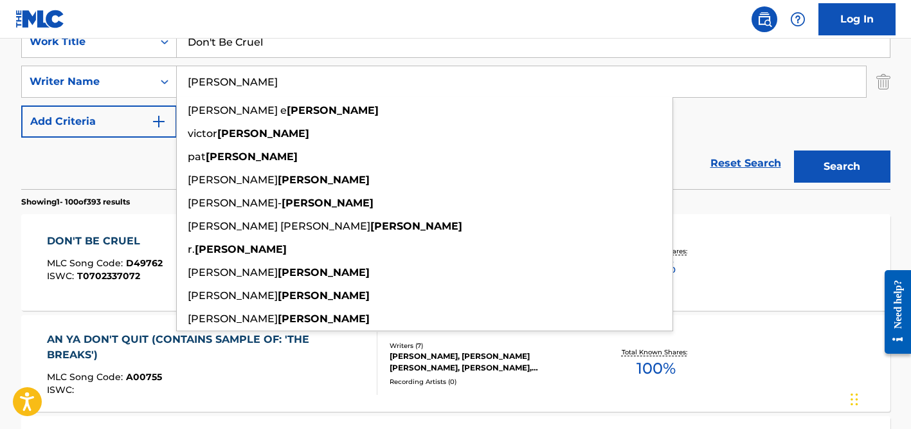
scroll to position [301, 0]
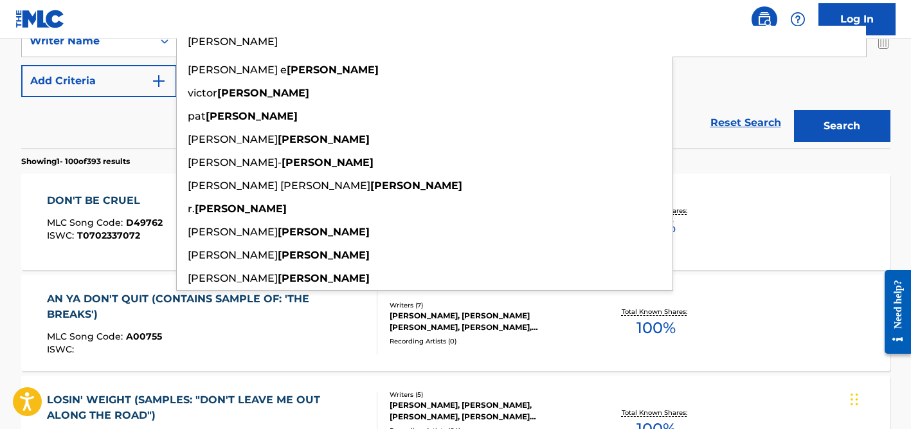
click at [112, 125] on div "Reset Search Search" at bounding box center [456, 122] width 870 height 51
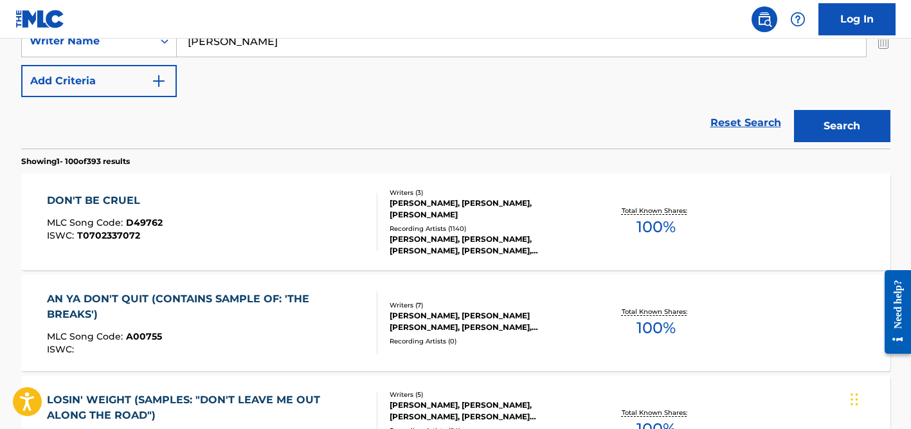
click at [456, 221] on div "Writers ( 3 ) [PERSON_NAME], [PERSON_NAME], [PERSON_NAME] Recording Artists ( 1…" at bounding box center [481, 222] width 206 height 69
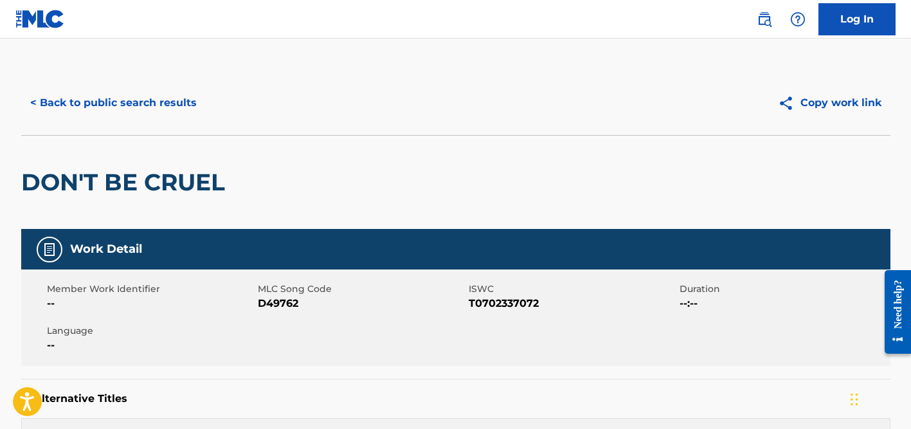
click at [90, 98] on button "< Back to public search results" at bounding box center [113, 103] width 185 height 32
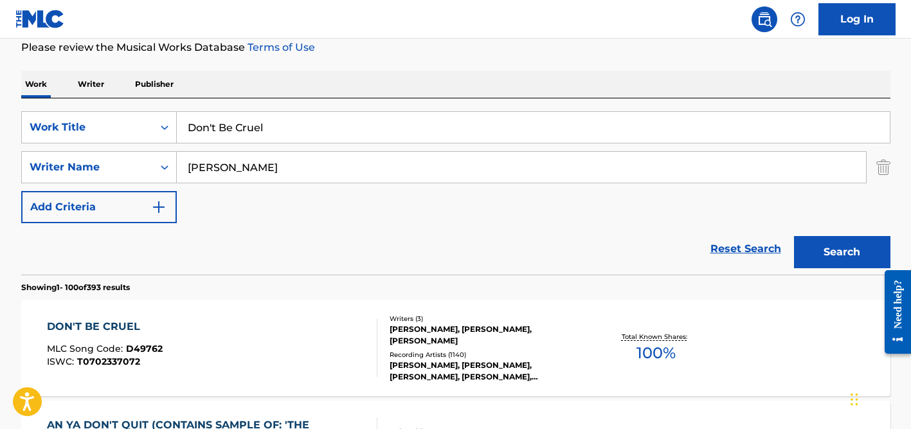
scroll to position [145, 0]
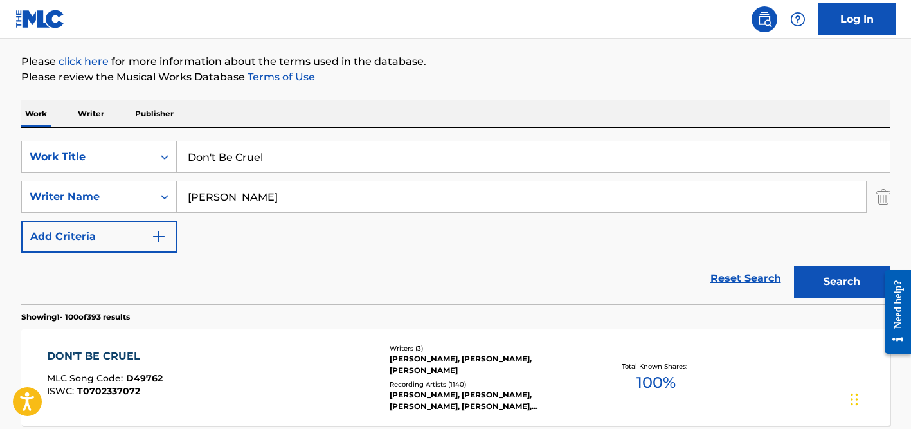
click at [230, 149] on input "Don't Be Cruel" at bounding box center [533, 156] width 713 height 31
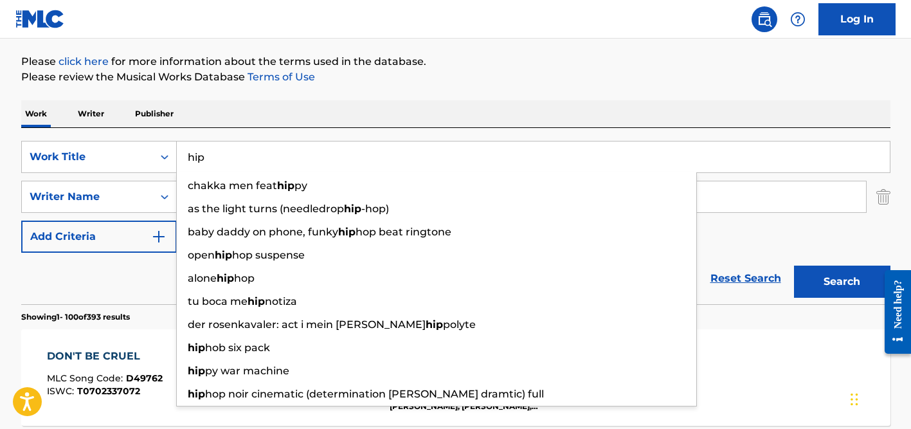
type input "hip"
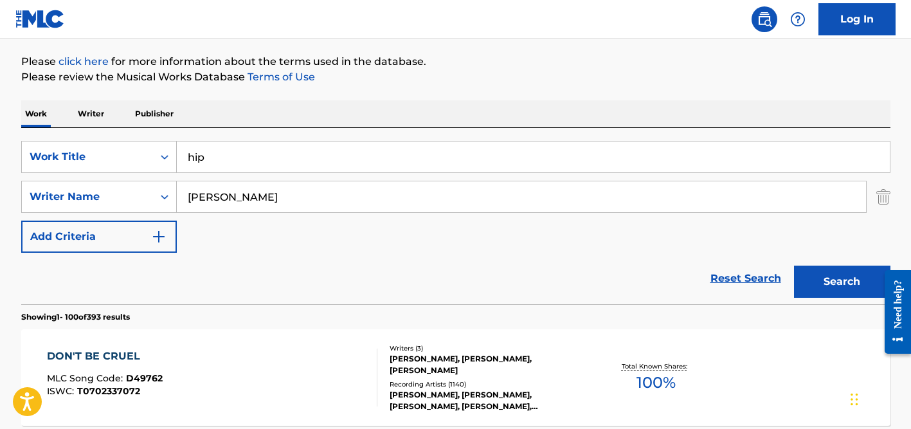
click at [294, 114] on div "Work Writer Publisher" at bounding box center [456, 113] width 870 height 27
click at [233, 204] on input "[PERSON_NAME]" at bounding box center [521, 196] width 689 height 31
click at [794, 266] on button "Search" at bounding box center [842, 282] width 96 height 32
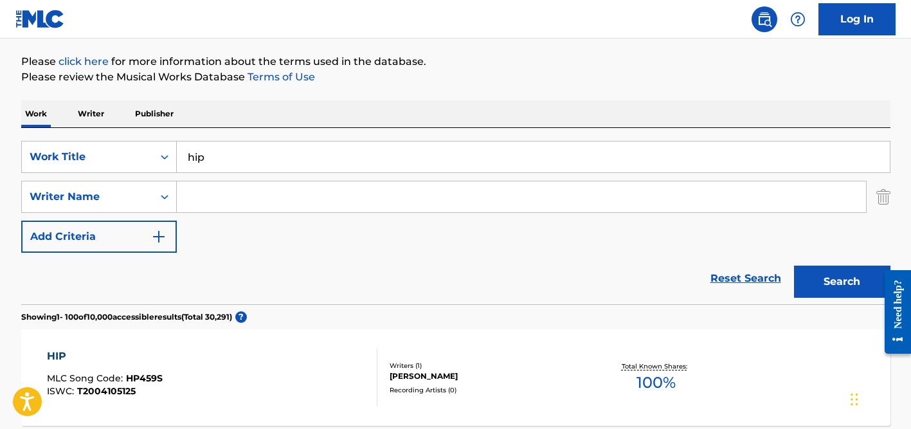
click at [197, 194] on input "Search Form" at bounding box center [521, 196] width 689 height 31
paste input "Fujibayashi"
type input "Fujibayashi"
click at [794, 266] on button "Search" at bounding box center [842, 282] width 96 height 32
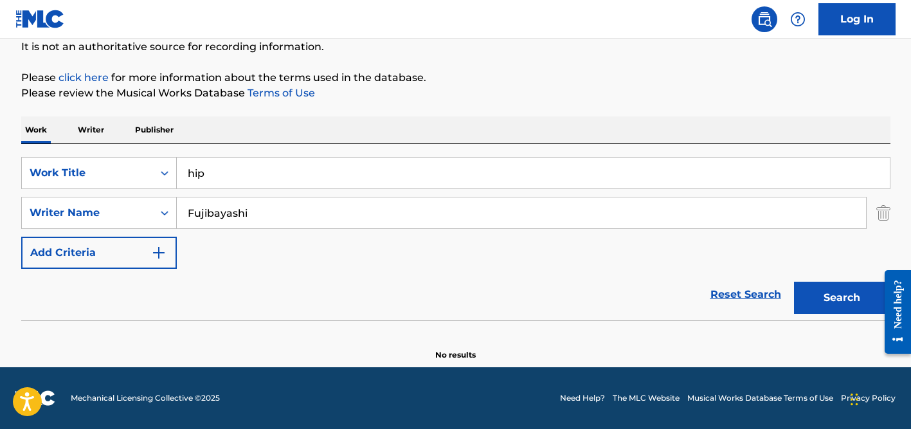
scroll to position [129, 0]
click at [205, 202] on input "Fujibayashi" at bounding box center [521, 212] width 689 height 31
click at [794, 282] on button "Search" at bounding box center [842, 298] width 96 height 32
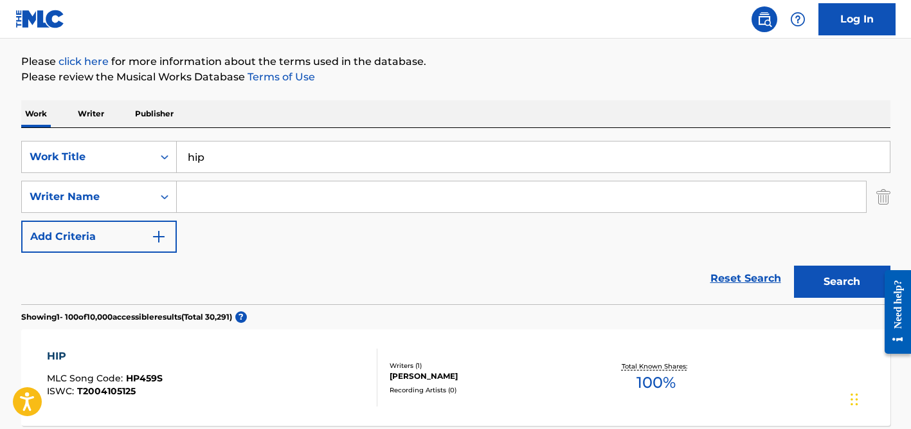
scroll to position [5647, 0]
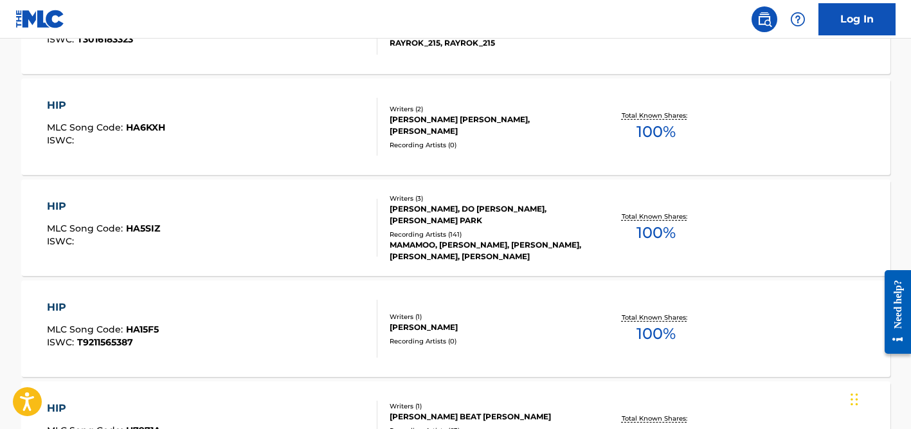
click at [428, 216] on div "[PERSON_NAME], DO [PERSON_NAME], [PERSON_NAME] PARK" at bounding box center [487, 214] width 194 height 23
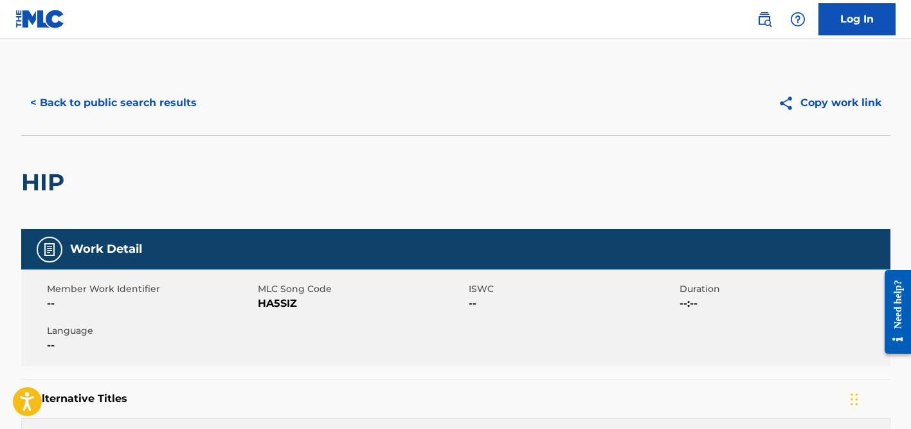
click at [163, 107] on button "< Back to public search results" at bounding box center [113, 103] width 185 height 32
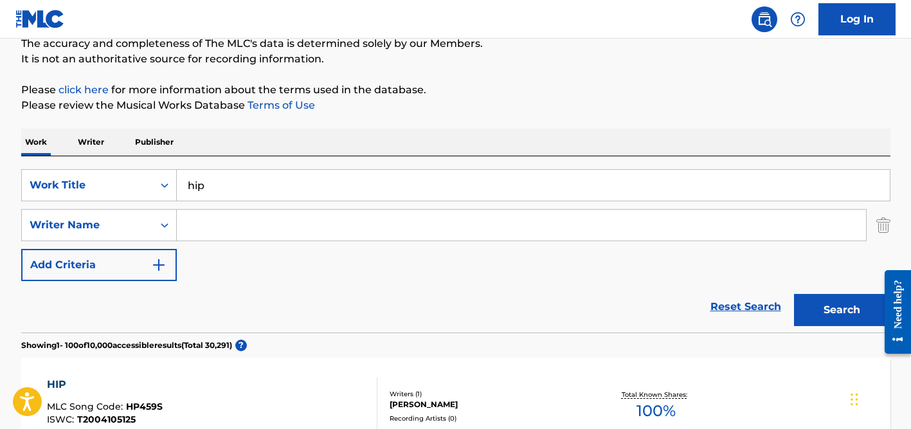
scroll to position [171, 0]
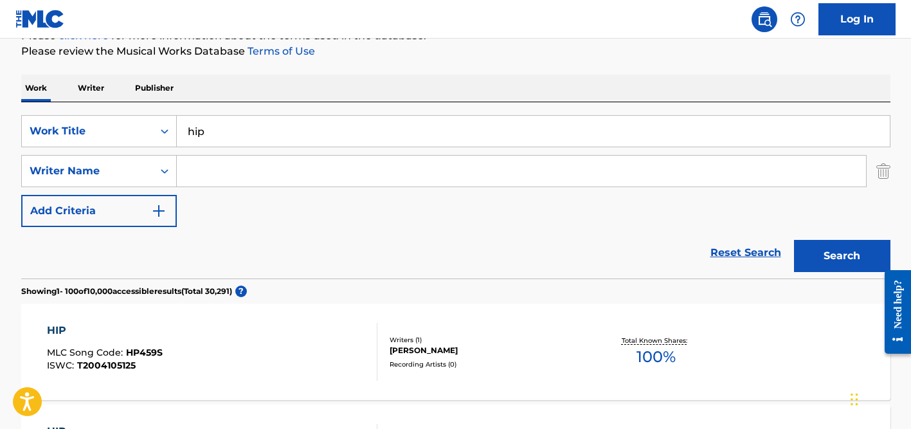
click at [220, 131] on input "hip" at bounding box center [533, 131] width 713 height 31
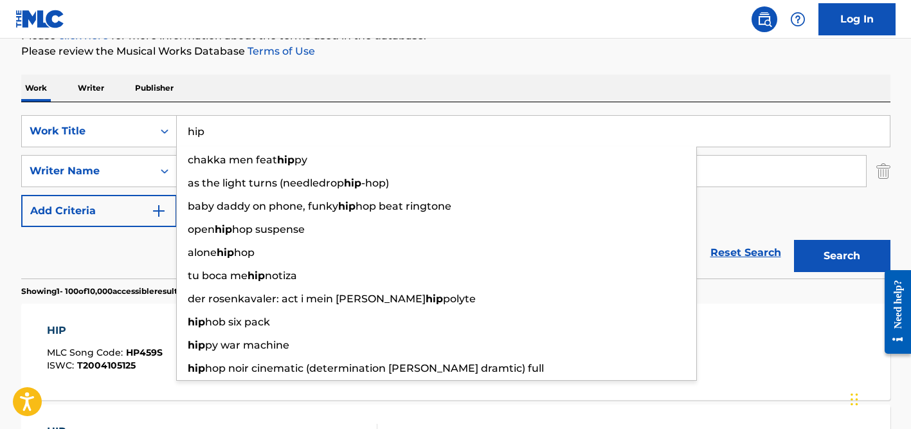
paste input "In My Zone"
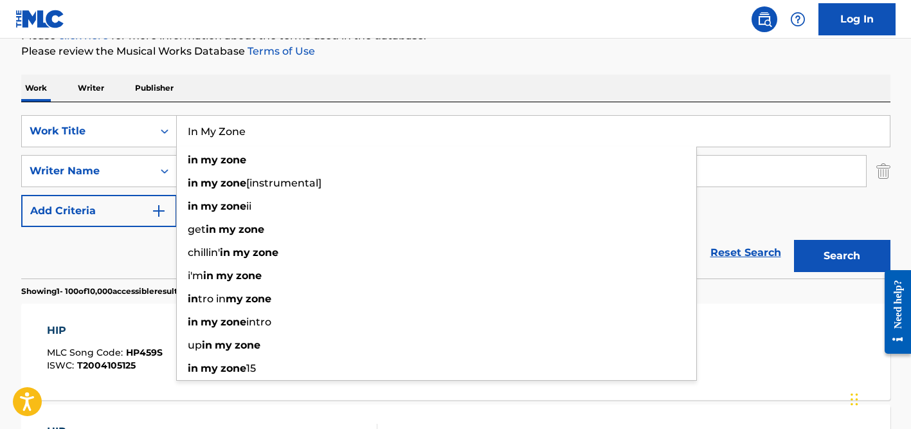
type input "In My Zone"
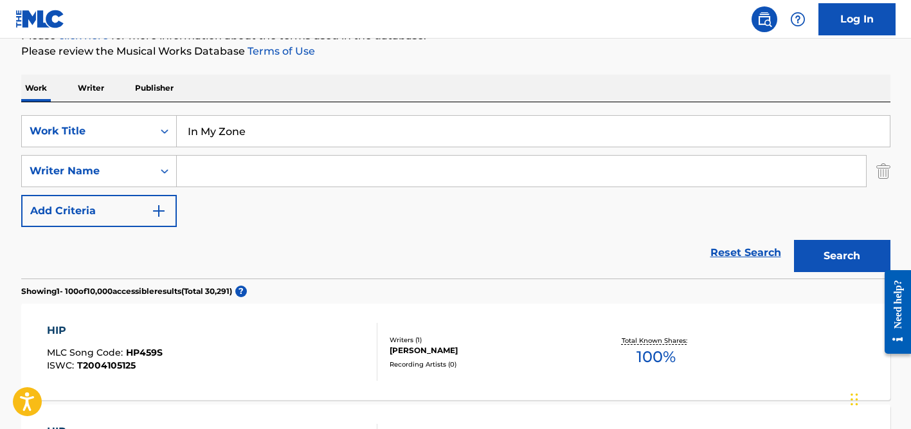
click at [265, 179] on input "Search Form" at bounding box center [521, 171] width 689 height 31
paste input "[PERSON_NAME]"
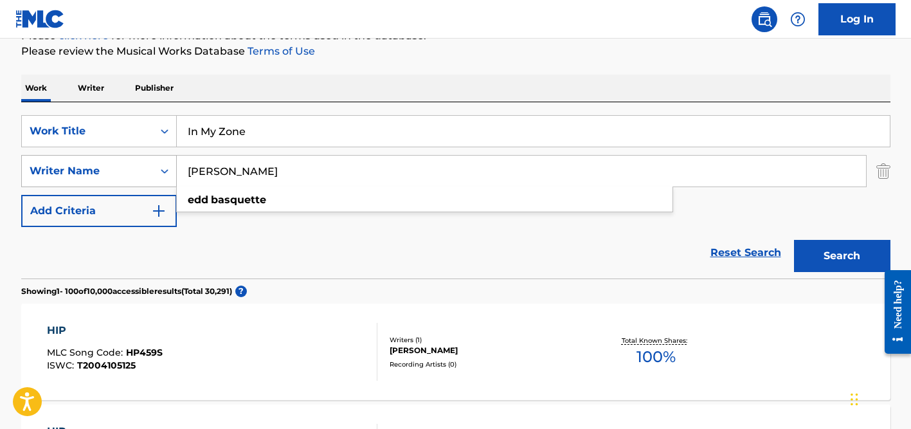
drag, startPoint x: 213, startPoint y: 170, endPoint x: 141, endPoint y: 158, distance: 73.0
click at [141, 158] on div "SearchWithCriteria82eb4b1a-806b-45b1-b735-a784c032d06a Writer Name [PERSON_NAME…" at bounding box center [456, 171] width 870 height 32
type input "Basquette"
click at [794, 240] on button "Search" at bounding box center [842, 256] width 96 height 32
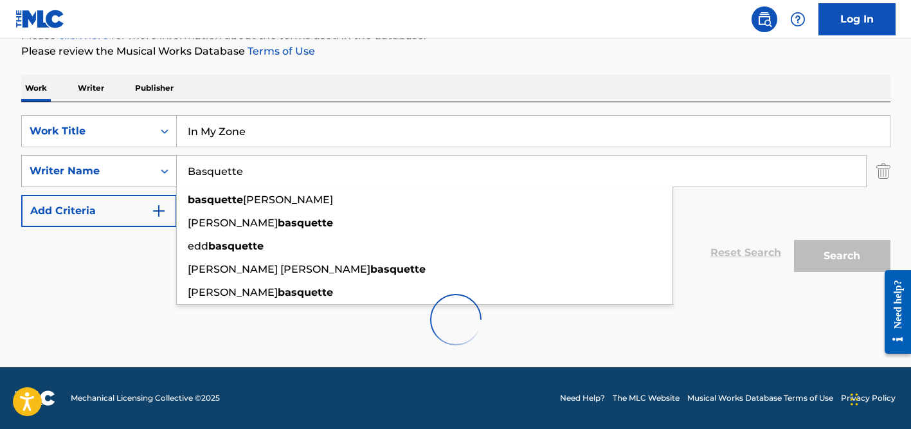
scroll to position [129, 0]
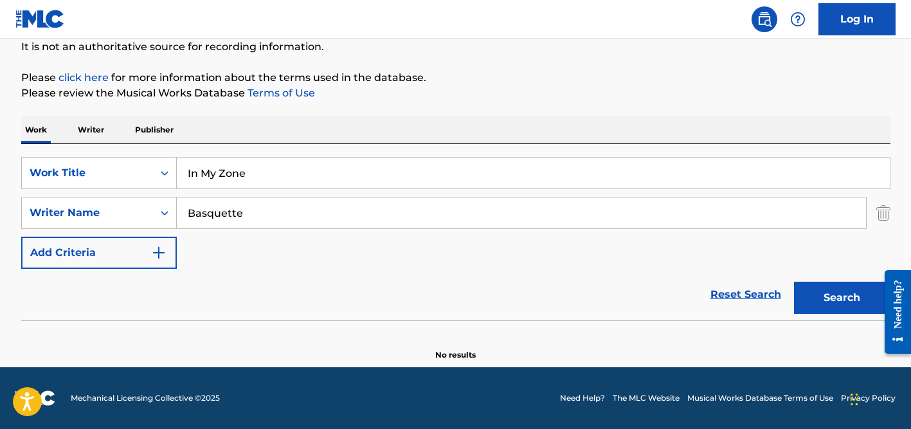
click at [249, 165] on input "In My Zone" at bounding box center [533, 173] width 713 height 31
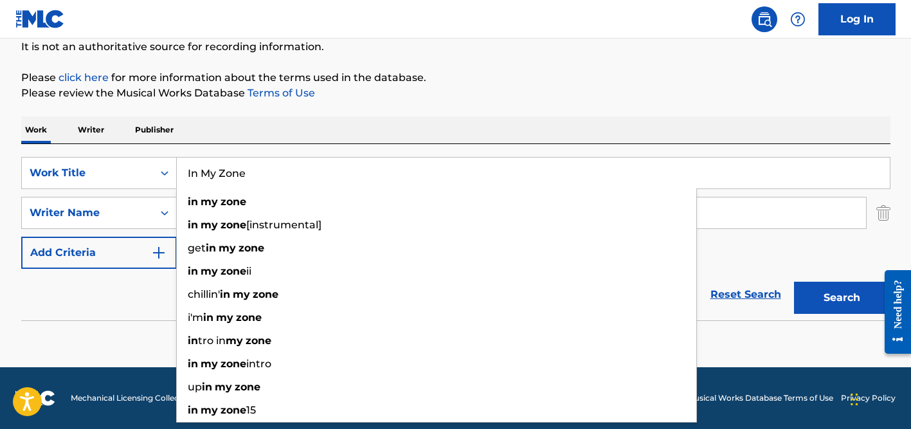
click at [249, 165] on input "In My Zone" at bounding box center [533, 173] width 713 height 31
paste input "Chufacha"
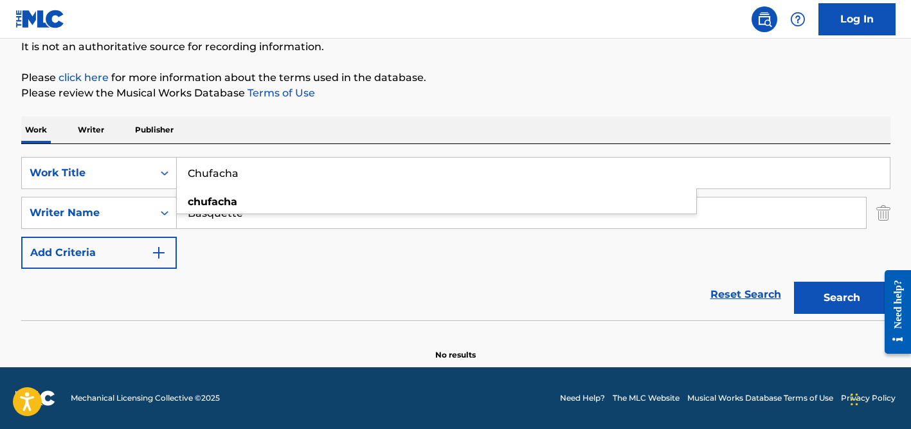
type input "Chufacha"
click at [297, 132] on div "Work Writer Publisher" at bounding box center [456, 129] width 870 height 27
click at [269, 194] on div "SearchWithCriteriaa655a135-fd95-4004-8f23-0b3f8c0e16fe Work Title Chufacha Sear…" at bounding box center [456, 213] width 870 height 112
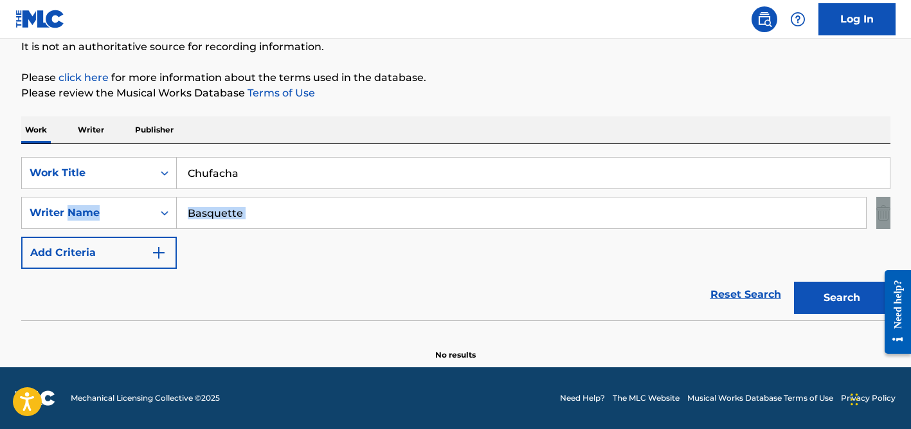
click at [269, 194] on div "SearchWithCriteriaa655a135-fd95-4004-8f23-0b3f8c0e16fe Work Title Chufacha Sear…" at bounding box center [456, 213] width 870 height 112
click at [269, 212] on input "Basquette" at bounding box center [521, 212] width 689 height 31
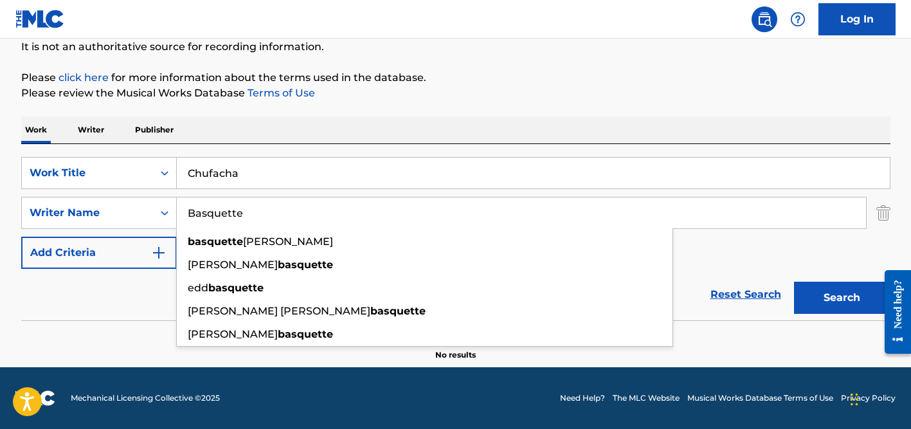
click at [269, 212] on input "Basquette" at bounding box center [521, 212] width 689 height 31
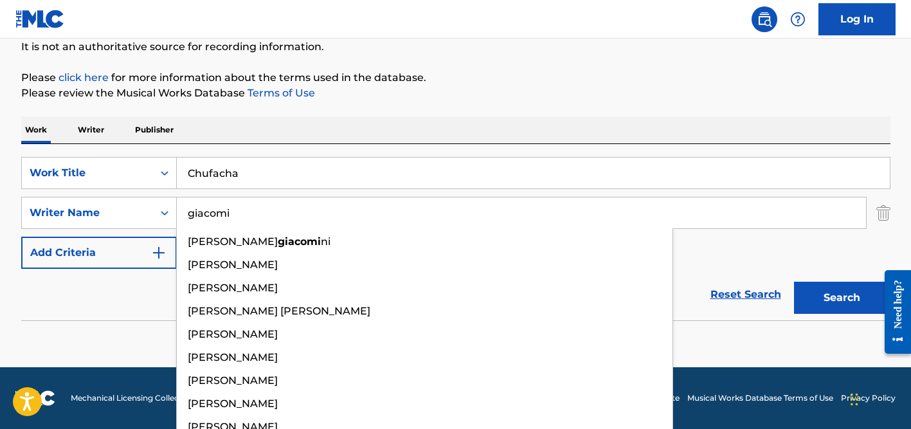
type input "giacomi"
click at [794, 282] on button "Search" at bounding box center [842, 298] width 96 height 32
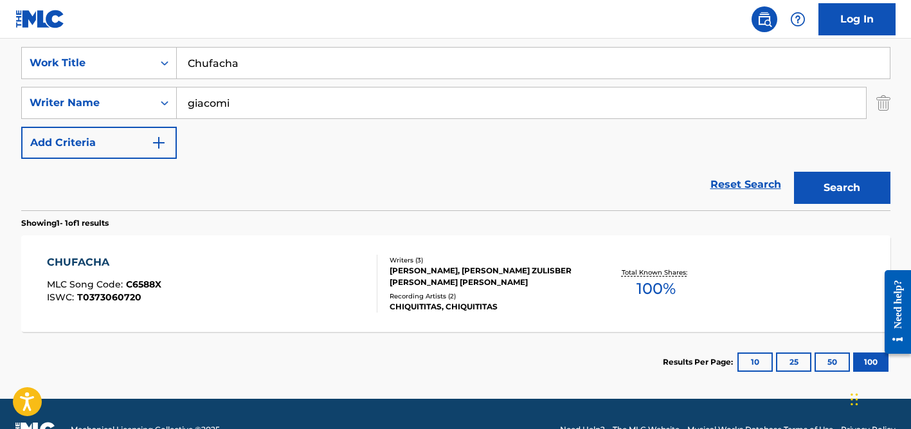
scroll to position [271, 0]
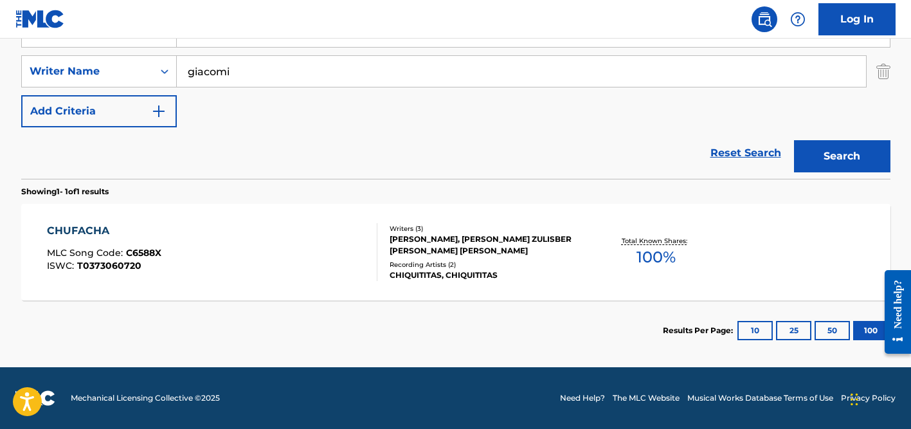
click at [464, 234] on div "[PERSON_NAME], [PERSON_NAME] ZULISBER [PERSON_NAME] [PERSON_NAME]" at bounding box center [487, 244] width 194 height 23
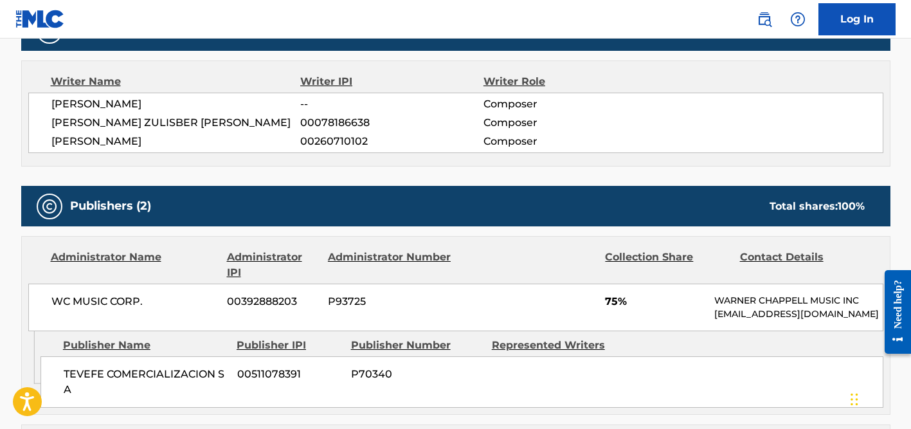
scroll to position [429, 0]
